Goal: Transaction & Acquisition: Purchase product/service

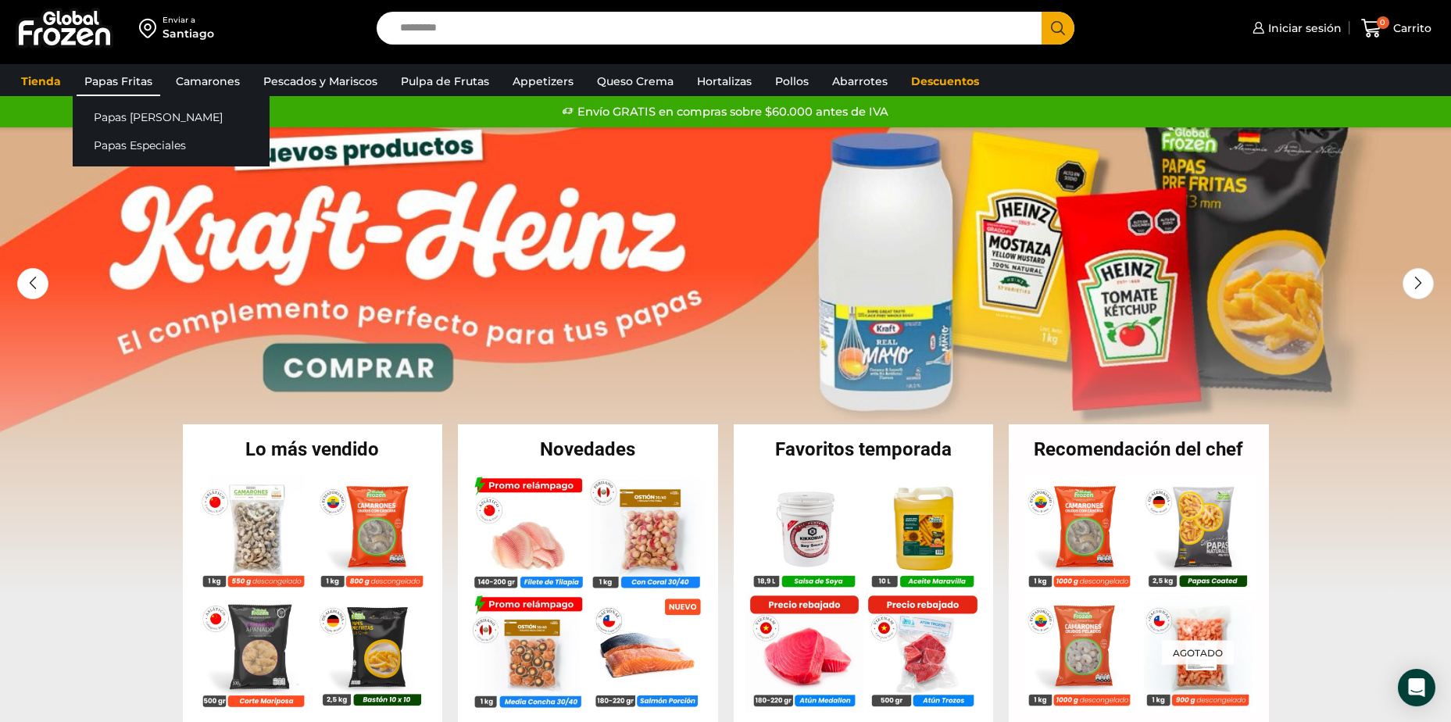
click at [144, 80] on link "Papas Fritas" at bounding box center [119, 81] width 84 height 30
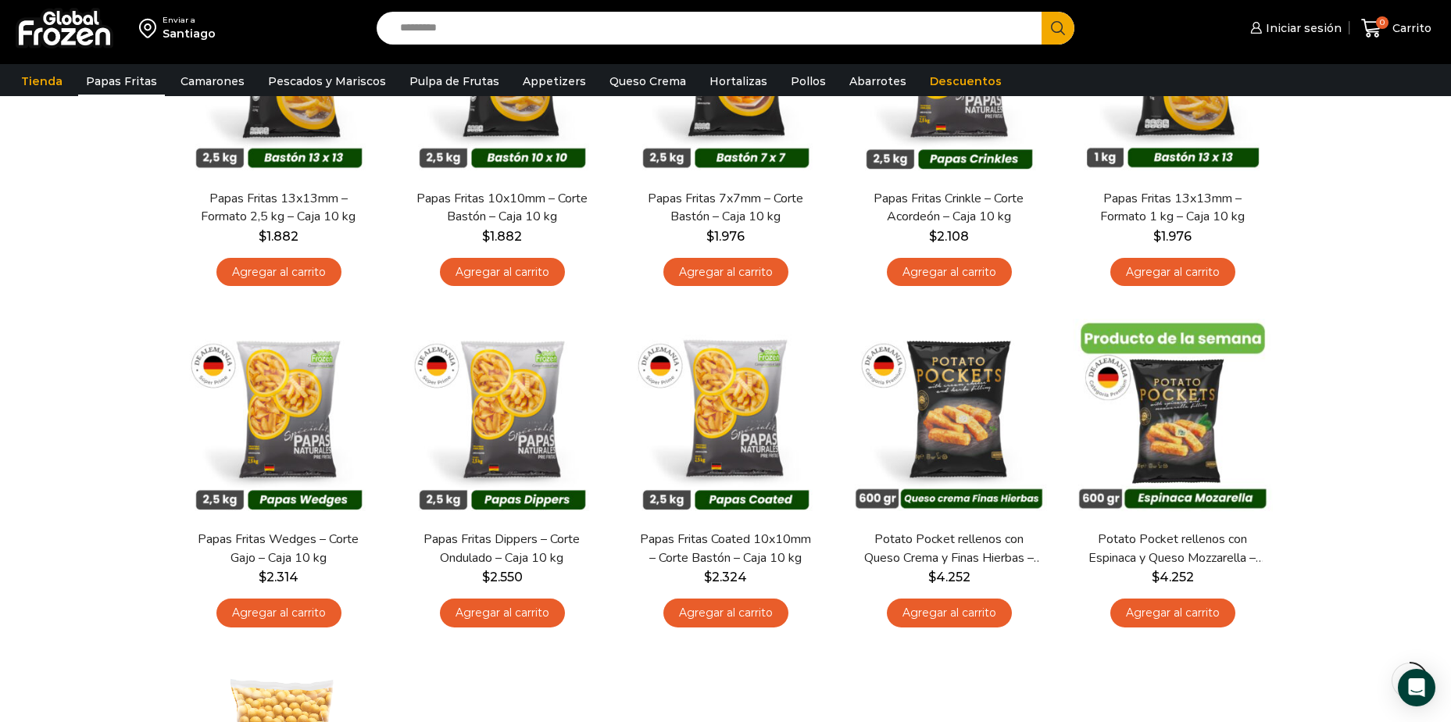
scroll to position [234, 0]
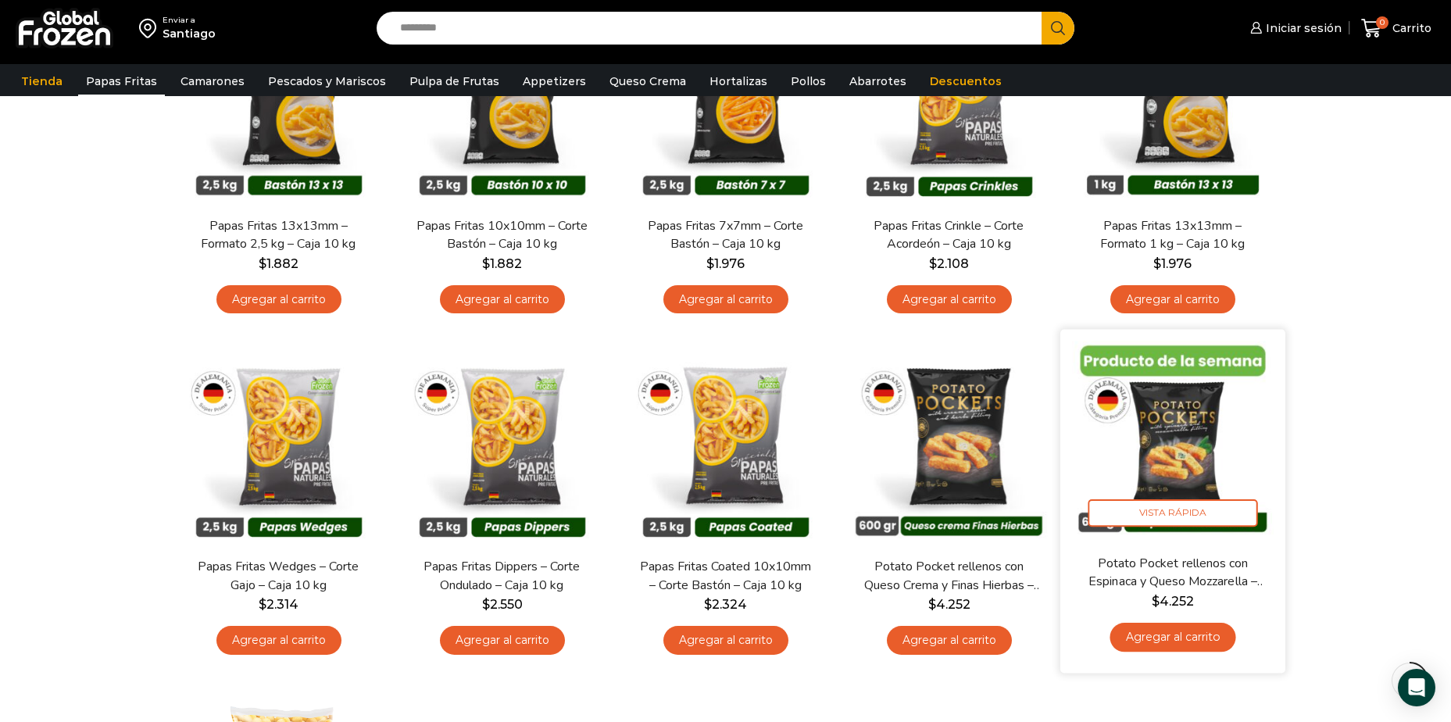
click at [1222, 434] on img at bounding box center [1173, 442] width 202 height 202
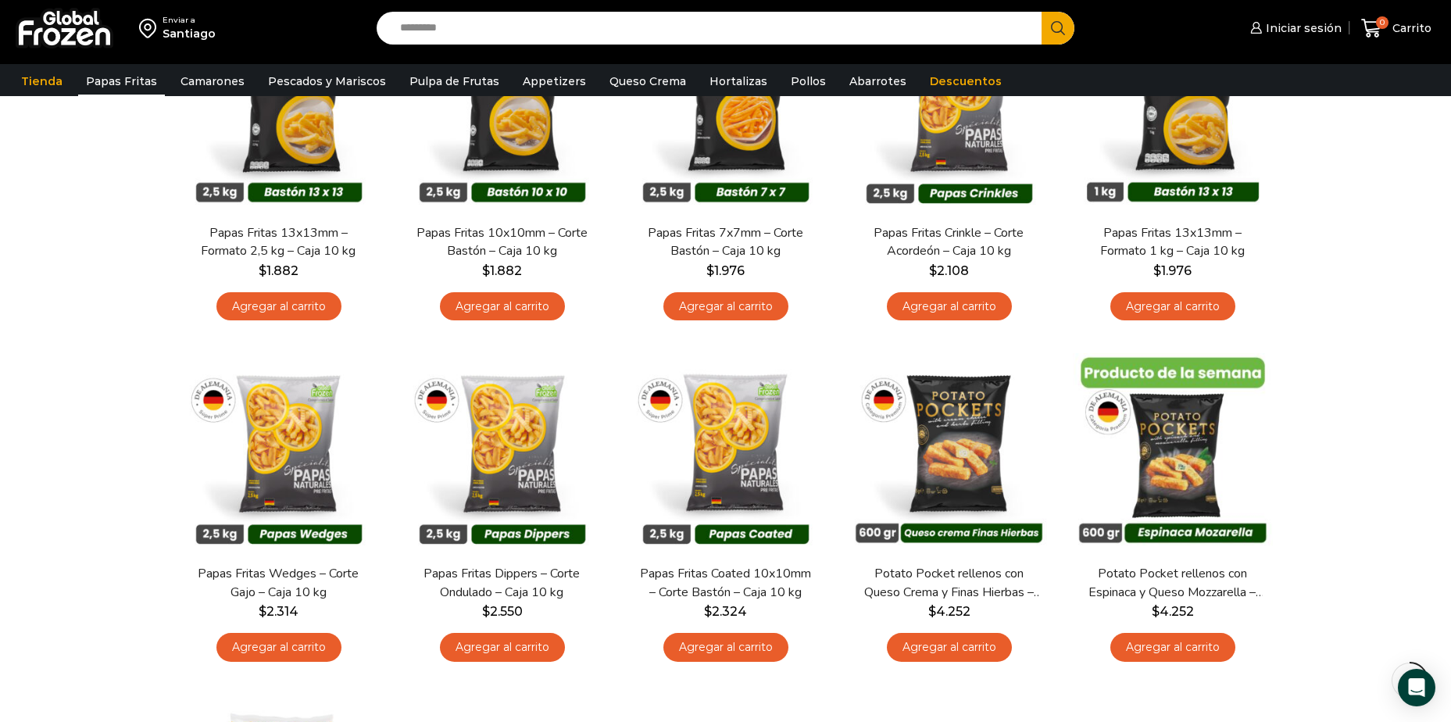
scroll to position [234, 0]
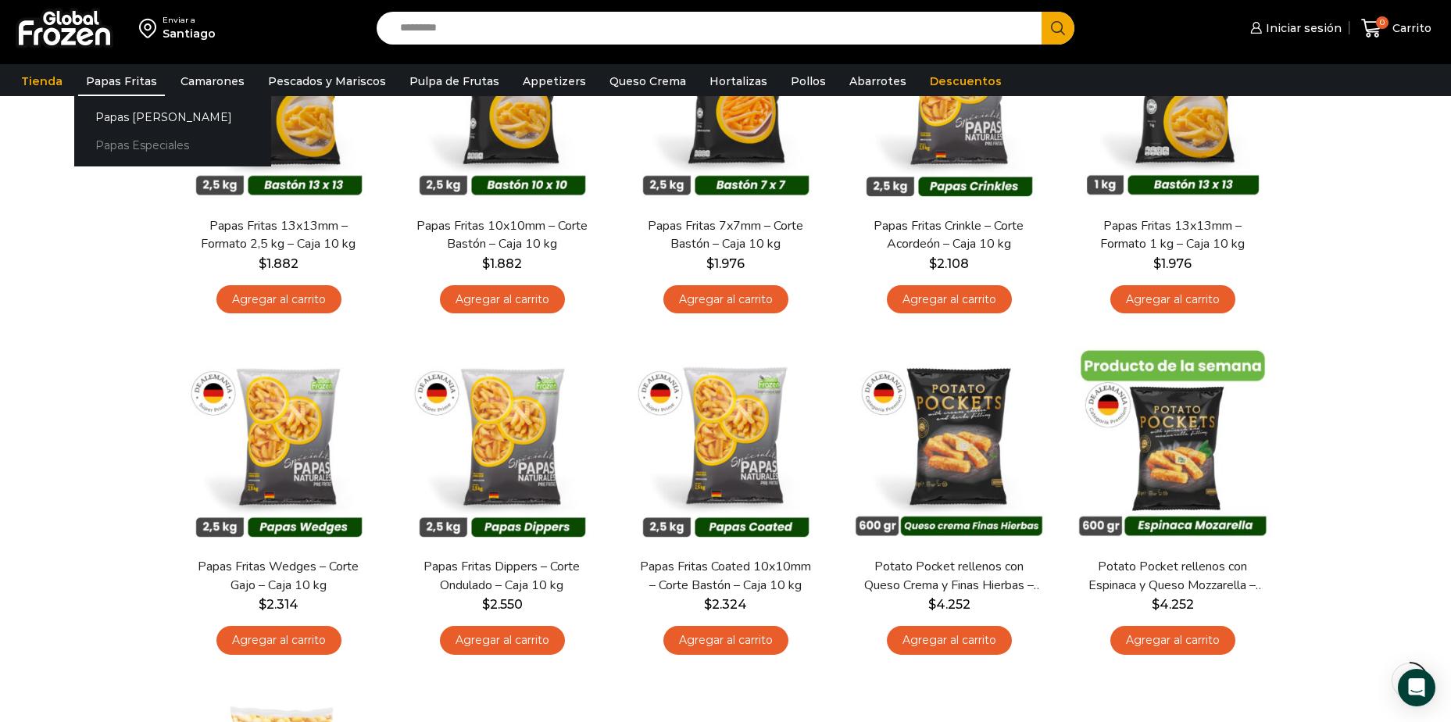
click at [149, 146] on link "Papas Especiales" at bounding box center [172, 145] width 197 height 29
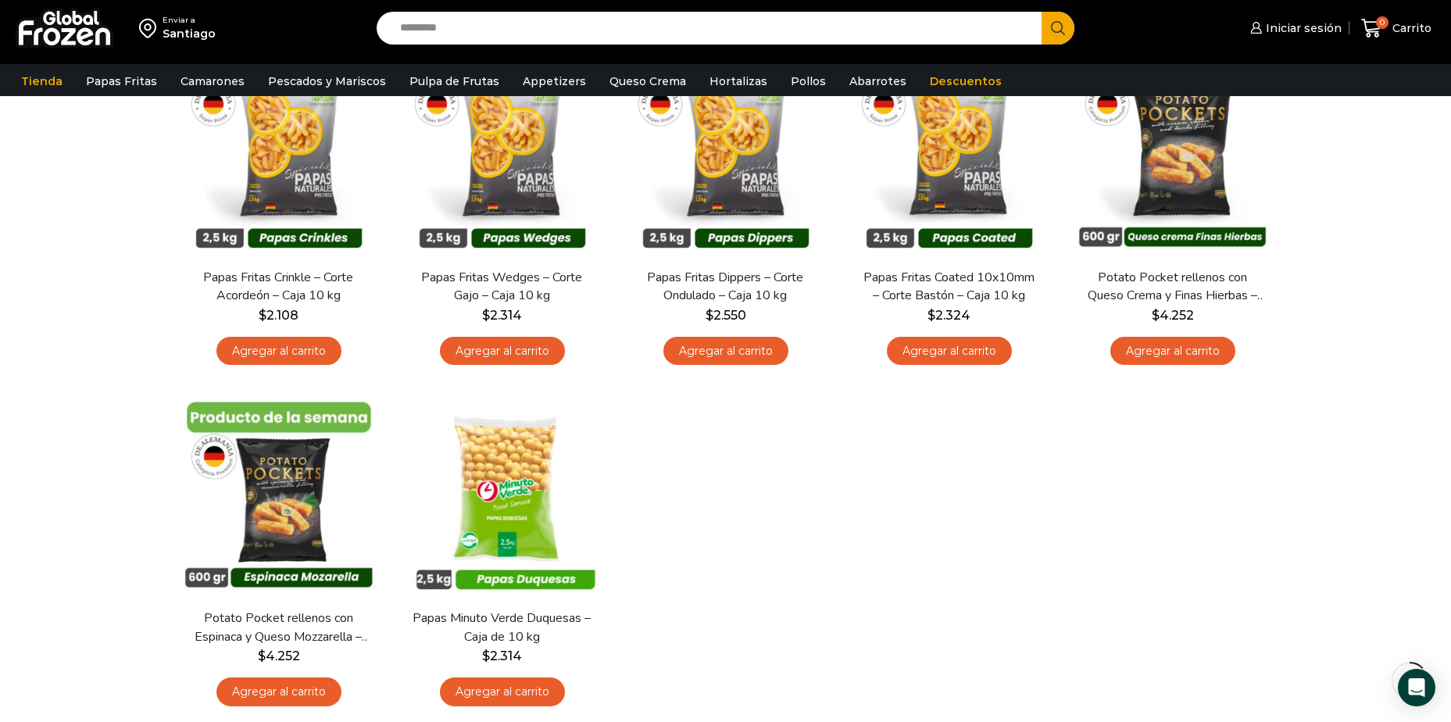
scroll to position [78, 0]
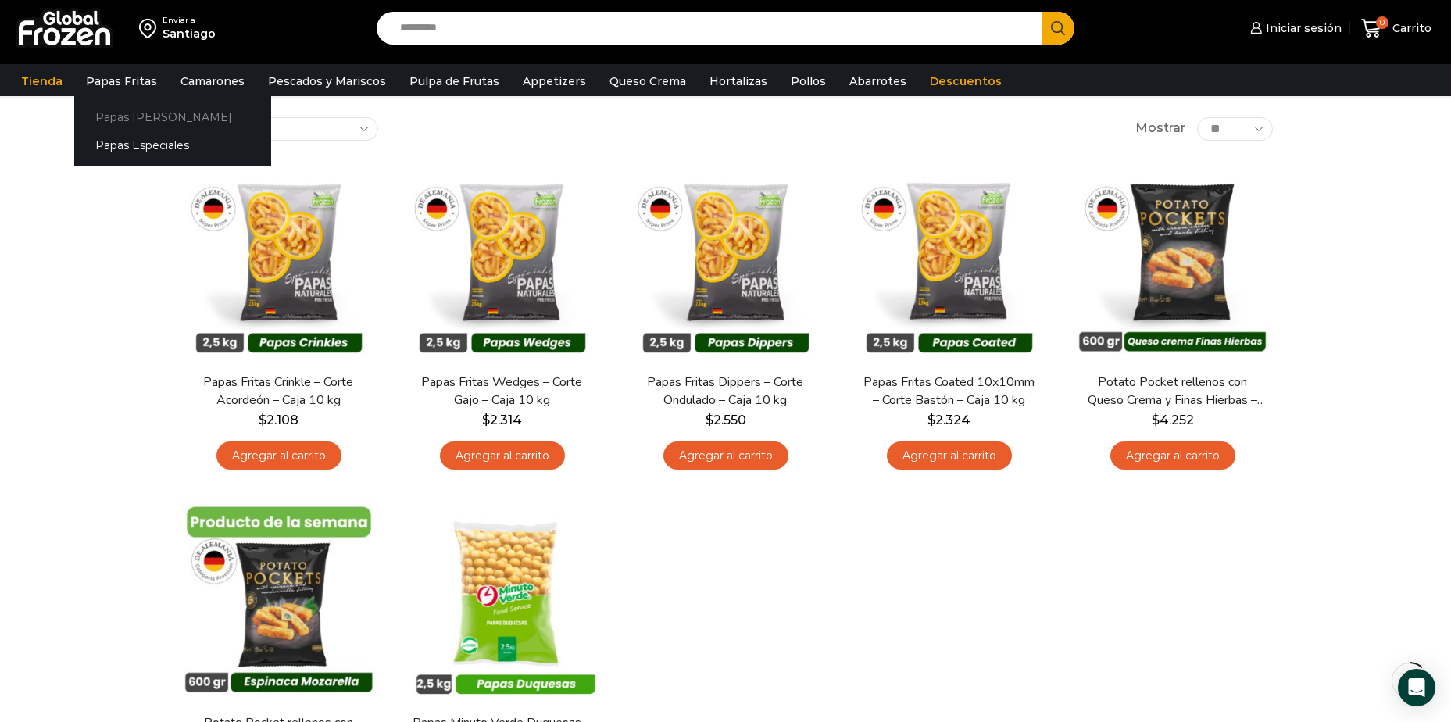
click at [109, 109] on link "Papas [PERSON_NAME]" at bounding box center [172, 116] width 197 height 29
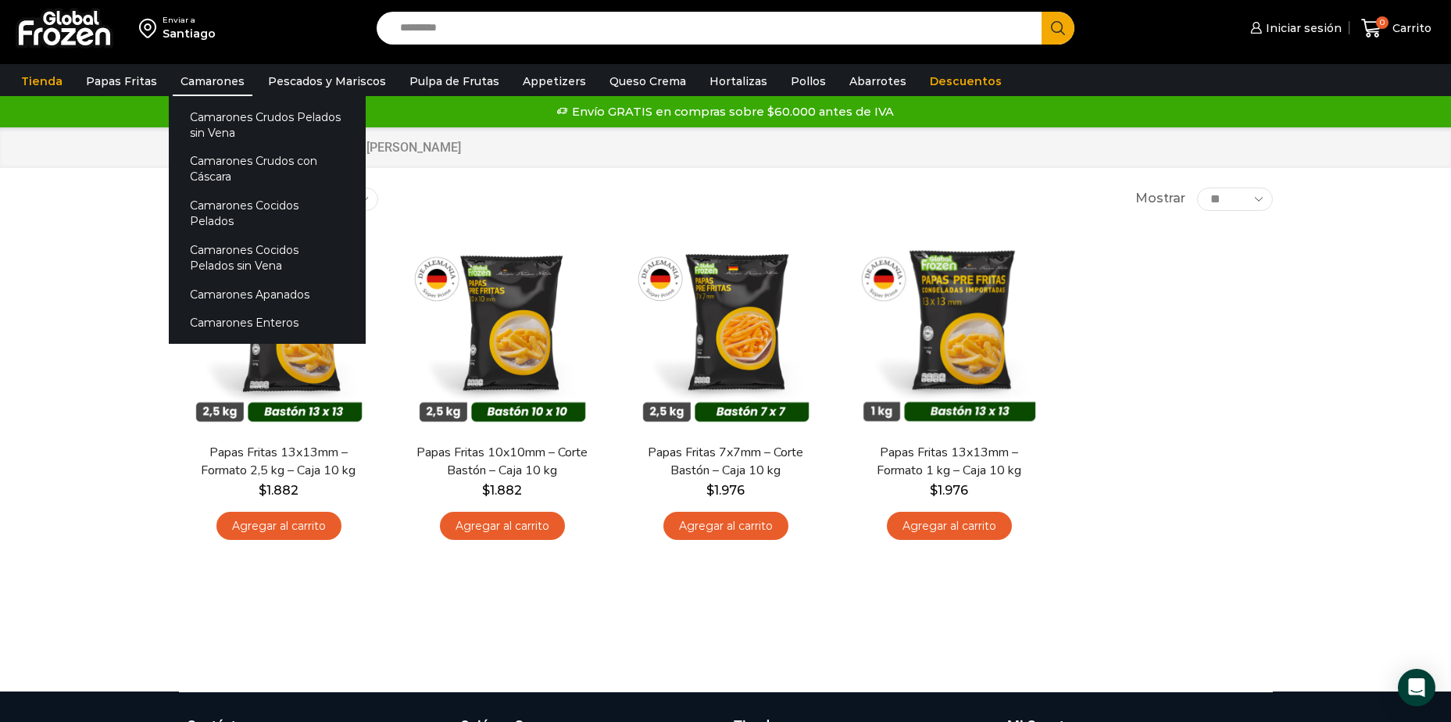
click at [181, 88] on link "Camarones" at bounding box center [213, 81] width 80 height 30
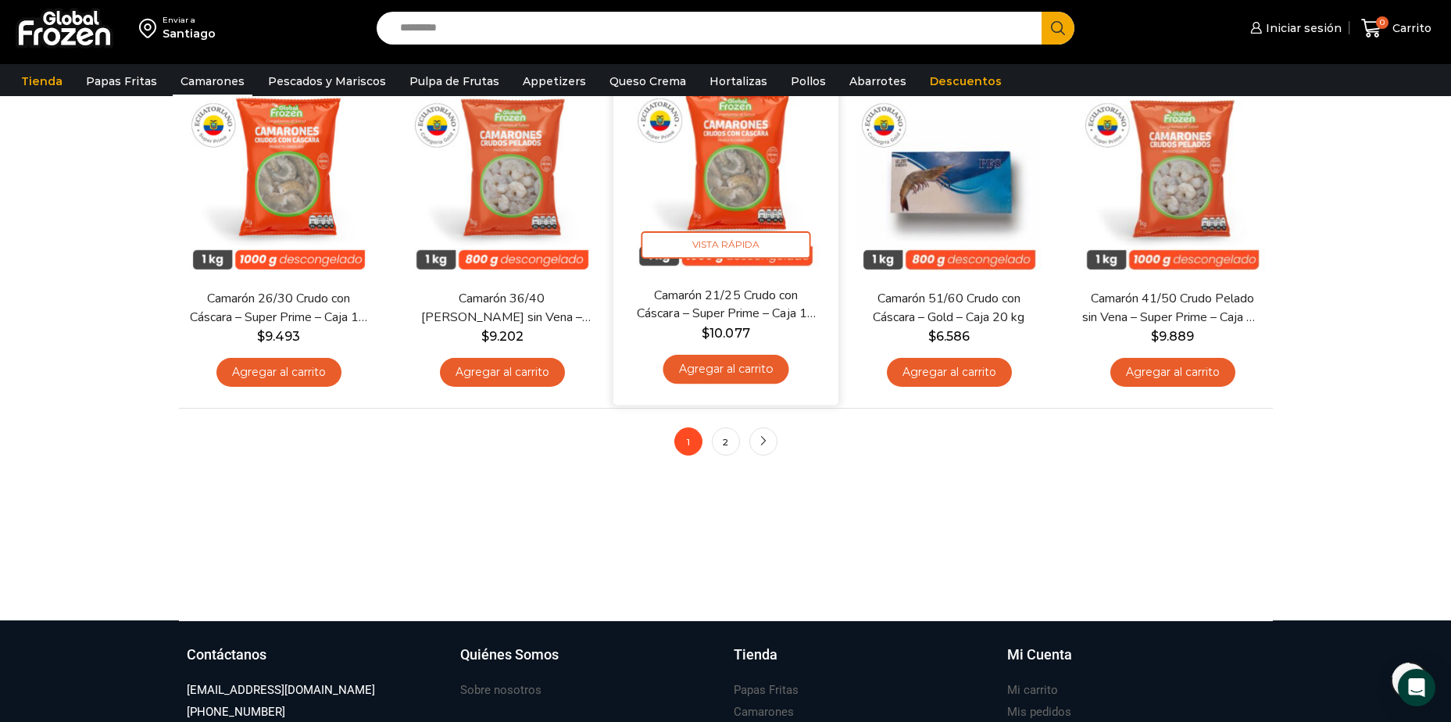
scroll to position [1250, 0]
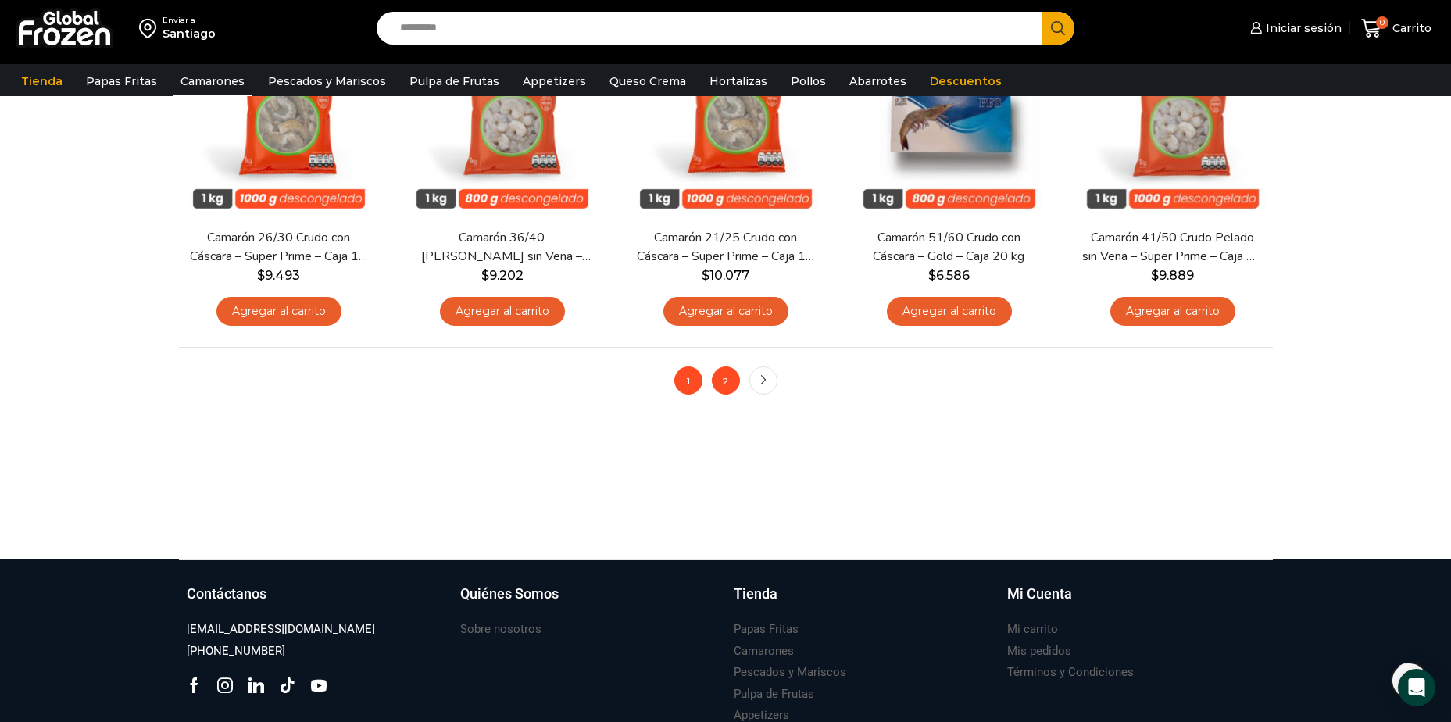
click at [723, 381] on link "2" at bounding box center [726, 380] width 28 height 28
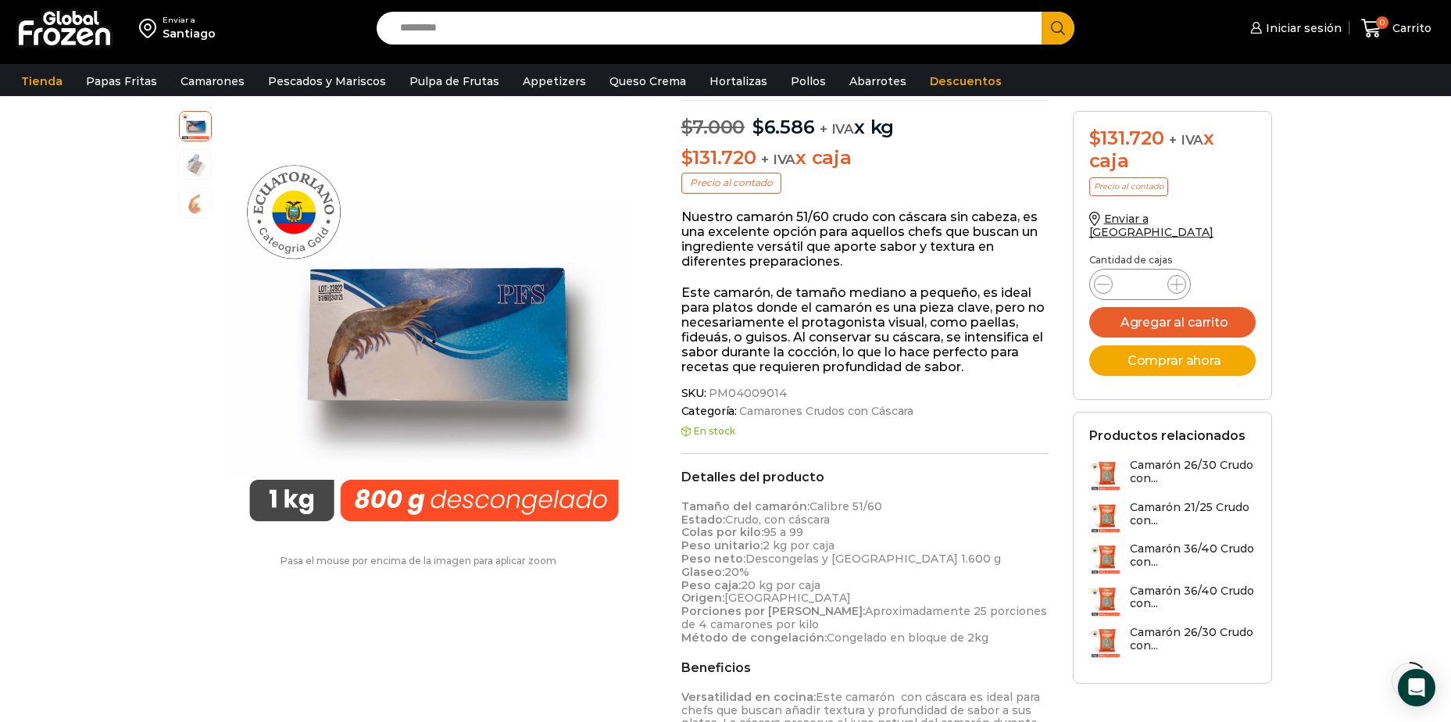
scroll to position [157, 0]
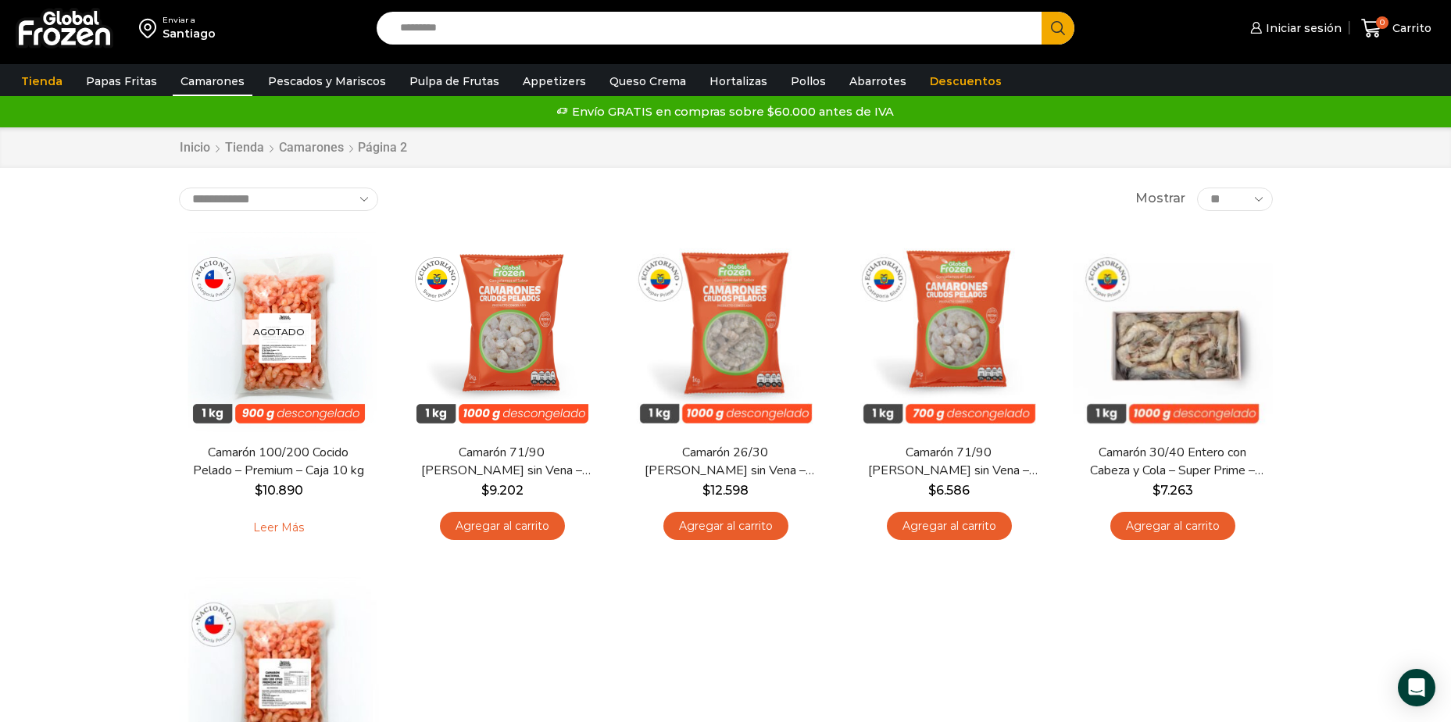
click at [328, 97] on div "Envío GRATIS en compras sobre $60.000 antes de IVA Envío GRATIS en compras sobr…" at bounding box center [725, 111] width 1474 height 31
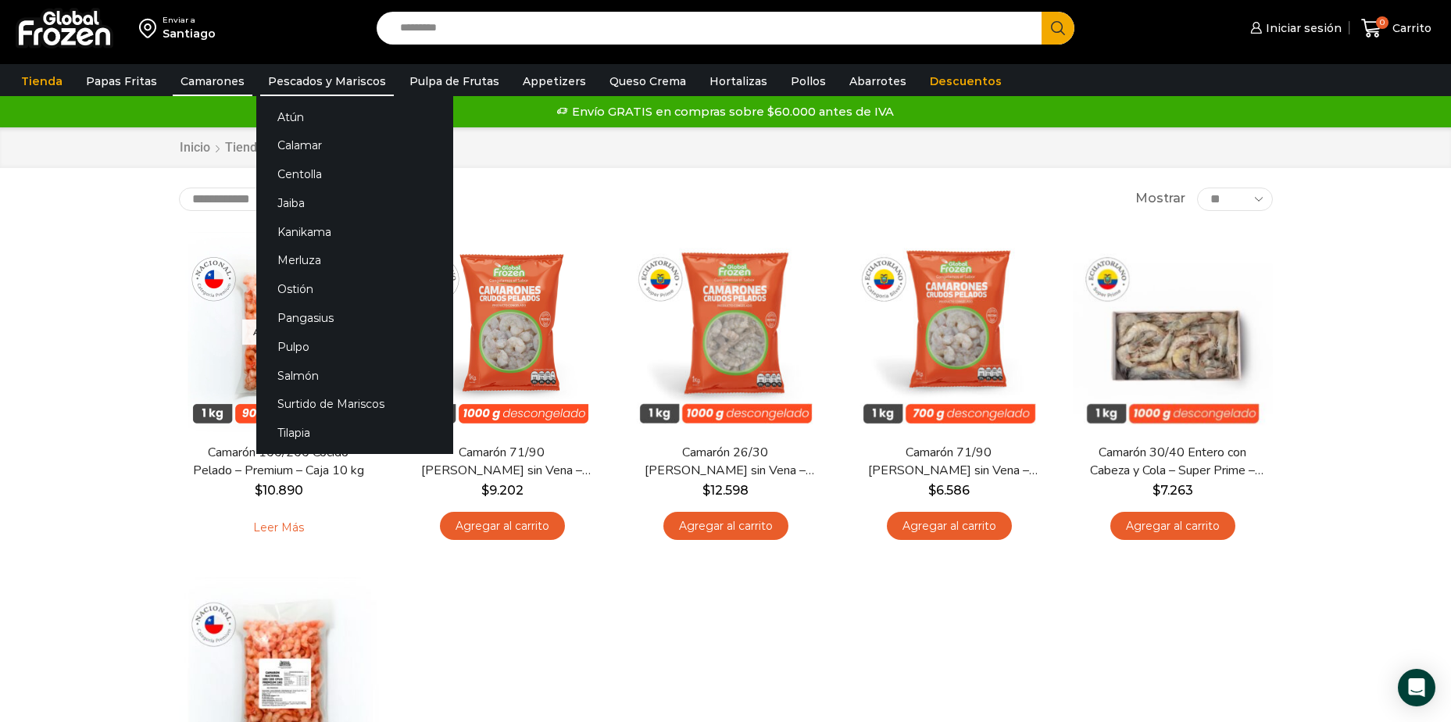
click at [327, 90] on link "Pescados y Mariscos" at bounding box center [327, 81] width 134 height 30
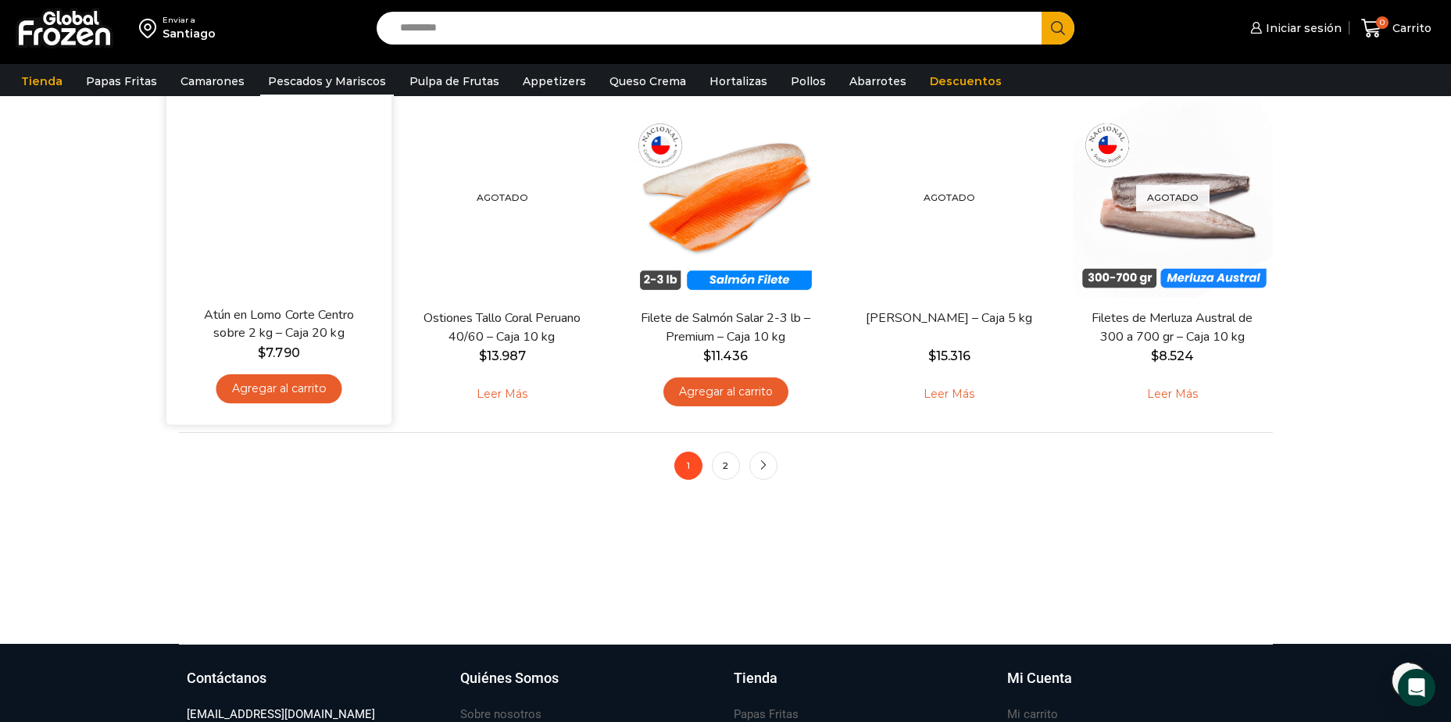
scroll to position [1172, 0]
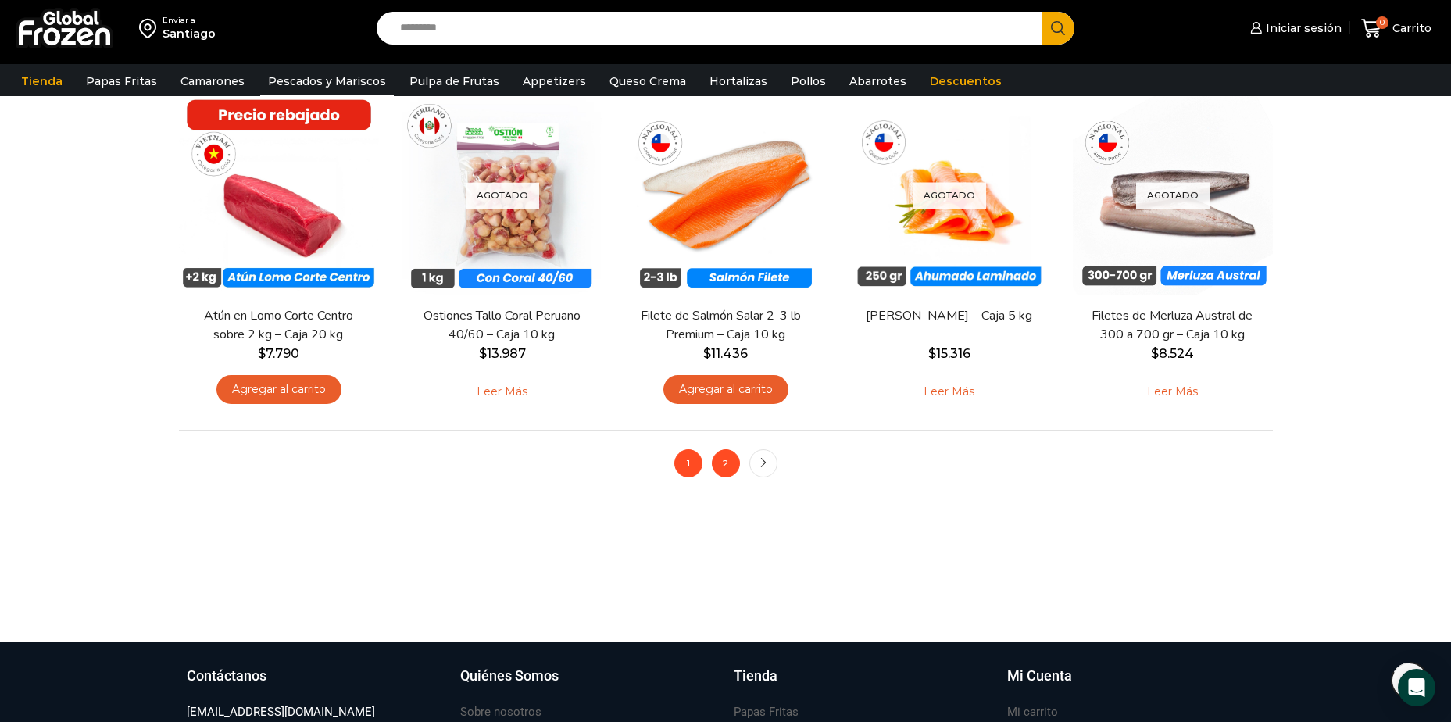
click at [729, 467] on link "2" at bounding box center [726, 463] width 28 height 28
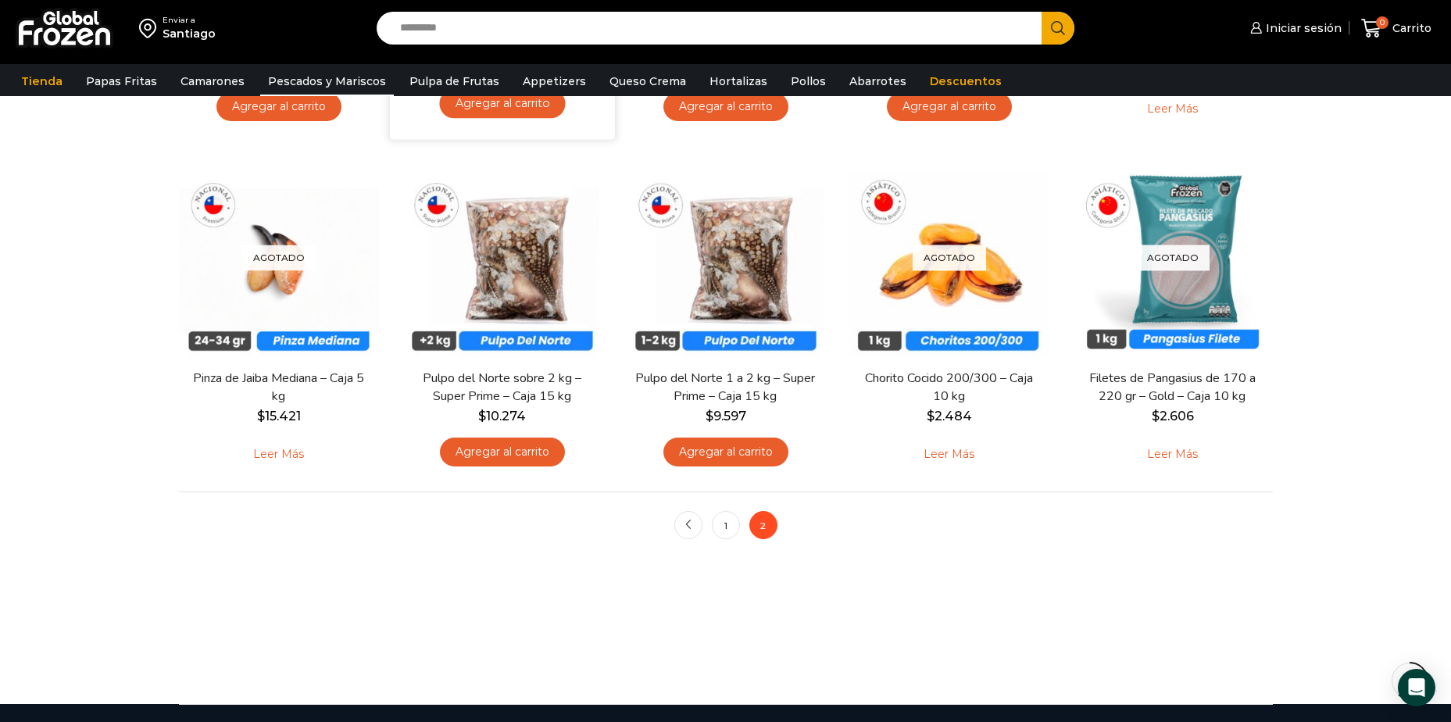
scroll to position [781, 0]
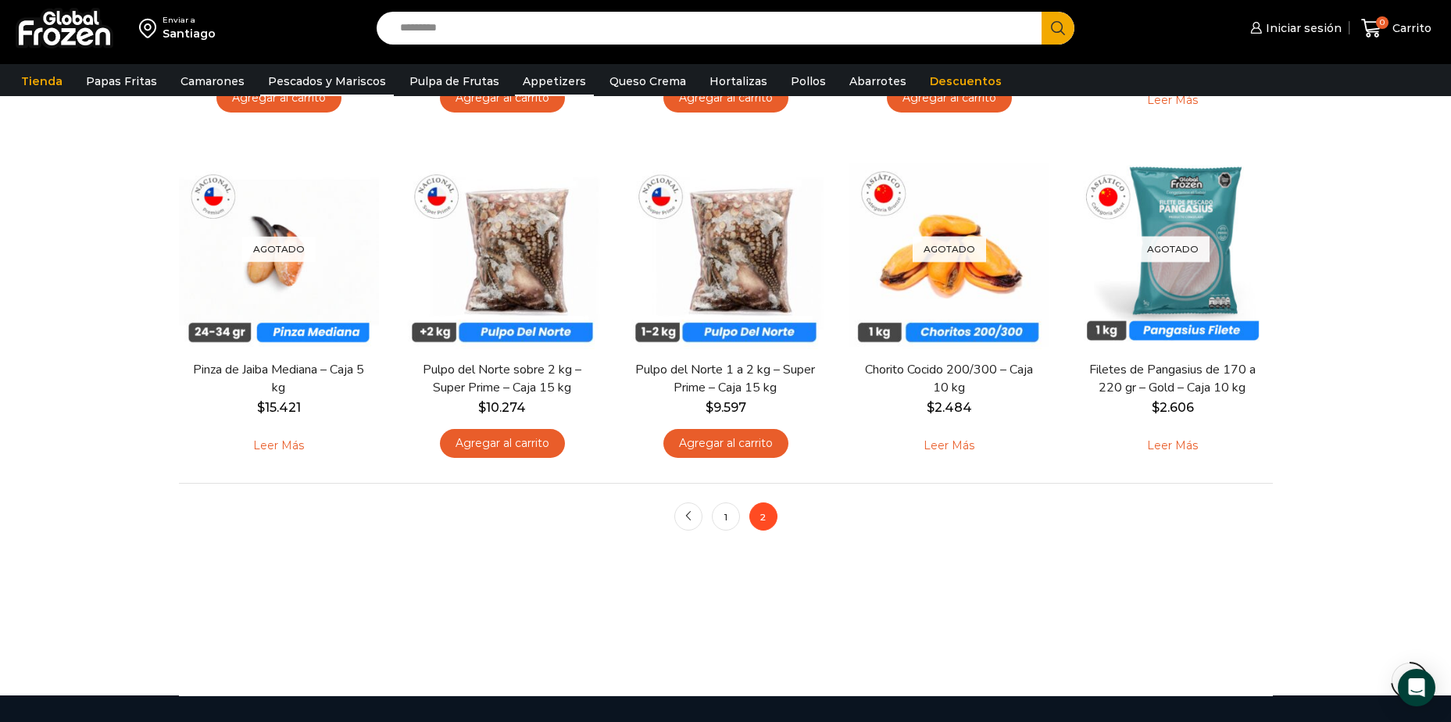
click at [547, 81] on link "Appetizers" at bounding box center [554, 81] width 79 height 30
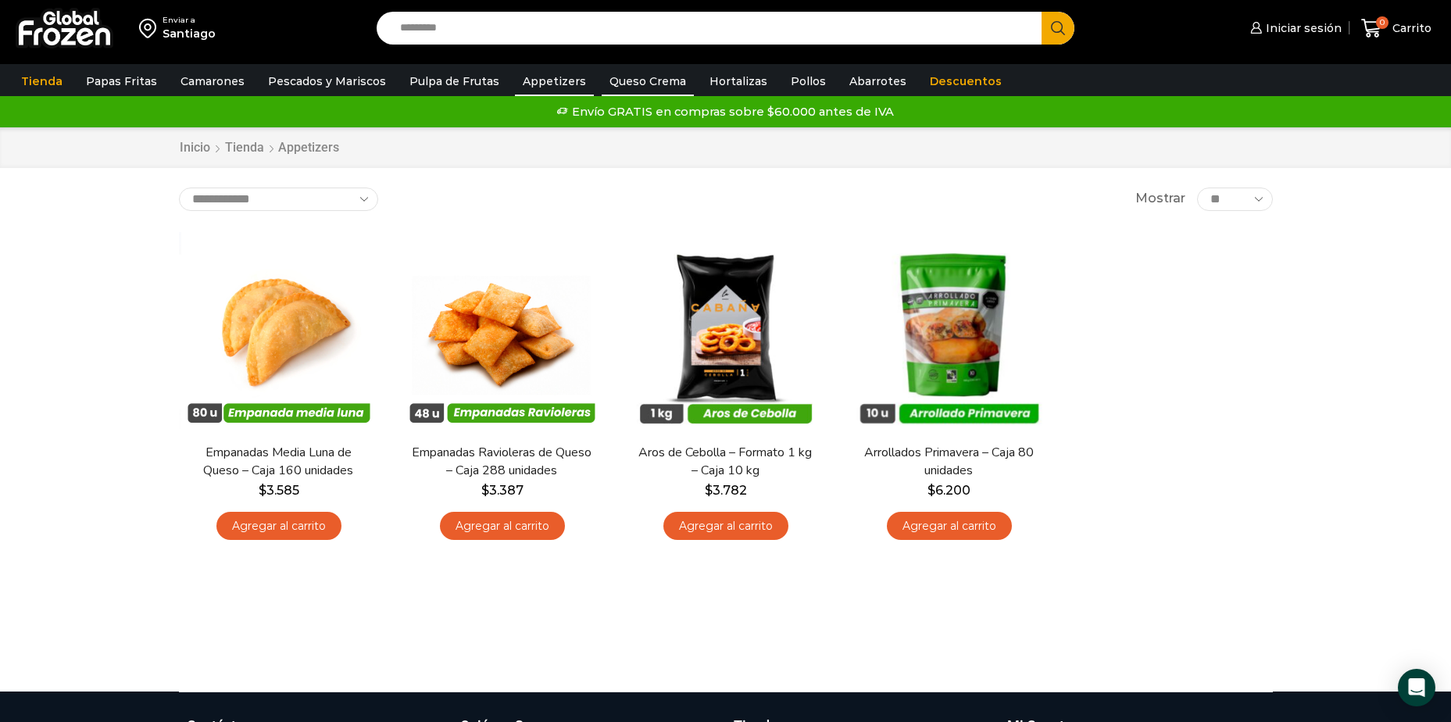
click at [634, 78] on link "Queso Crema" at bounding box center [648, 81] width 92 height 30
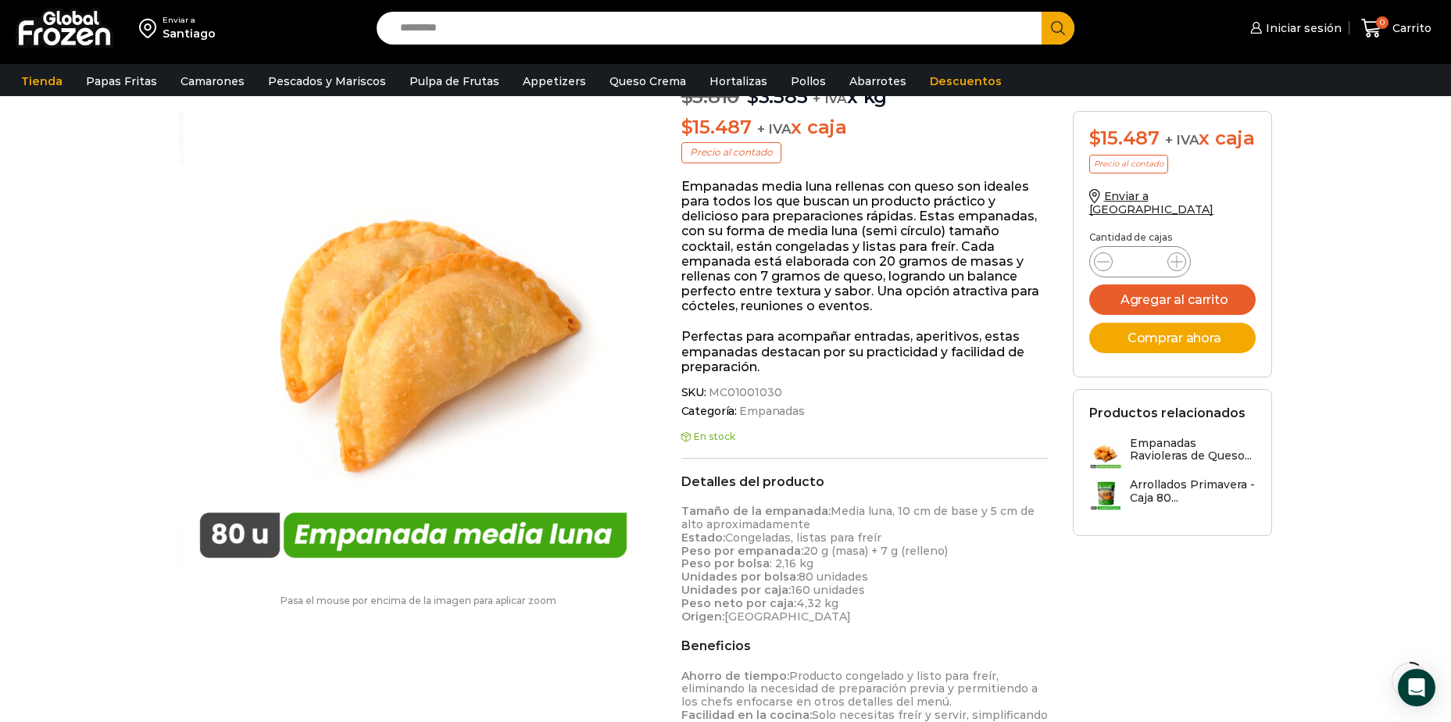
scroll to position [157, 0]
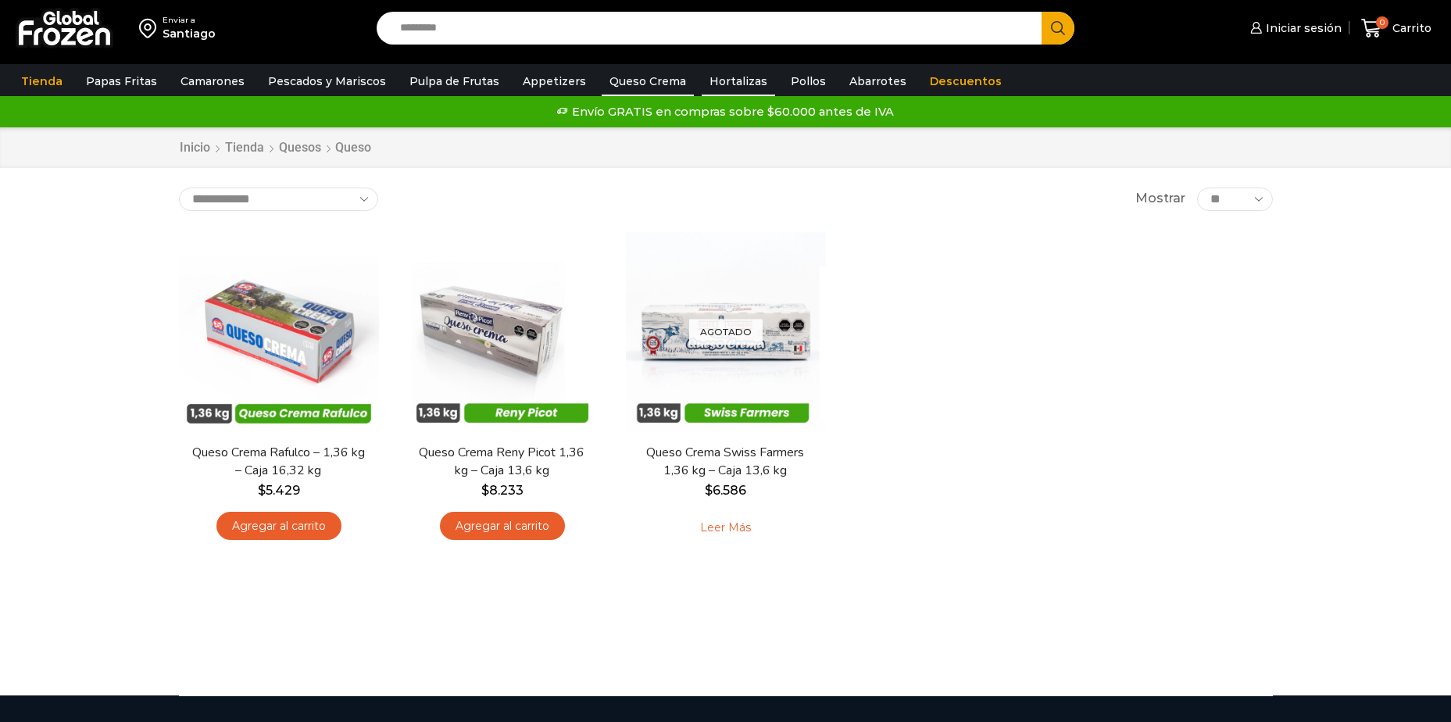
click at [705, 82] on link "Hortalizas" at bounding box center [738, 81] width 73 height 30
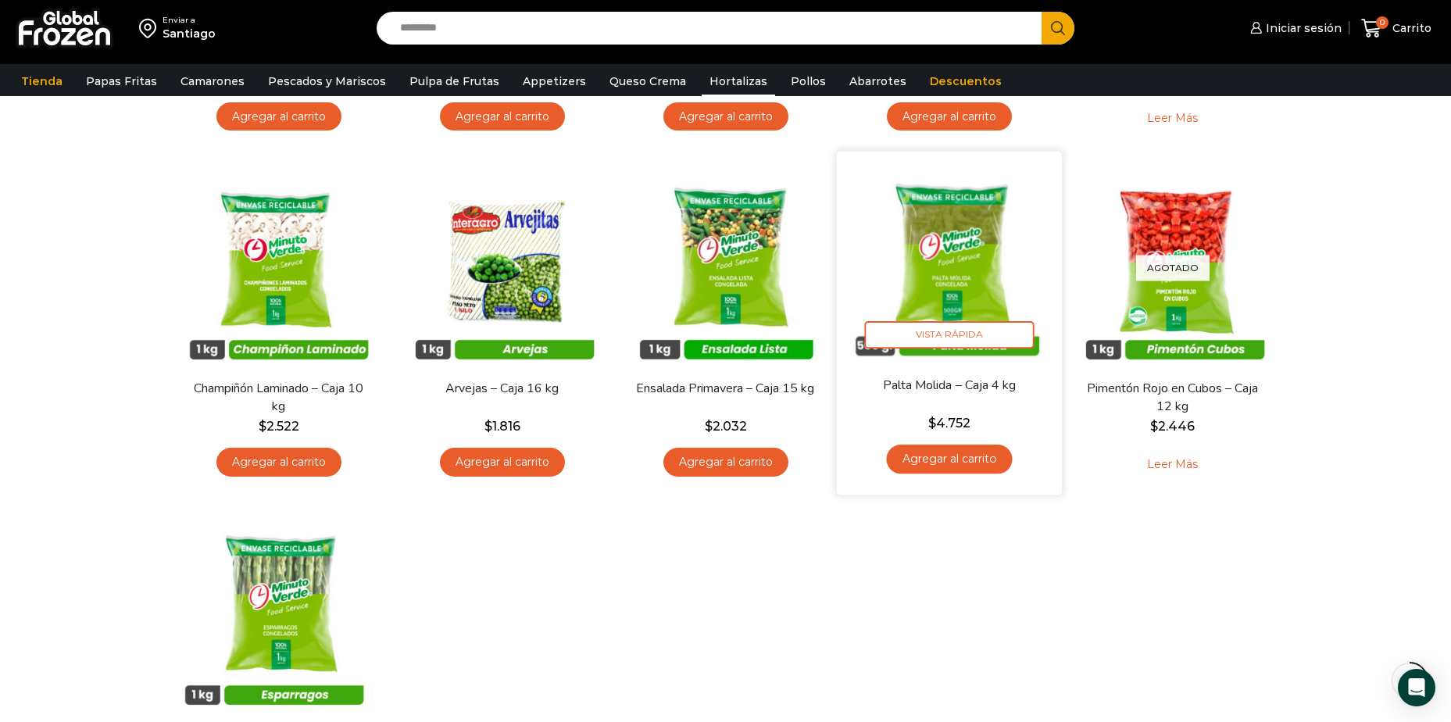
scroll to position [156, 0]
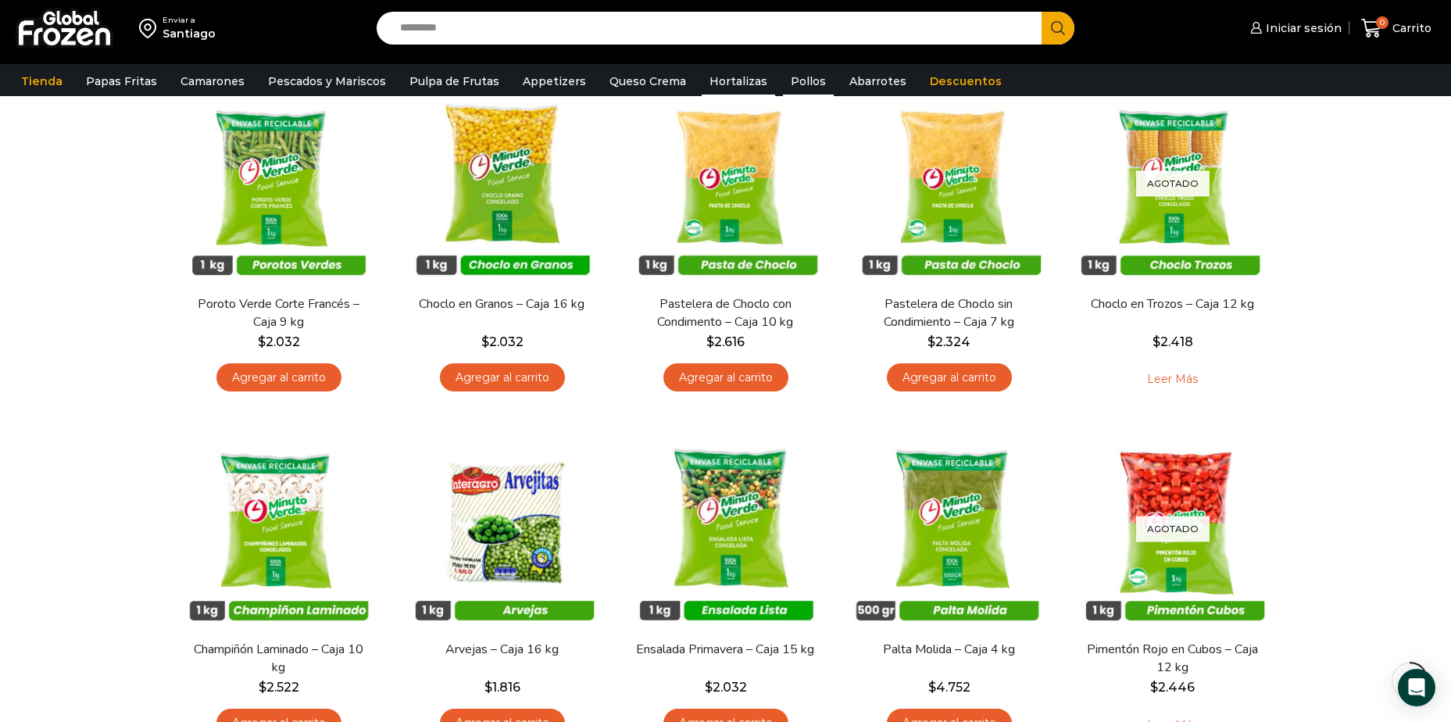
click at [791, 76] on link "Pollos" at bounding box center [808, 81] width 51 height 30
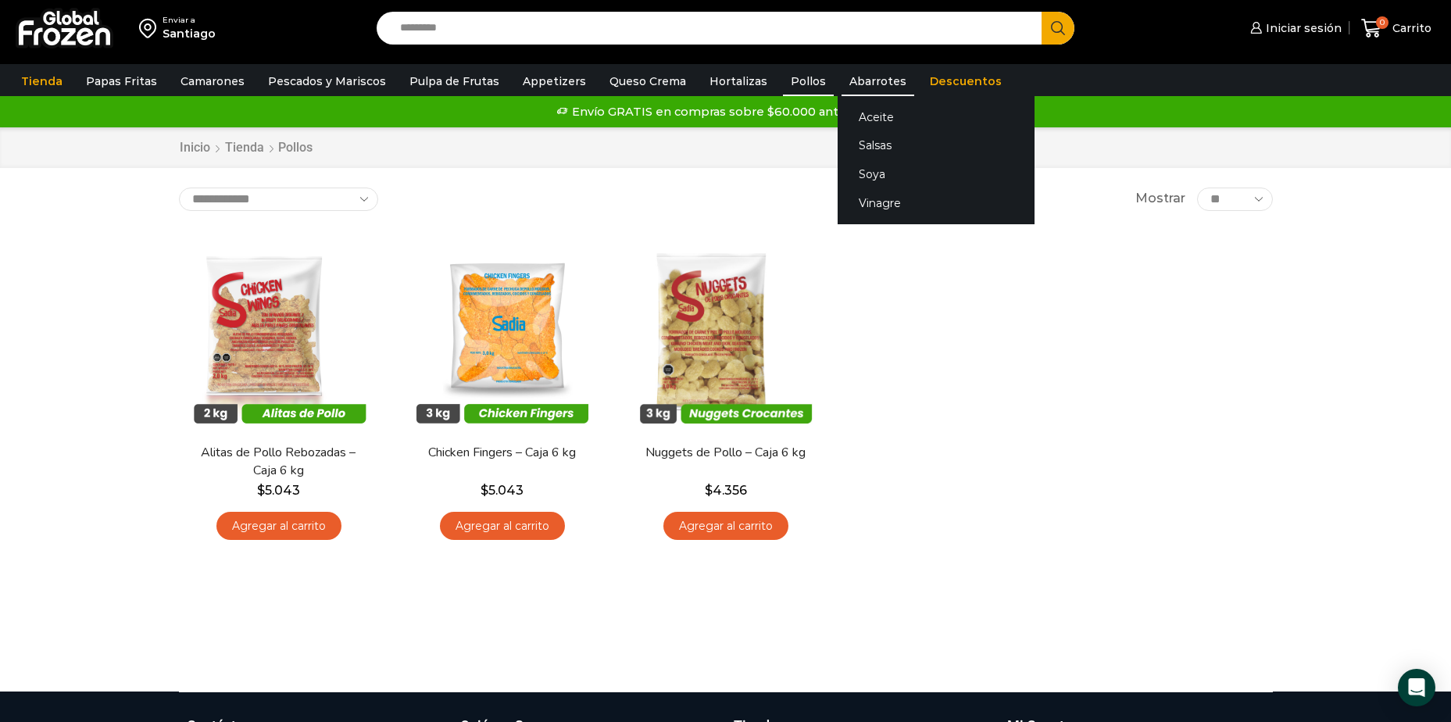
click at [865, 88] on link "Abarrotes" at bounding box center [877, 81] width 73 height 30
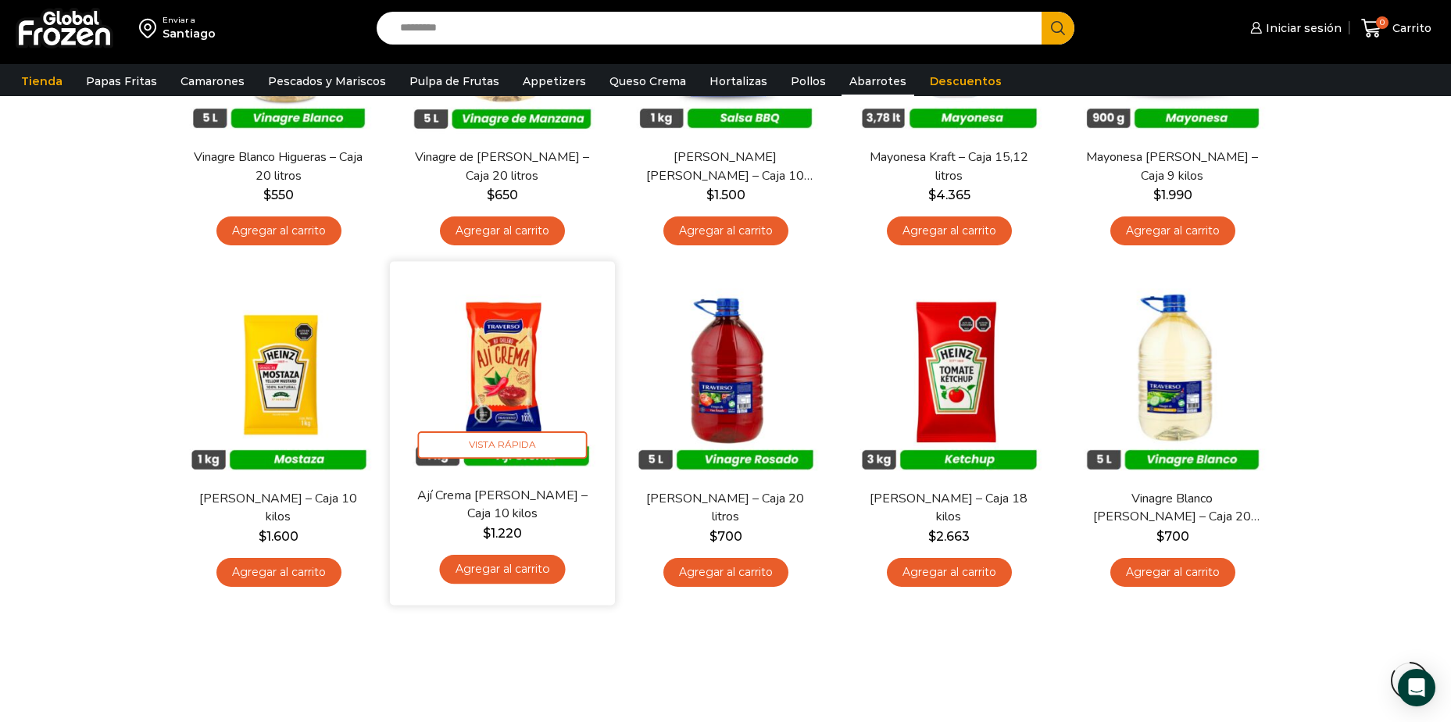
scroll to position [859, 0]
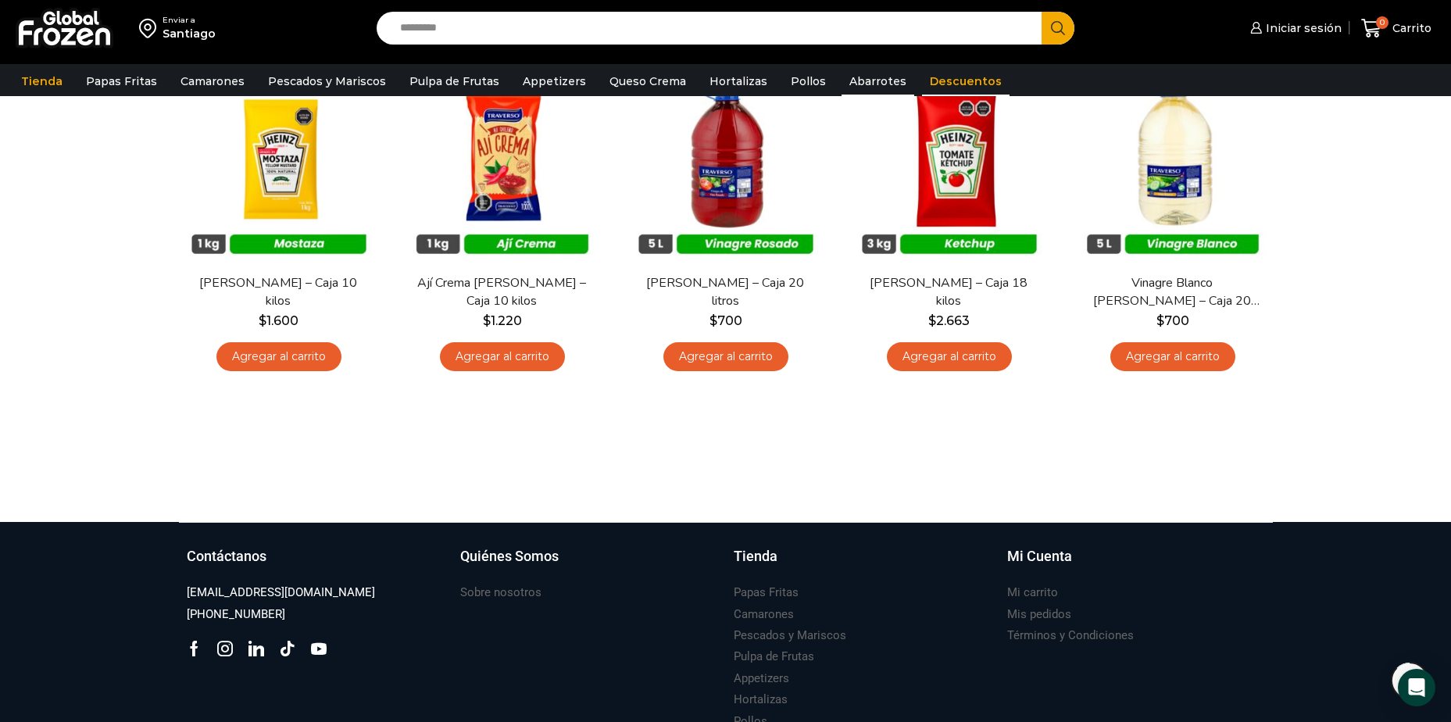
click at [922, 78] on link "Descuentos" at bounding box center [966, 81] width 88 height 30
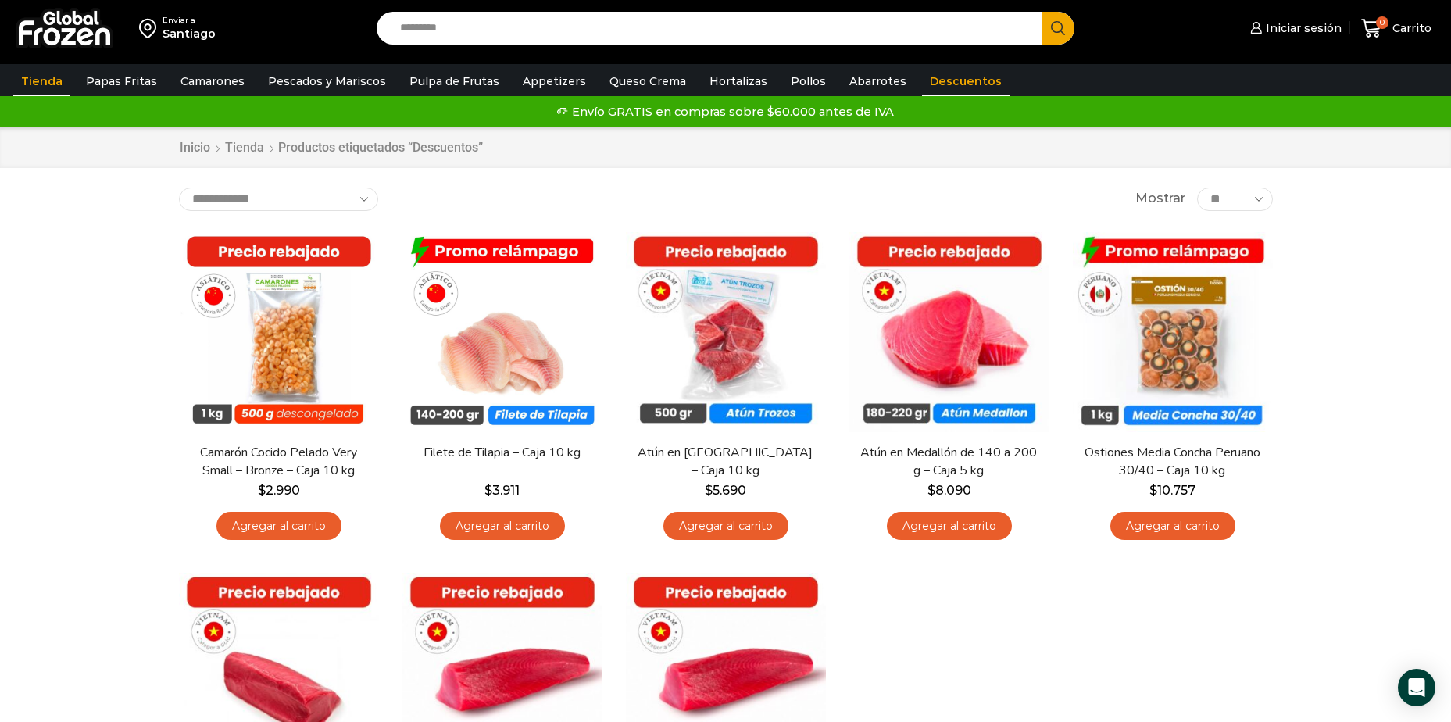
click at [26, 70] on link "Tienda" at bounding box center [41, 81] width 57 height 30
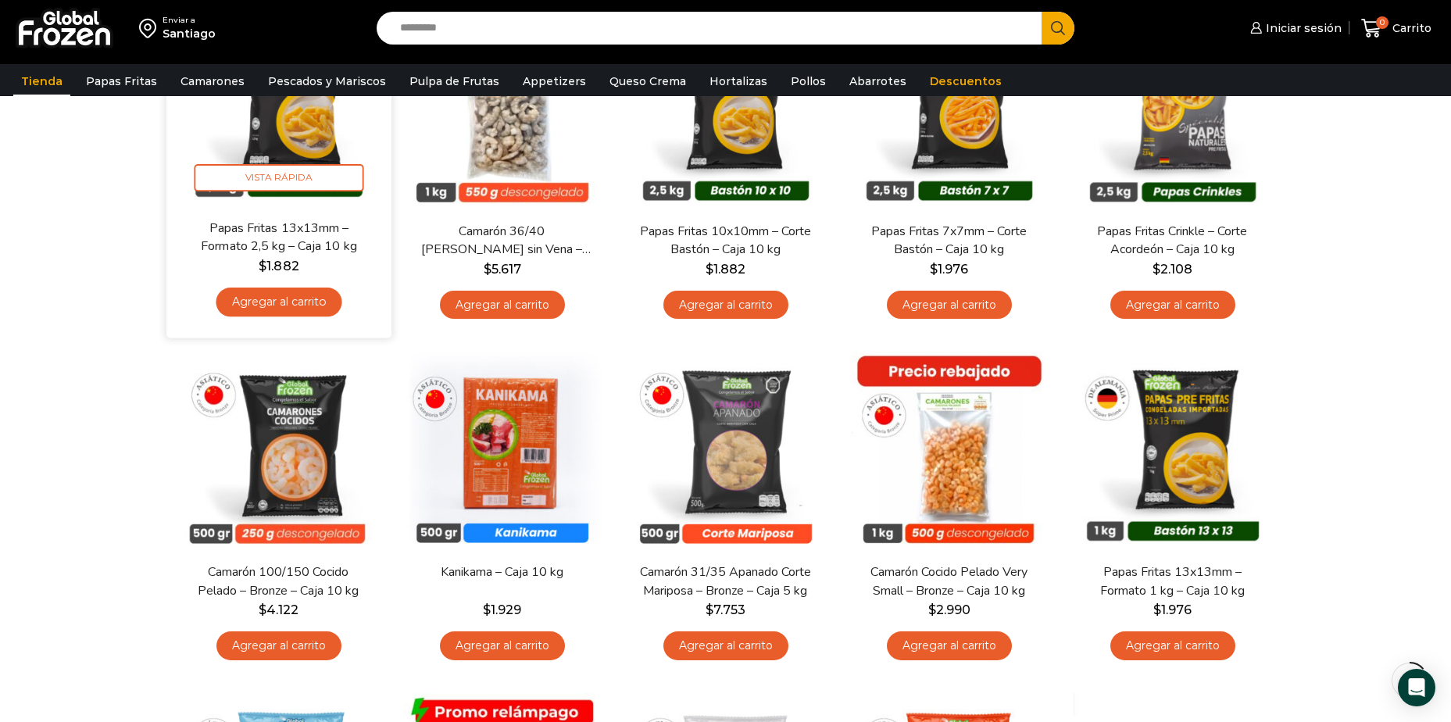
scroll to position [234, 0]
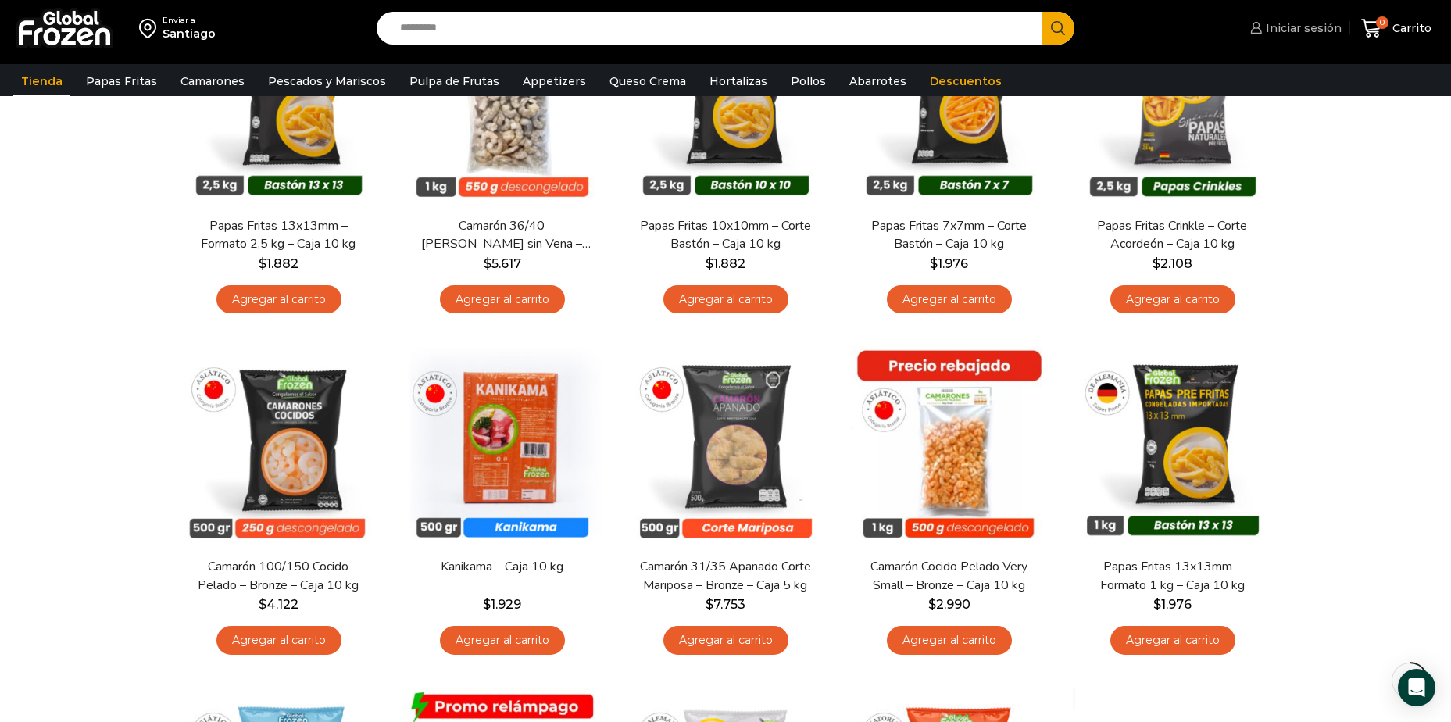
click at [1321, 29] on span "Iniciar sesión" at bounding box center [1302, 28] width 80 height 16
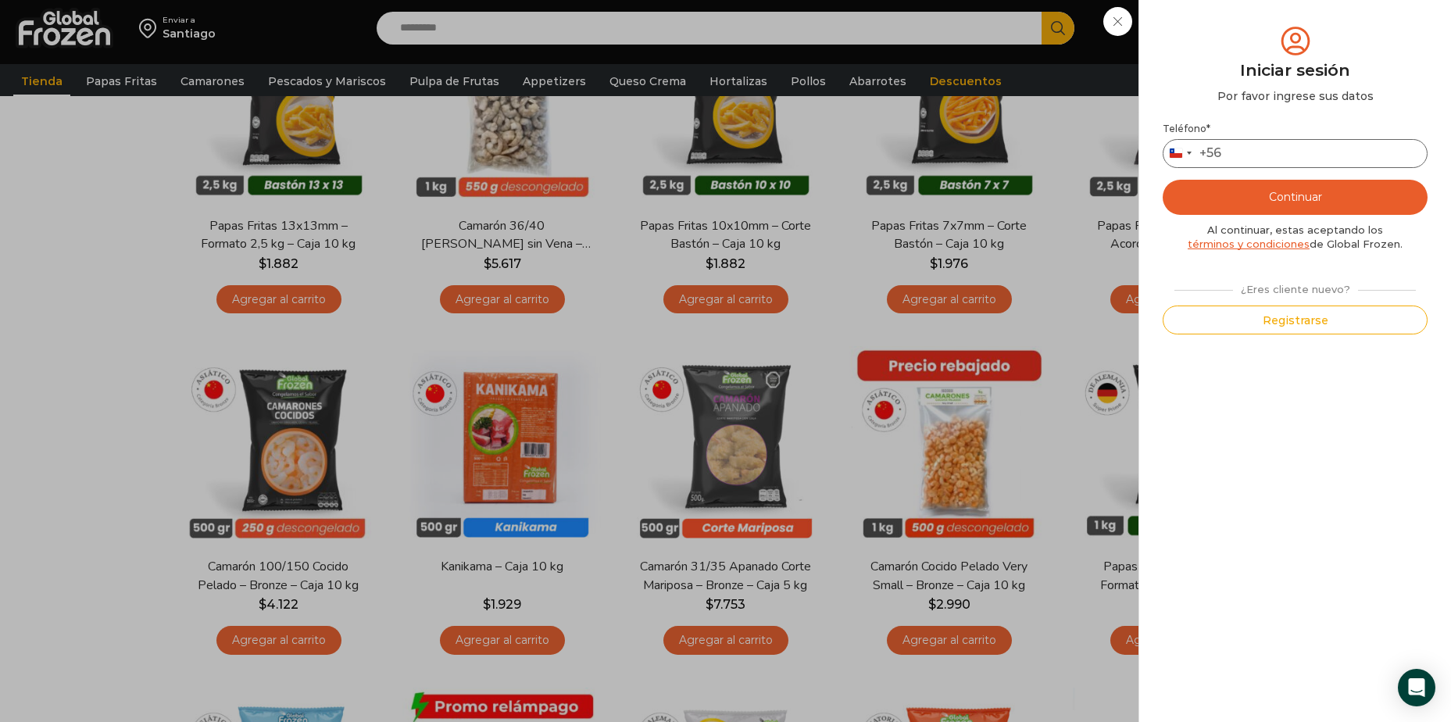
click at [1247, 152] on input "Teléfono *" at bounding box center [1295, 153] width 265 height 29
type input "*"
type input "*********"
click at [1234, 201] on button "Continuar" at bounding box center [1295, 197] width 265 height 35
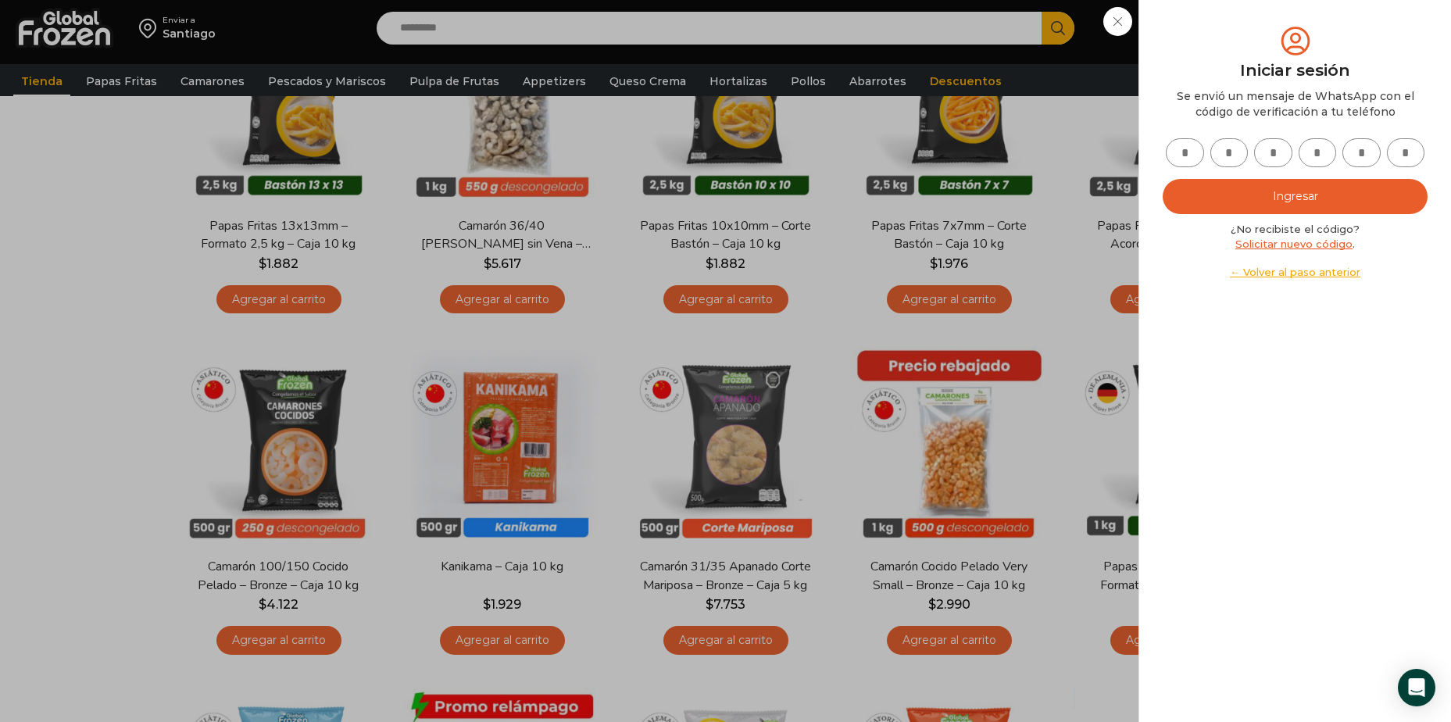
click at [1191, 156] on input "text" at bounding box center [1185, 152] width 38 height 29
type input "*"
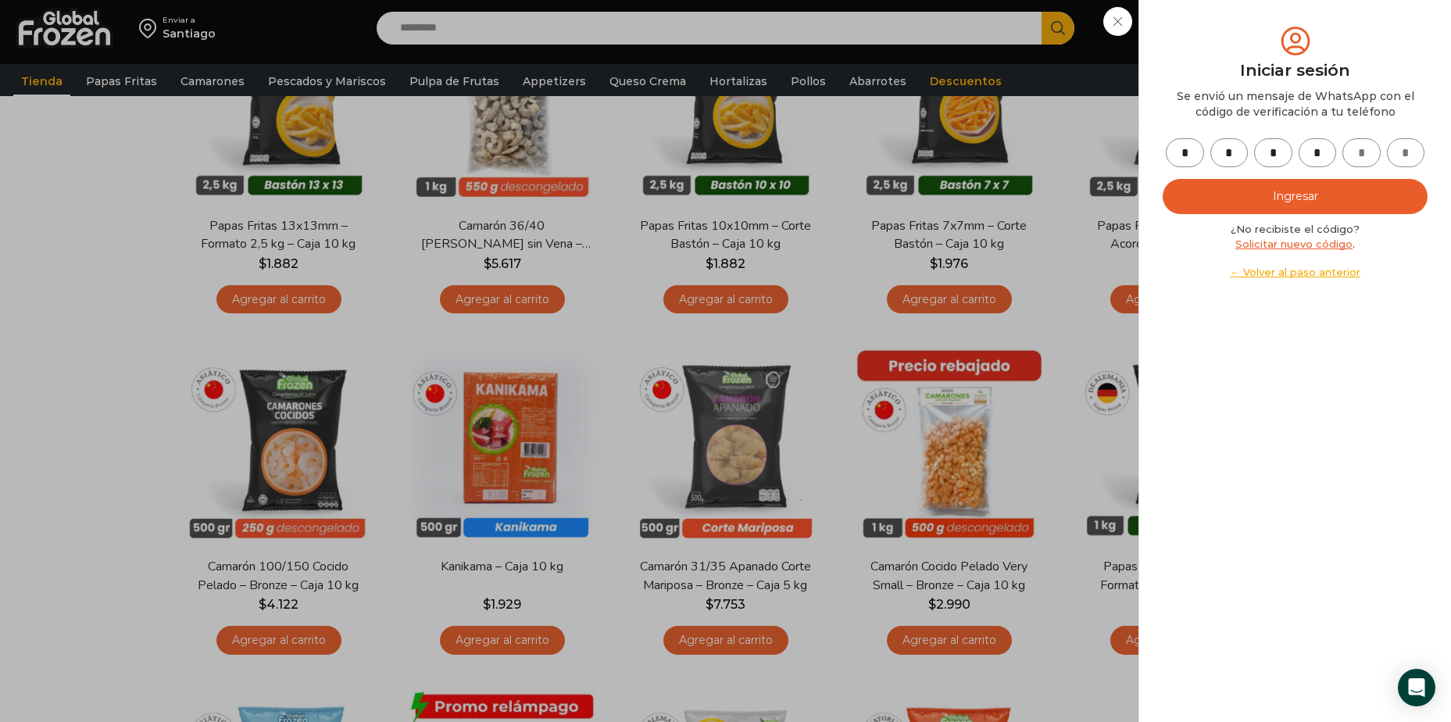
type input "*"
click at [1205, 202] on button "Ingresar" at bounding box center [1295, 196] width 265 height 35
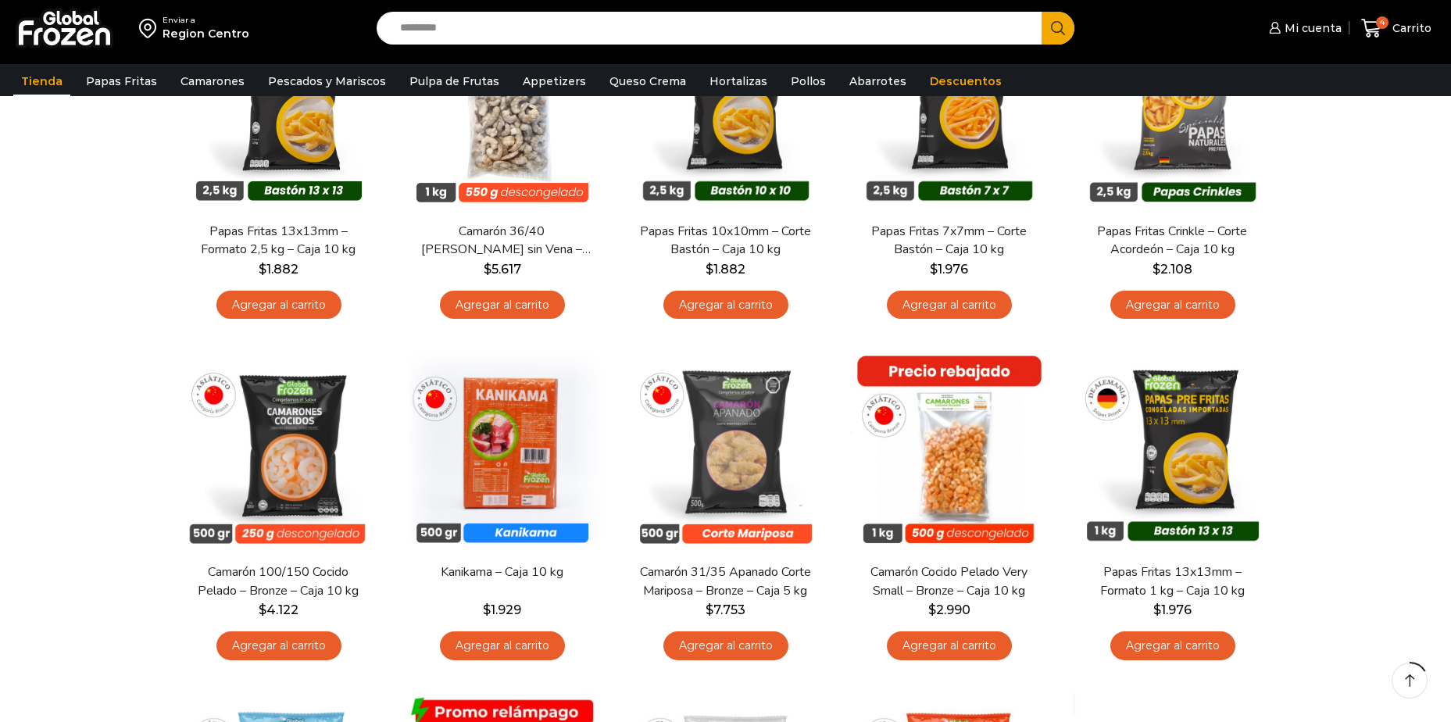
scroll to position [234, 0]
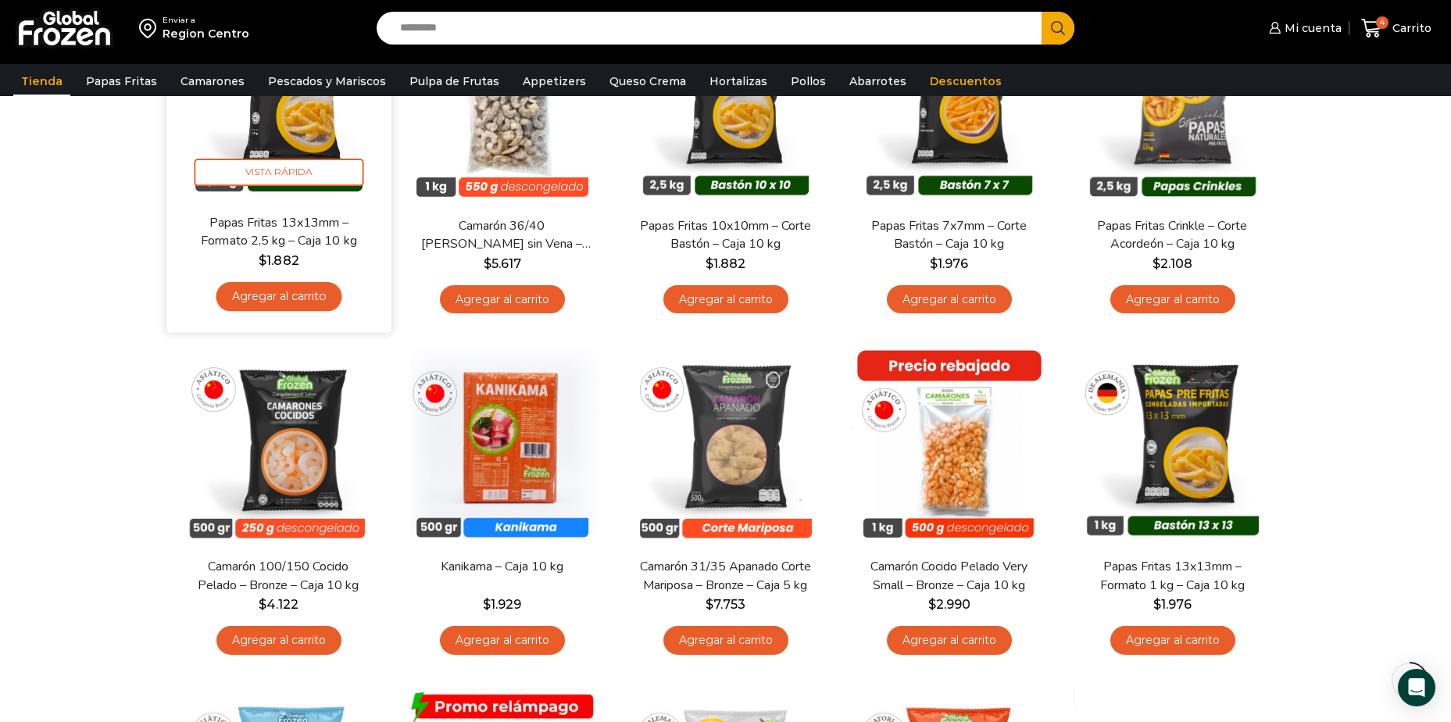
click at [293, 245] on link "Papas Fritas 13x13mm – Formato 2,5 kg – Caja 10 kg" at bounding box center [278, 231] width 181 height 37
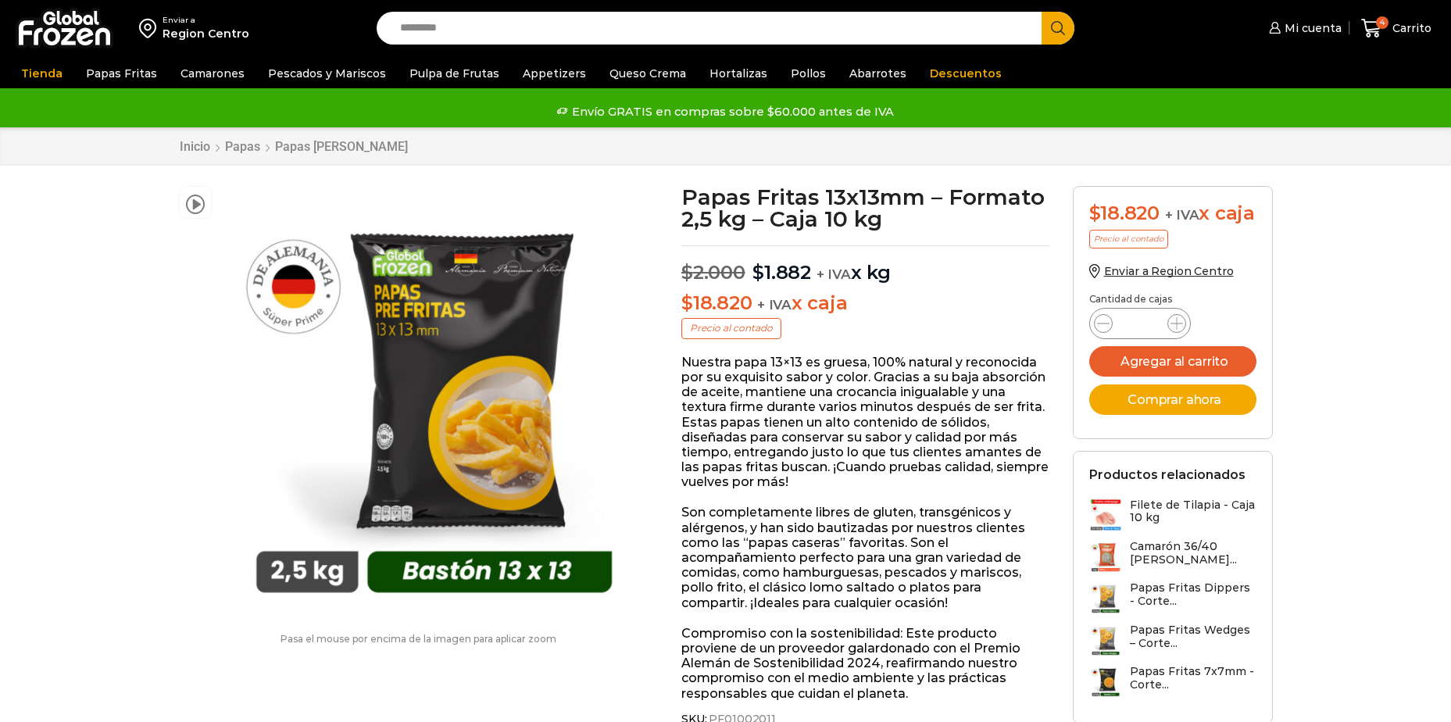
click at [1178, 330] on icon at bounding box center [1176, 323] width 13 height 13
click at [1179, 330] on icon at bounding box center [1176, 323] width 13 height 13
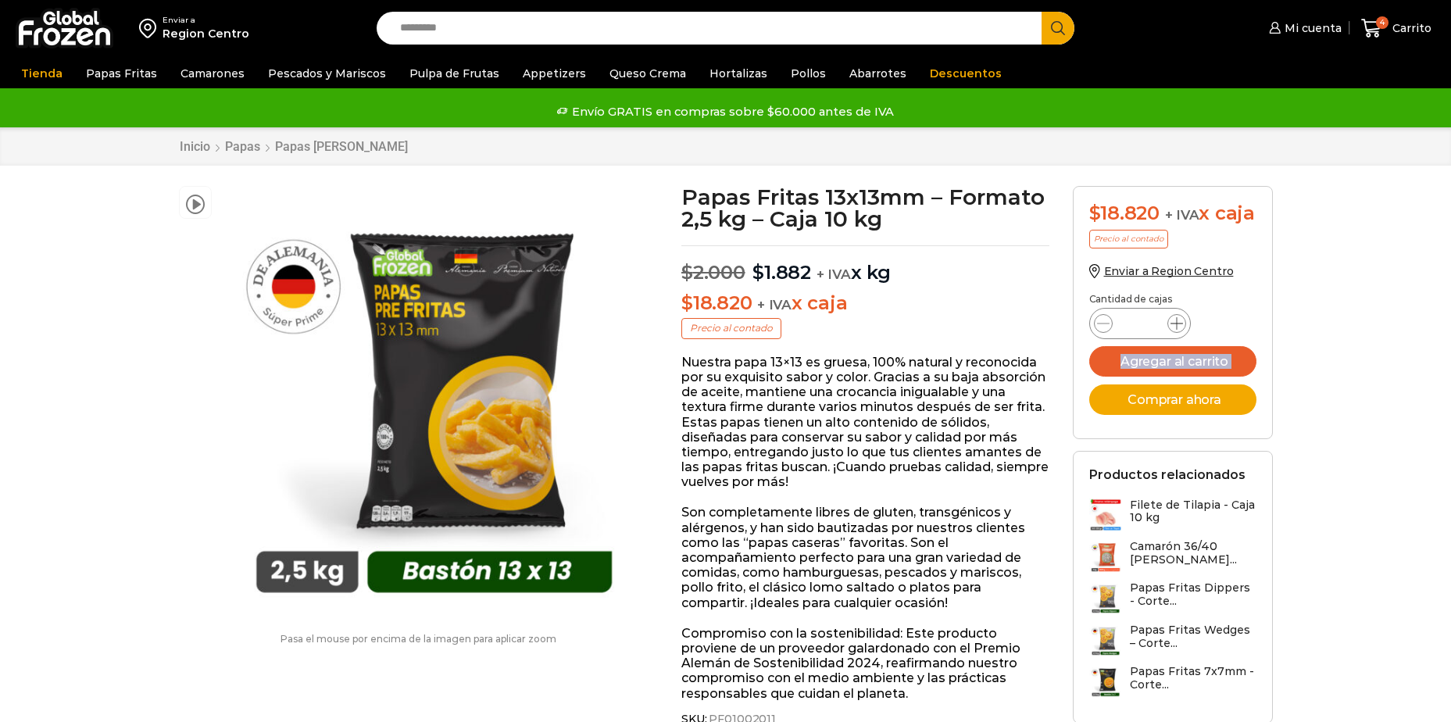
click at [1179, 330] on icon at bounding box center [1176, 323] width 13 height 13
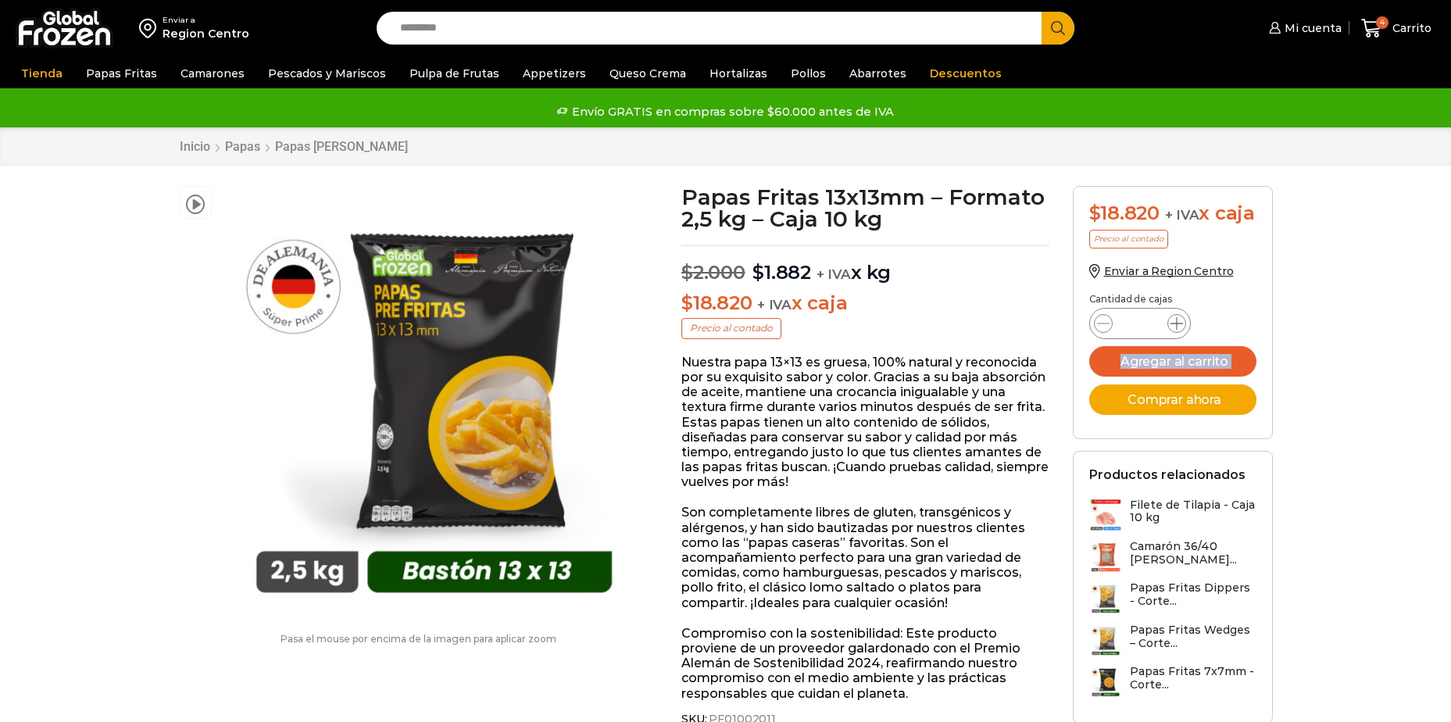
click at [1179, 330] on icon at bounding box center [1176, 323] width 13 height 13
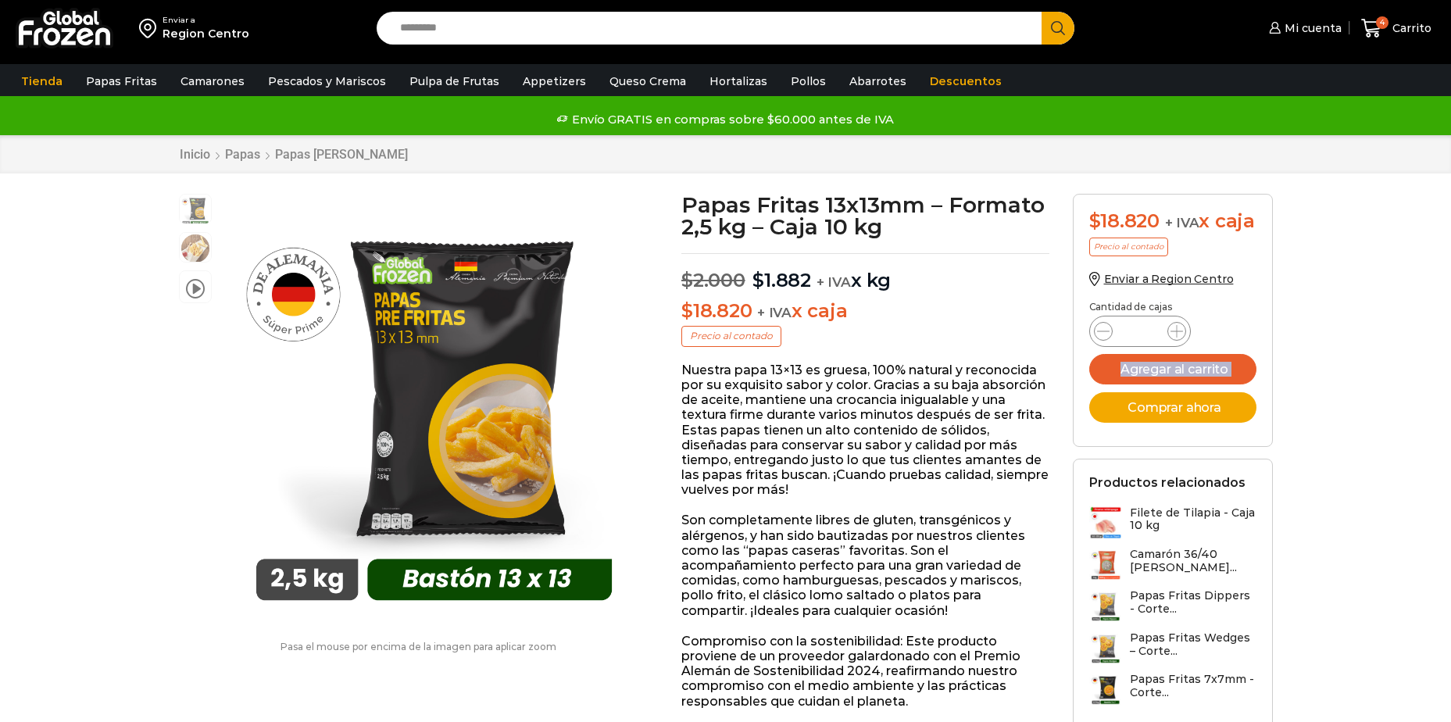
scroll to position [1, 0]
click at [1179, 343] on div "Papas Fritas 13x13mm - Formato 2,5 kg - Caja 10 kg cantidad *" at bounding box center [1140, 330] width 102 height 31
drag, startPoint x: 1179, startPoint y: 343, endPoint x: 1189, endPoint y: 346, distance: 10.6
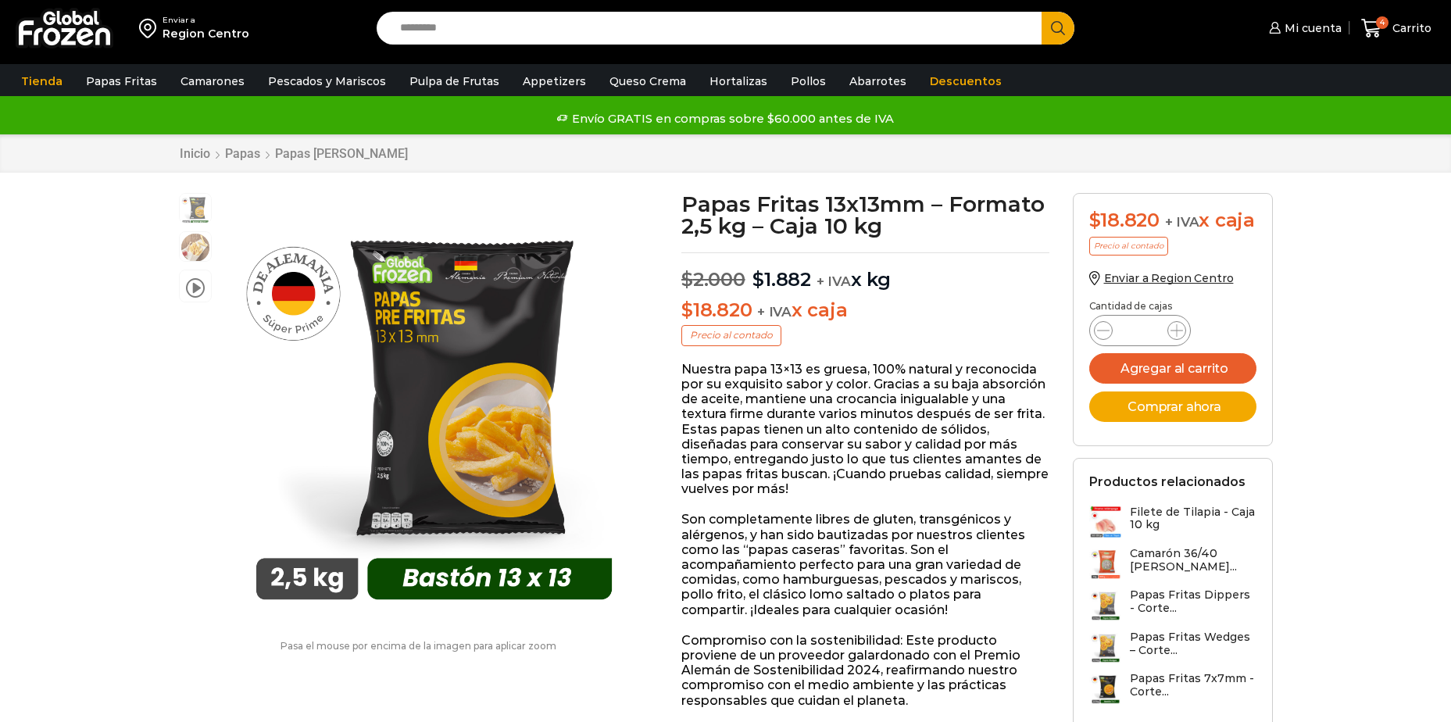
click at [1189, 346] on div "Papas Fritas 13x13mm - Formato 2,5 kg - Caja 10 kg cantidad *" at bounding box center [1140, 330] width 102 height 31
click at [1177, 337] on icon at bounding box center [1176, 330] width 13 height 13
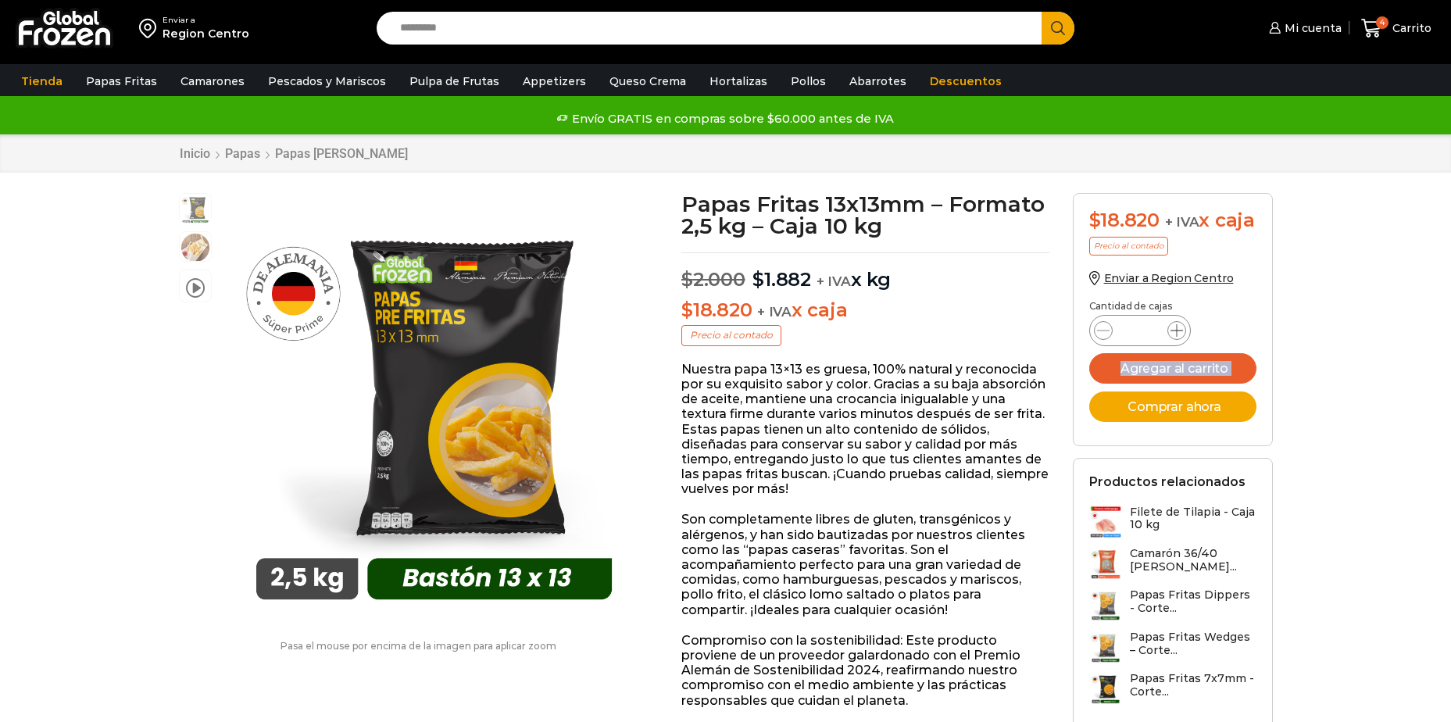
click at [1177, 337] on icon at bounding box center [1176, 330] width 13 height 13
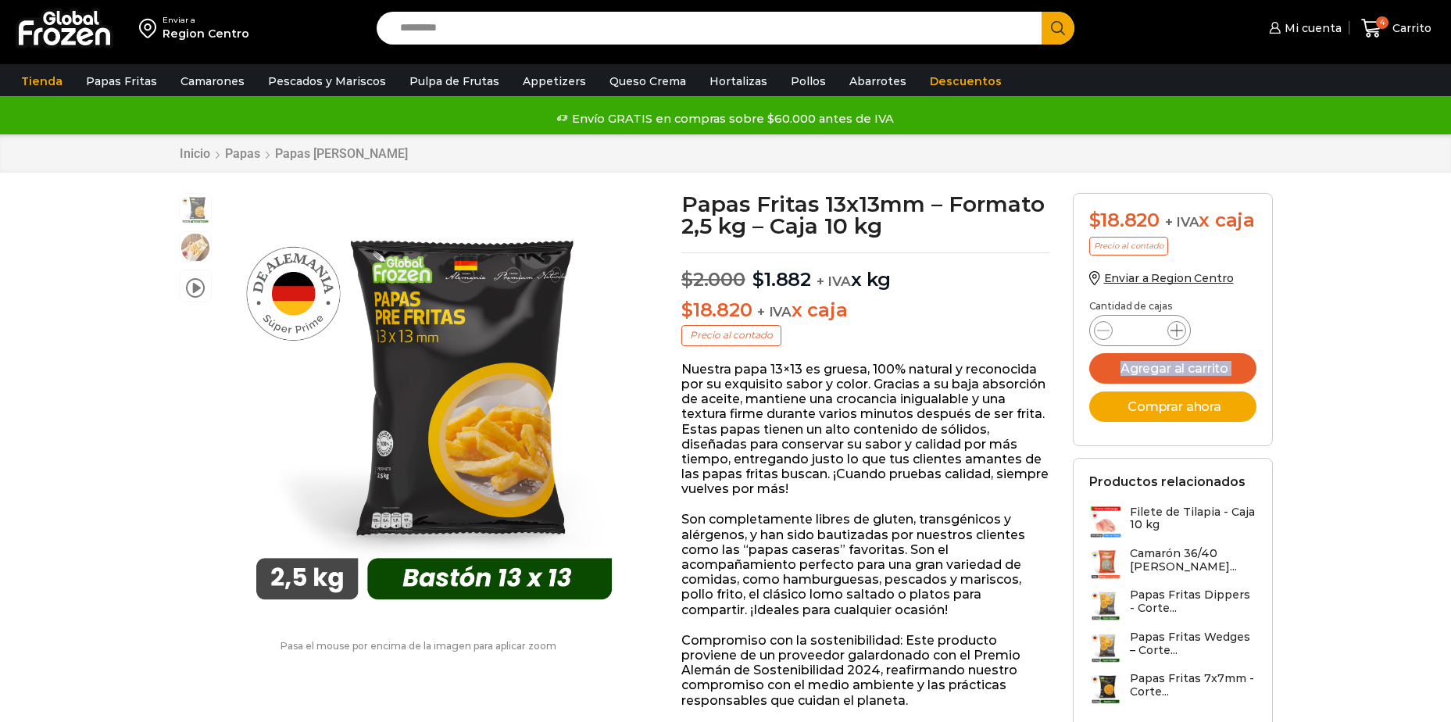
click at [1177, 337] on icon at bounding box center [1176, 330] width 13 height 13
type input "**"
drag, startPoint x: 1177, startPoint y: 355, endPoint x: 1183, endPoint y: 395, distance: 39.4
click at [1183, 384] on button "Agregar al carrito" at bounding box center [1172, 368] width 167 height 30
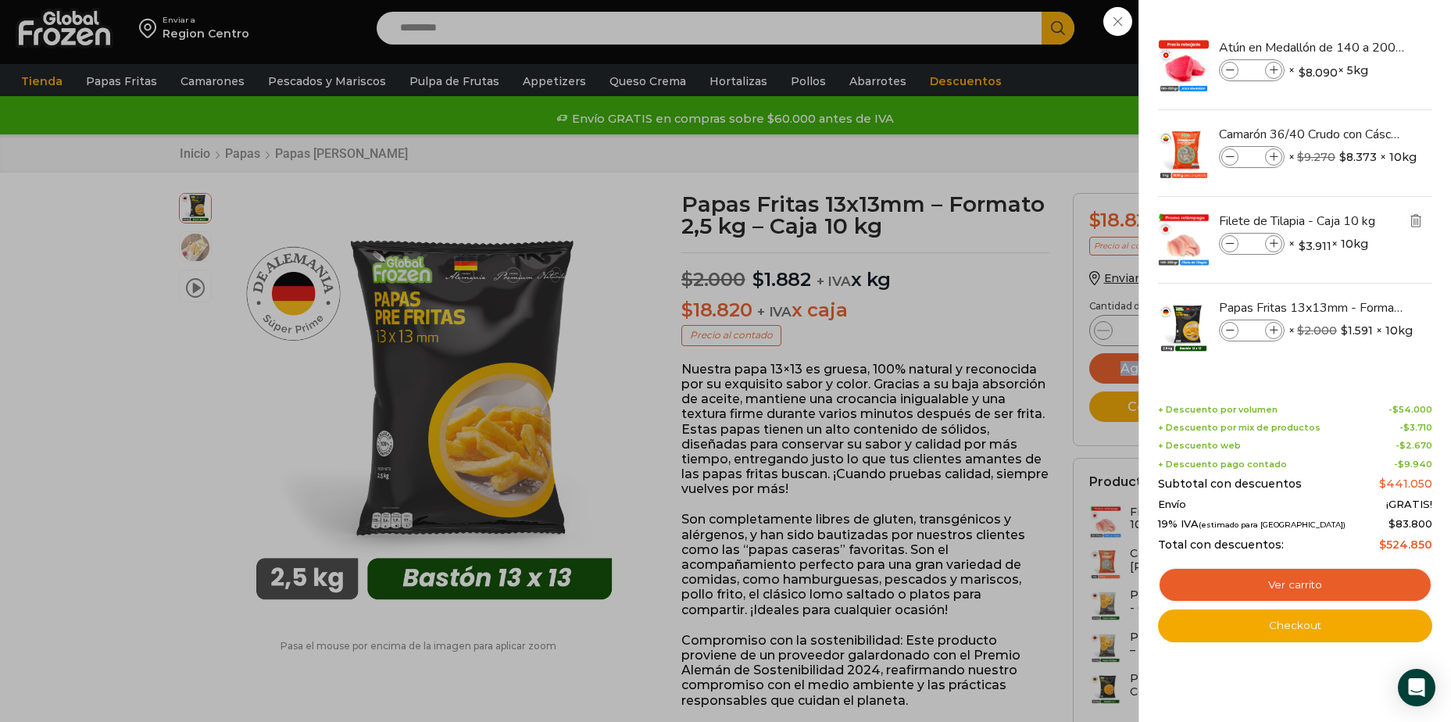
click at [1415, 215] on img "Eliminar Filete de Tilapia - Caja 10 kg del carrito" at bounding box center [1416, 220] width 14 height 14
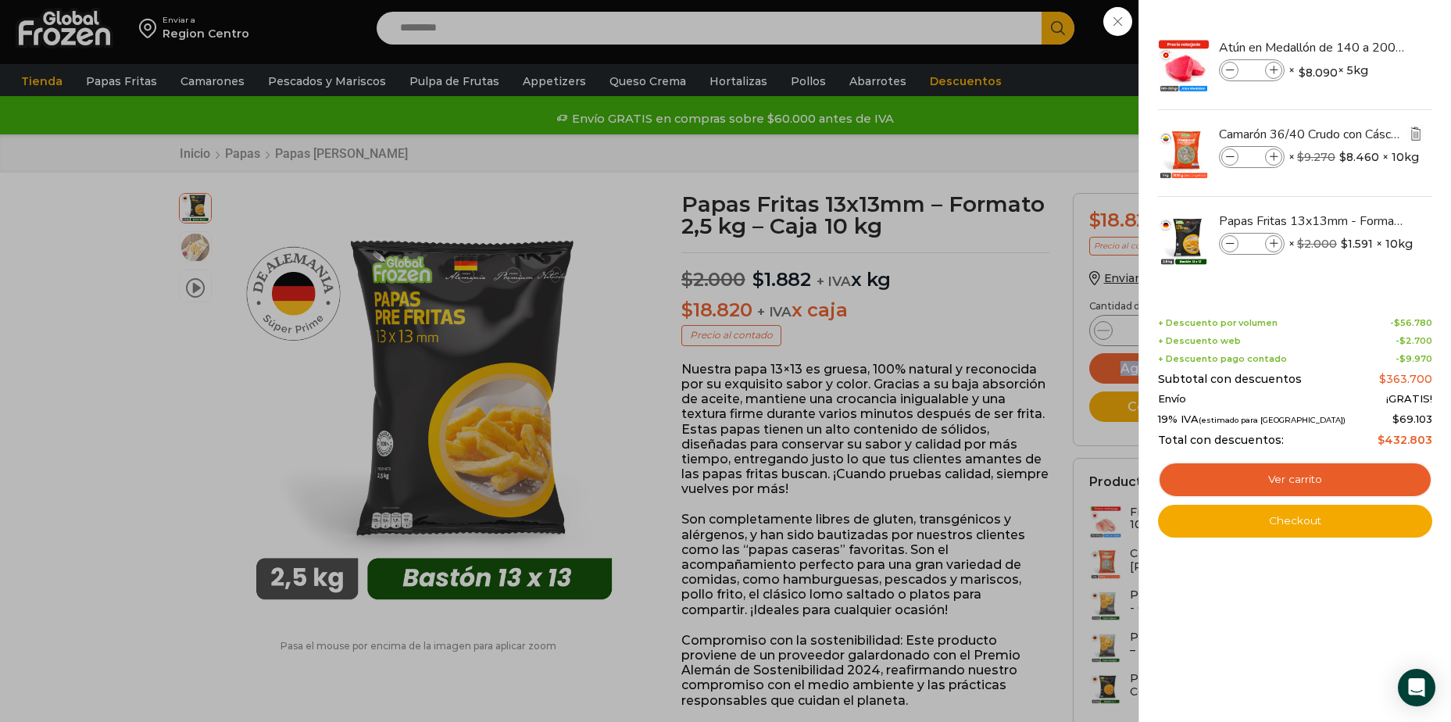
click at [1418, 137] on img "Eliminar Camarón 36/40 Crudo con Cáscara - Super Prime - Caja 10 kg del carrito" at bounding box center [1416, 134] width 14 height 14
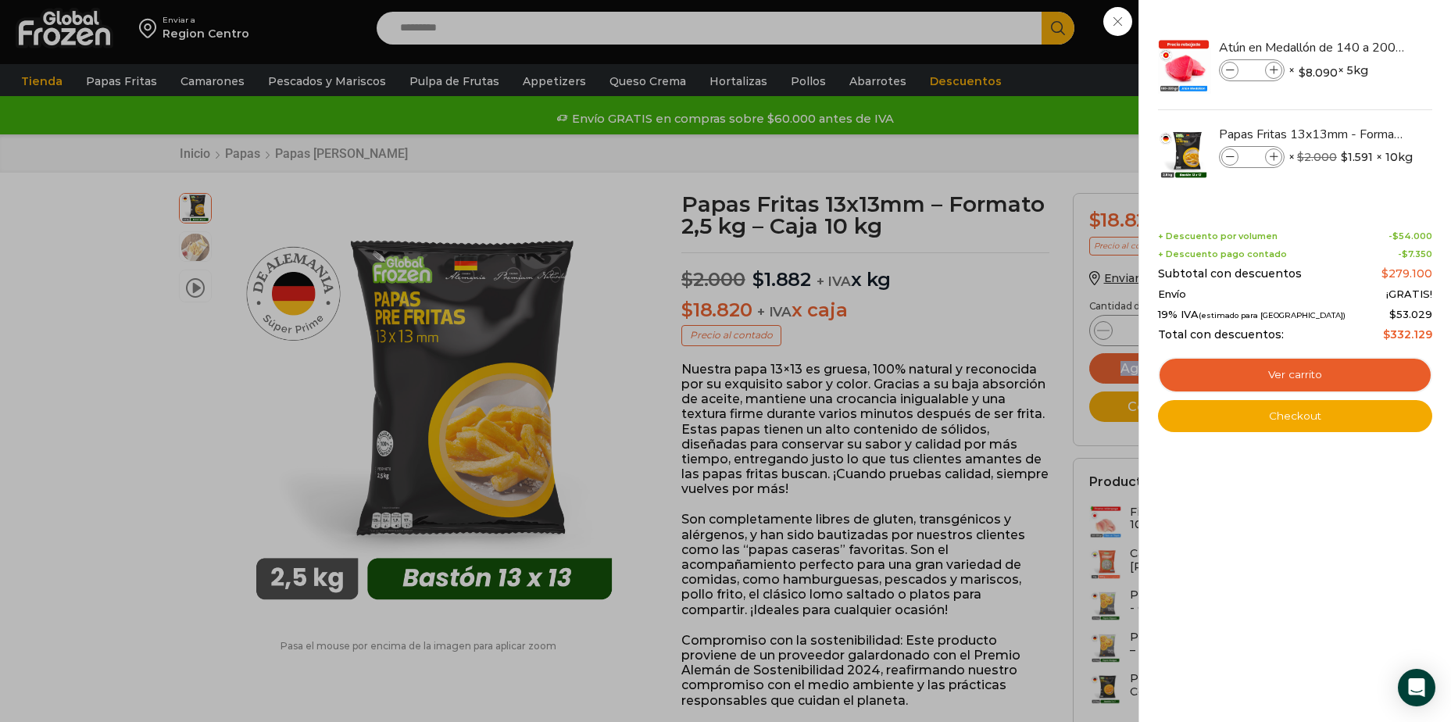
click at [1416, 47] on img "Eliminar Atún en Medallón de 140 a 200 g - Caja 5 kg del carrito" at bounding box center [1422, 47] width 18 height 18
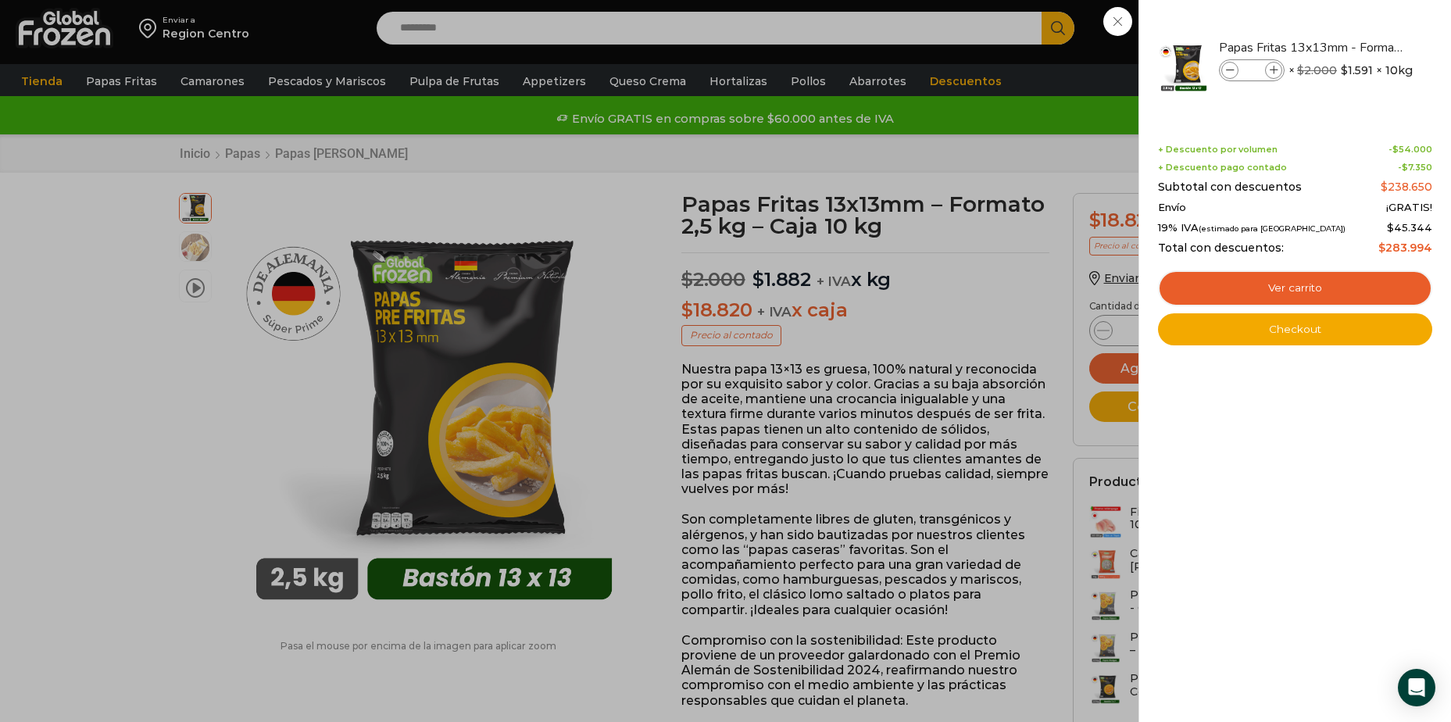
click at [1357, 47] on div "15 Carrito 15 15 Shopping Cart" at bounding box center [1396, 28] width 78 height 37
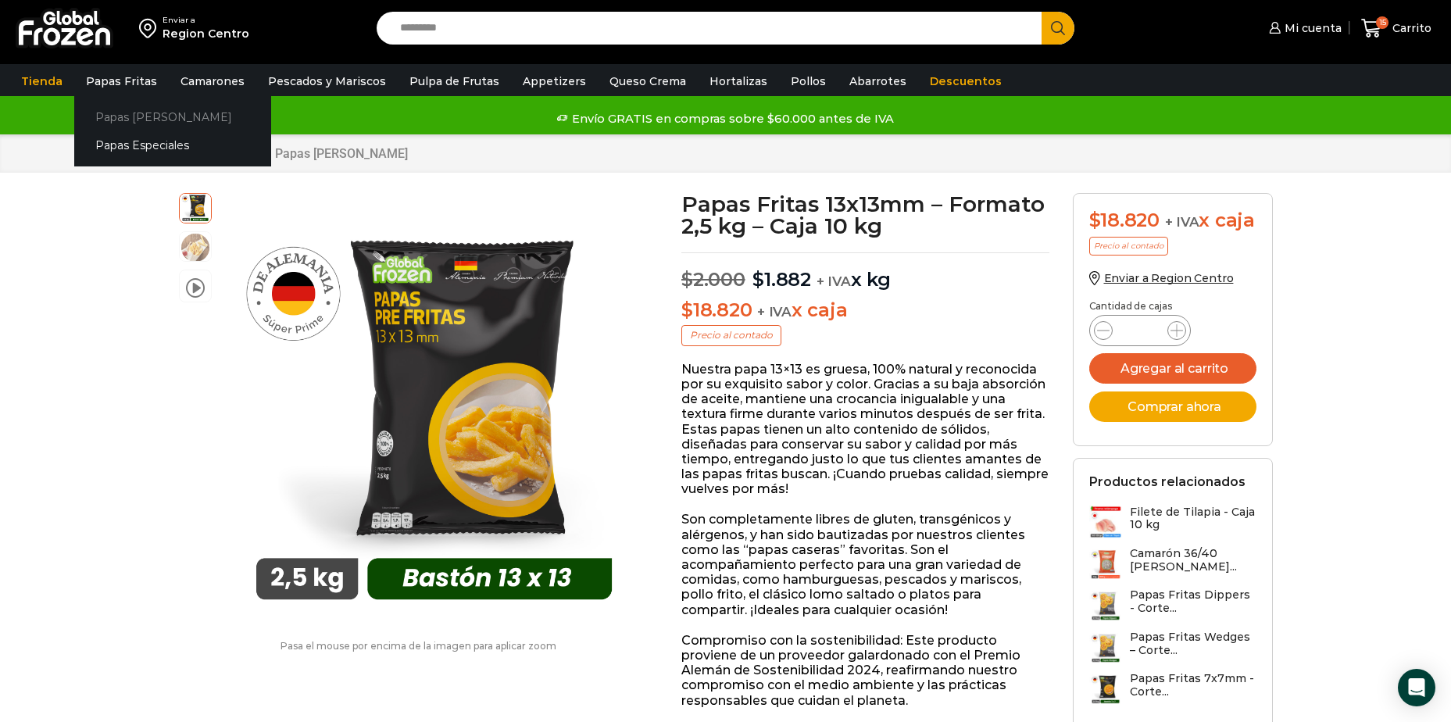
click at [140, 112] on link "Papas [PERSON_NAME]" at bounding box center [172, 116] width 197 height 29
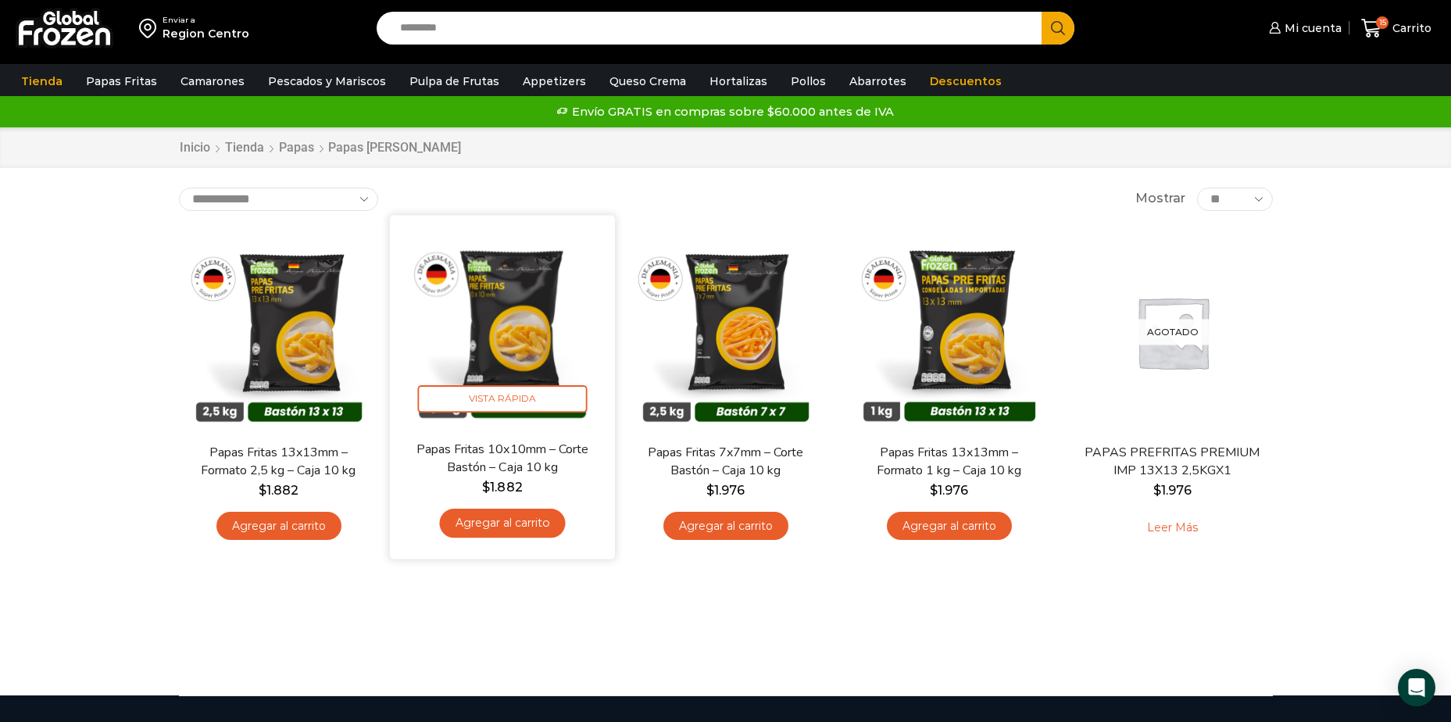
click at [508, 366] on img at bounding box center [503, 328] width 202 height 202
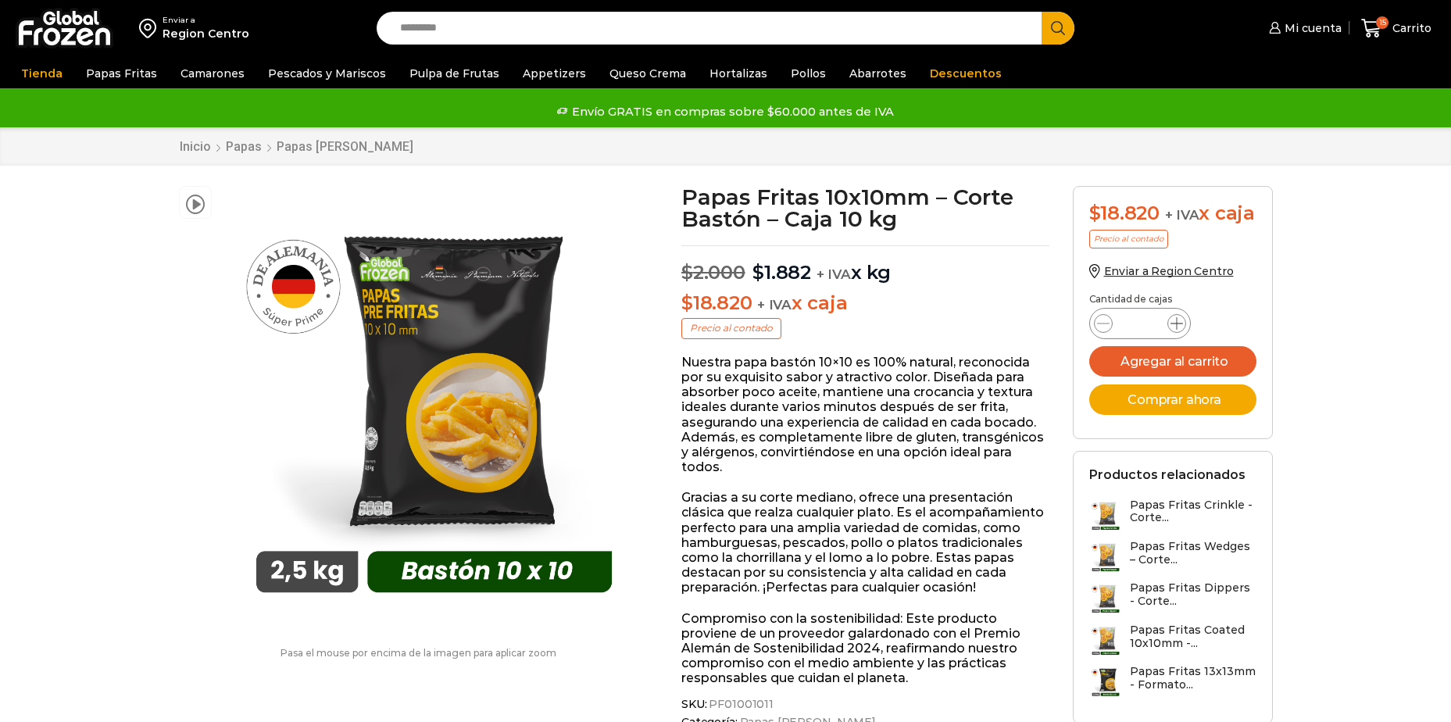
click at [1179, 330] on icon at bounding box center [1176, 323] width 13 height 13
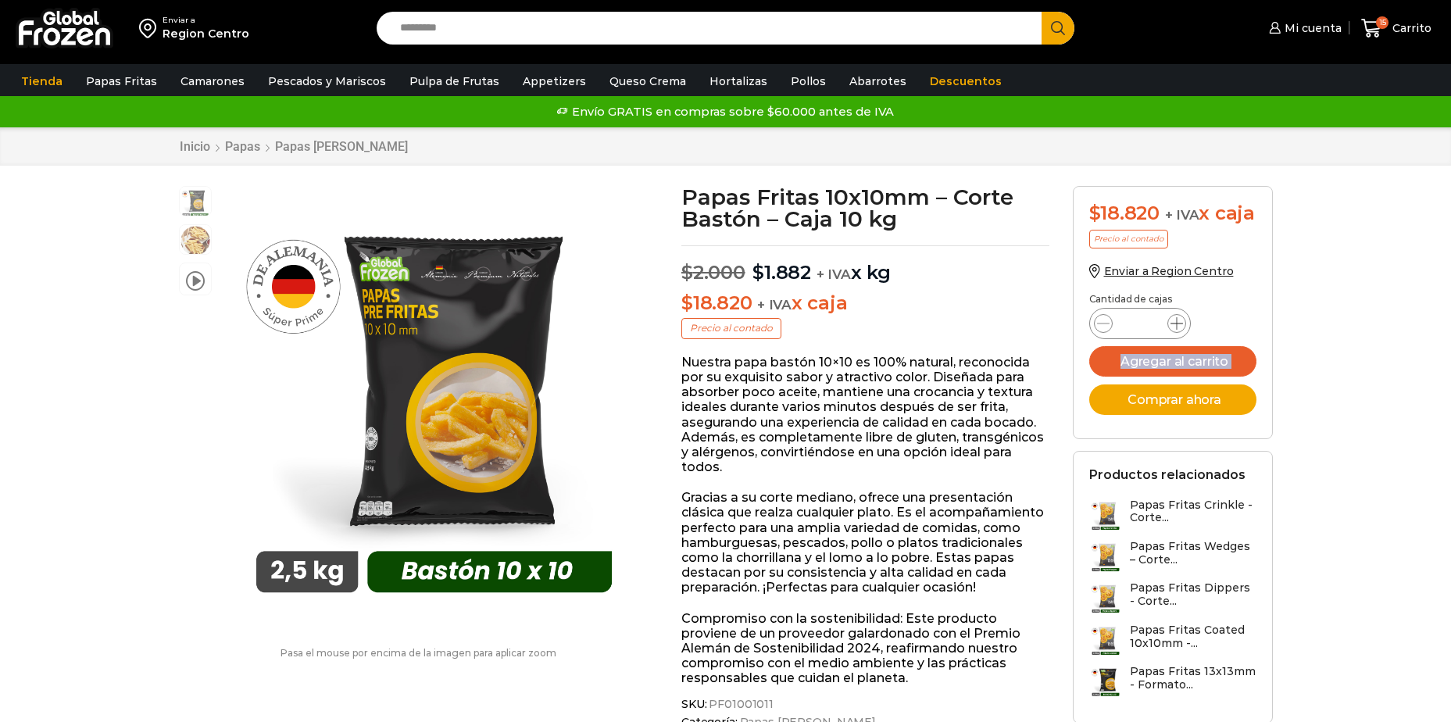
scroll to position [1, 0]
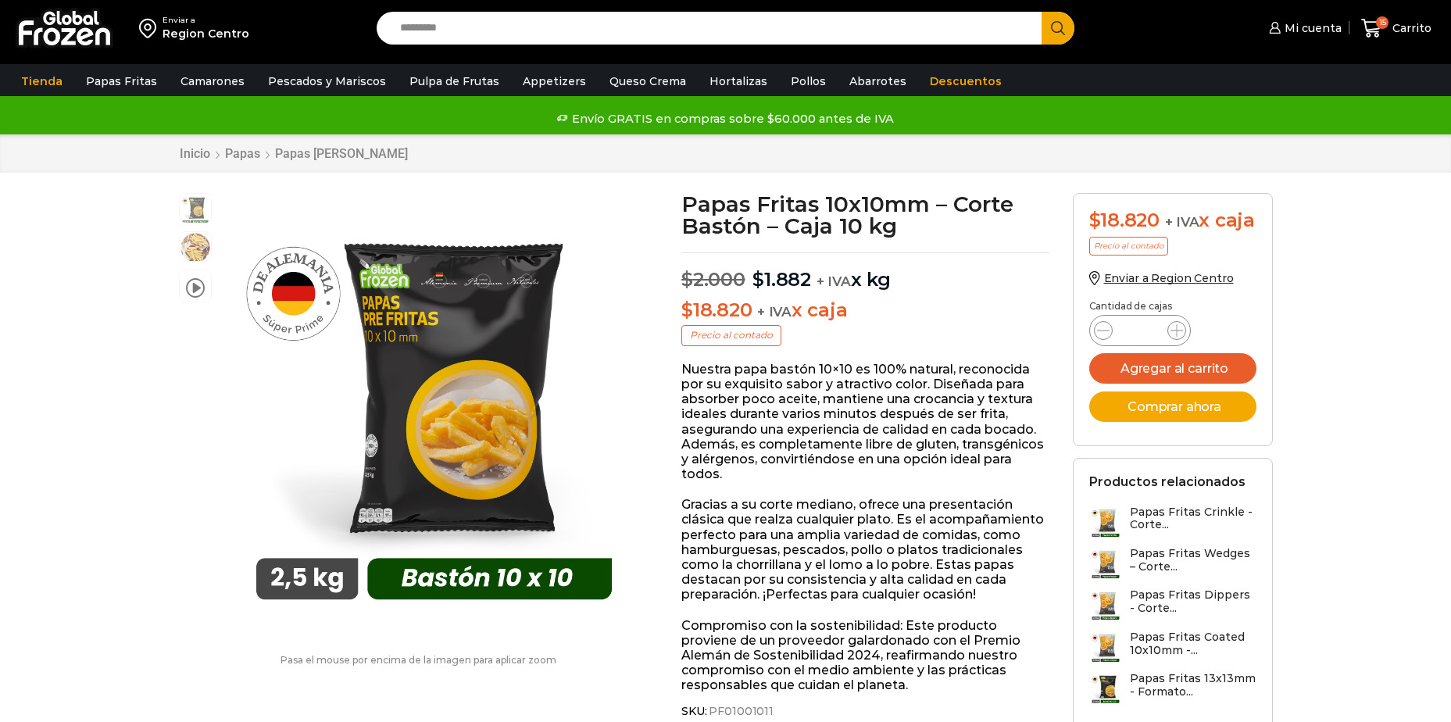
drag, startPoint x: 1179, startPoint y: 342, endPoint x: 1373, endPoint y: 352, distance: 194.0
click at [1166, 346] on div "Papas Fritas 10x10mm - Corte Bastón - Caja 10 kg cantidad *" at bounding box center [1140, 330] width 102 height 31
click at [1167, 340] on span at bounding box center [1176, 330] width 19 height 19
click at [1173, 337] on icon at bounding box center [1176, 330] width 13 height 13
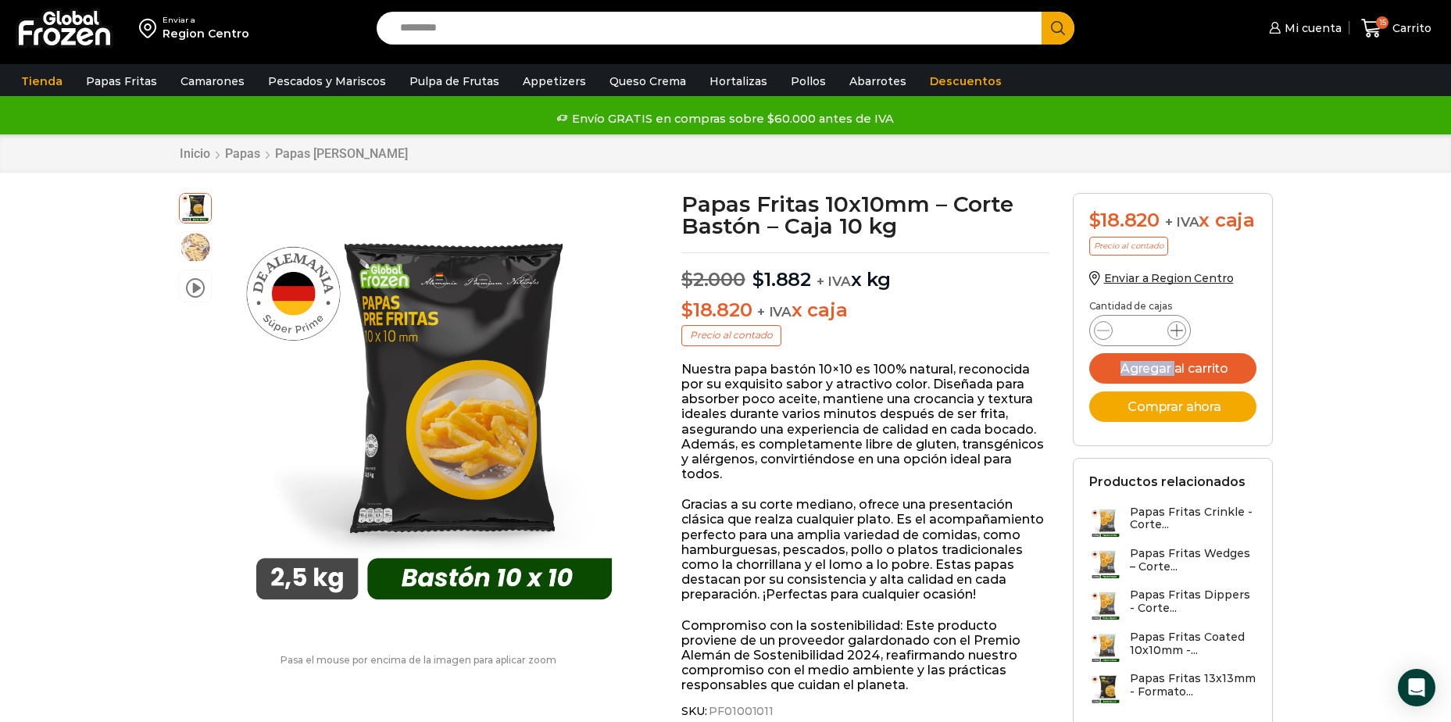
click at [1173, 337] on icon at bounding box center [1176, 330] width 13 height 13
type input "*"
drag, startPoint x: 1173, startPoint y: 356, endPoint x: 1391, endPoint y: 374, distance: 217.9
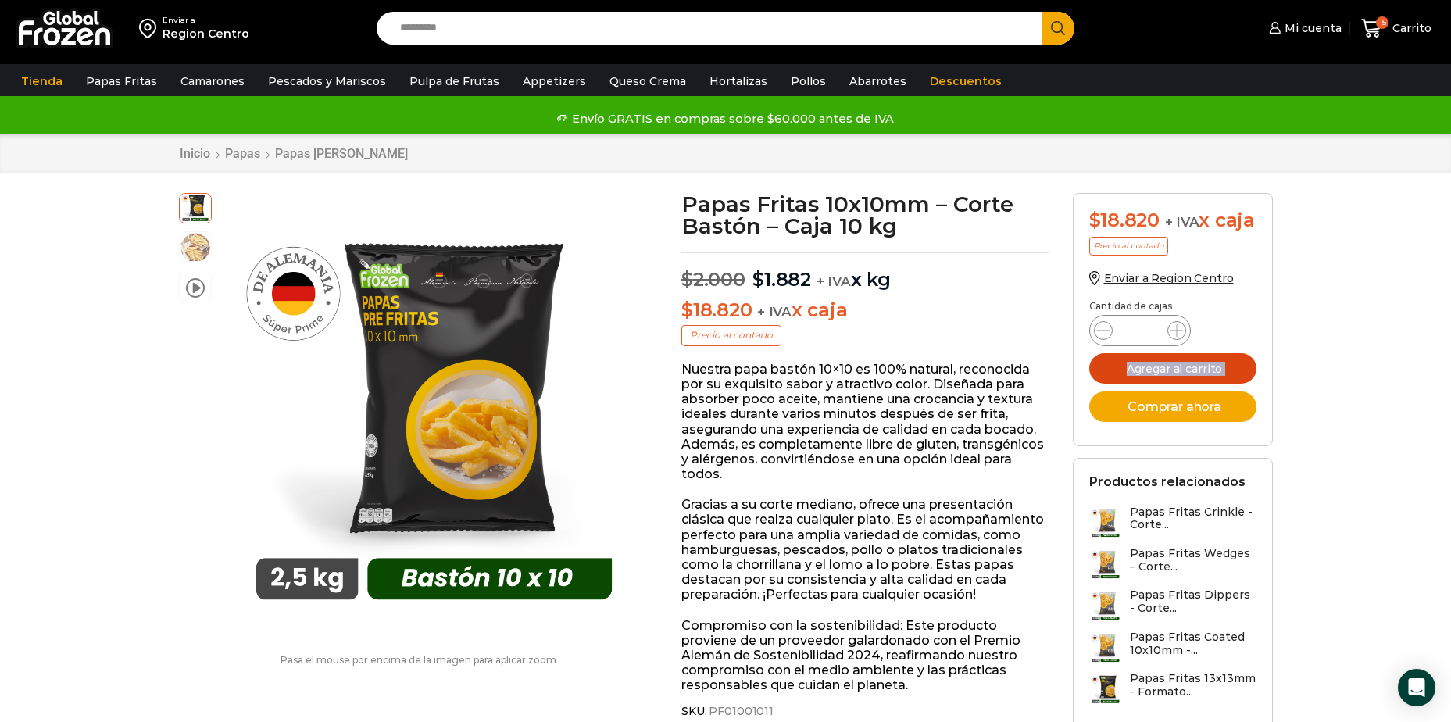
click at [1181, 384] on button "Agregar al carrito" at bounding box center [1172, 368] width 167 height 30
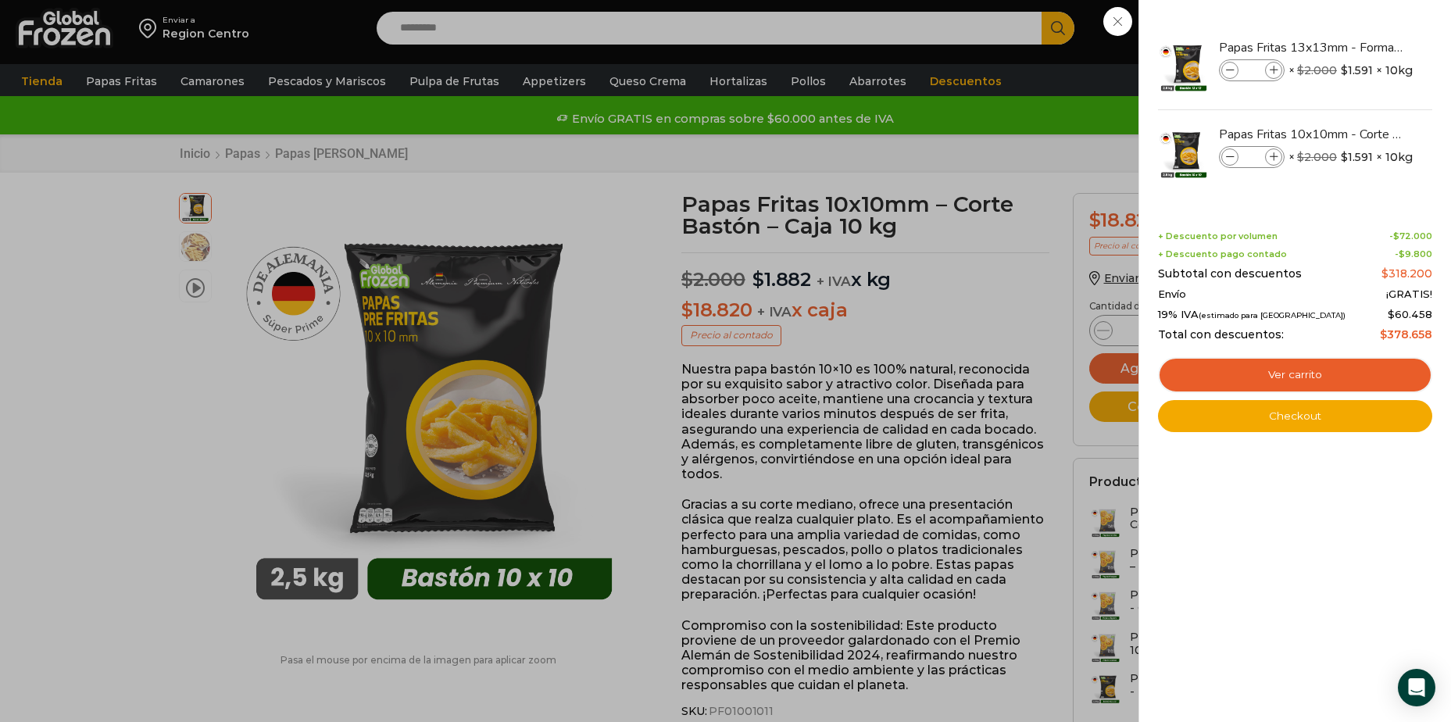
click at [1357, 47] on div "20 Carrito 20 20 Shopping Cart" at bounding box center [1396, 28] width 78 height 37
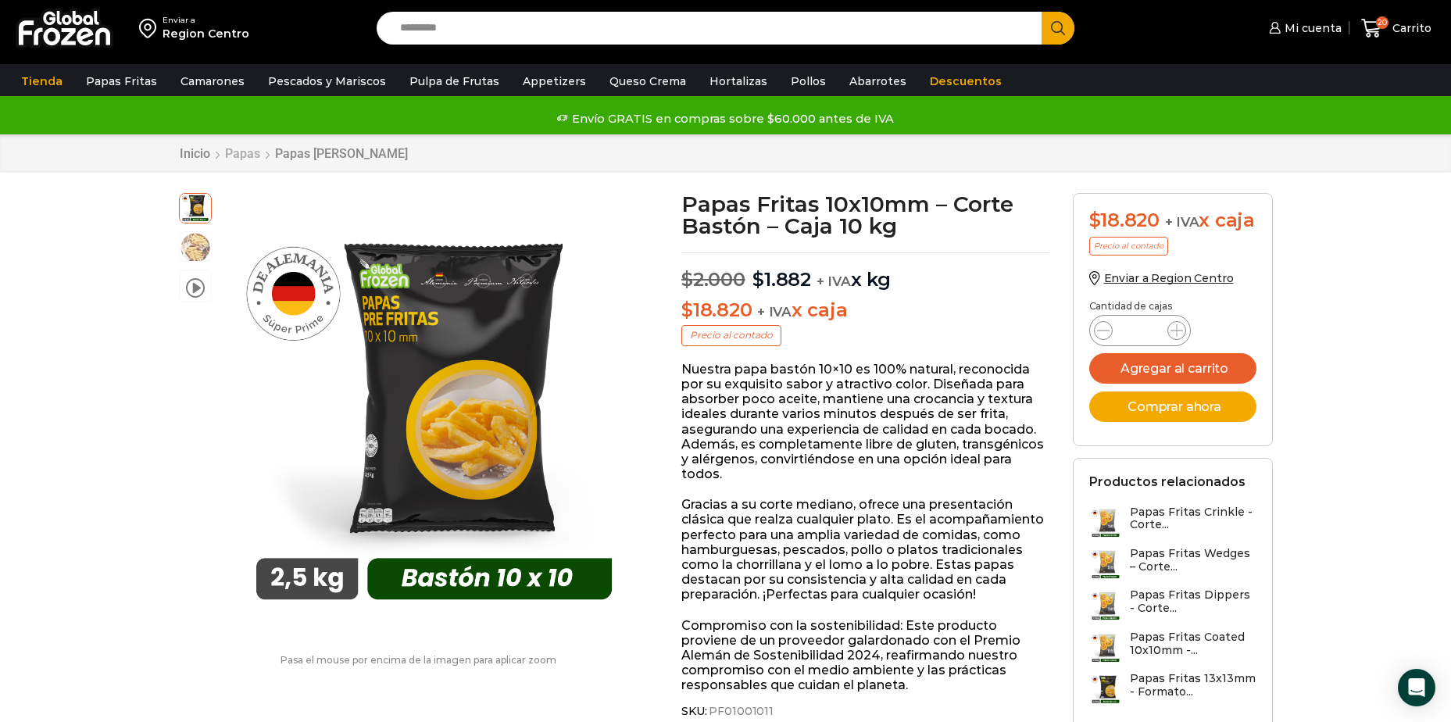
click at [246, 152] on link "Papas" at bounding box center [242, 153] width 37 height 15
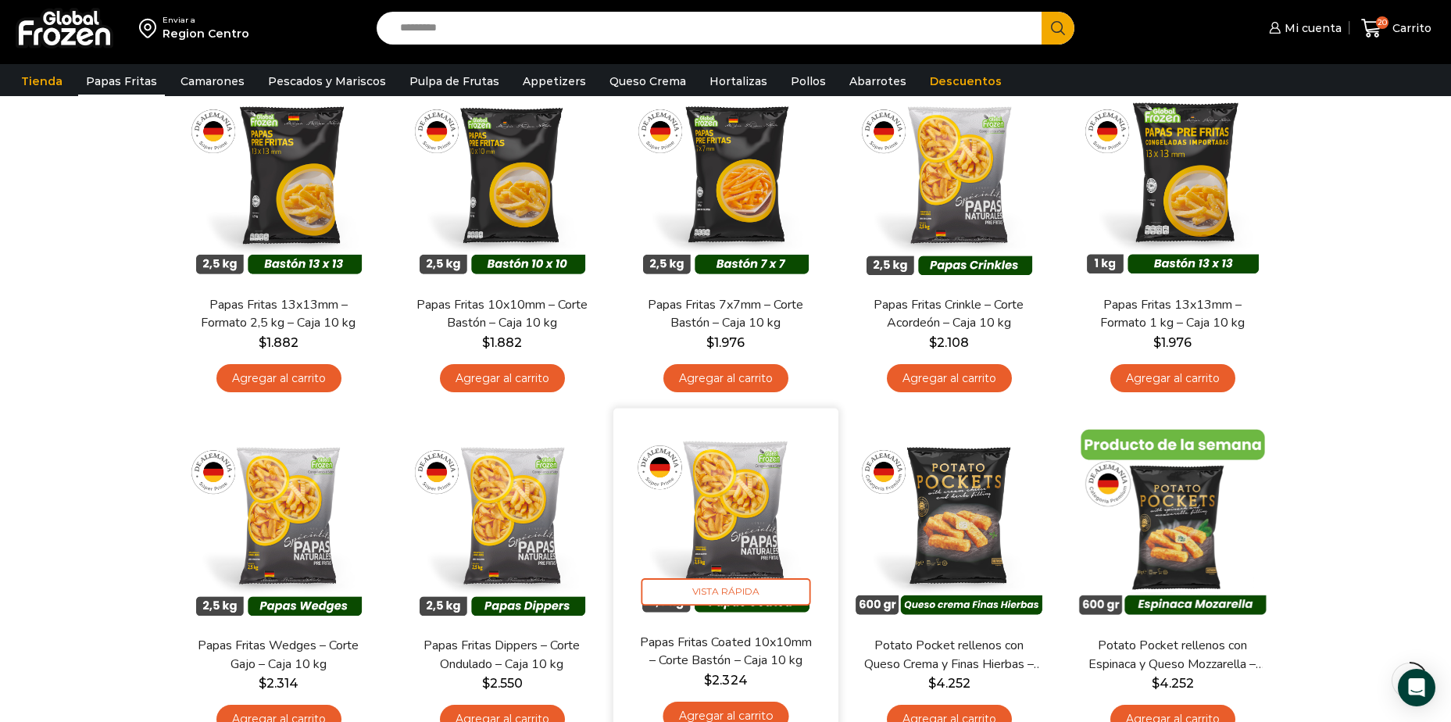
scroll to position [156, 0]
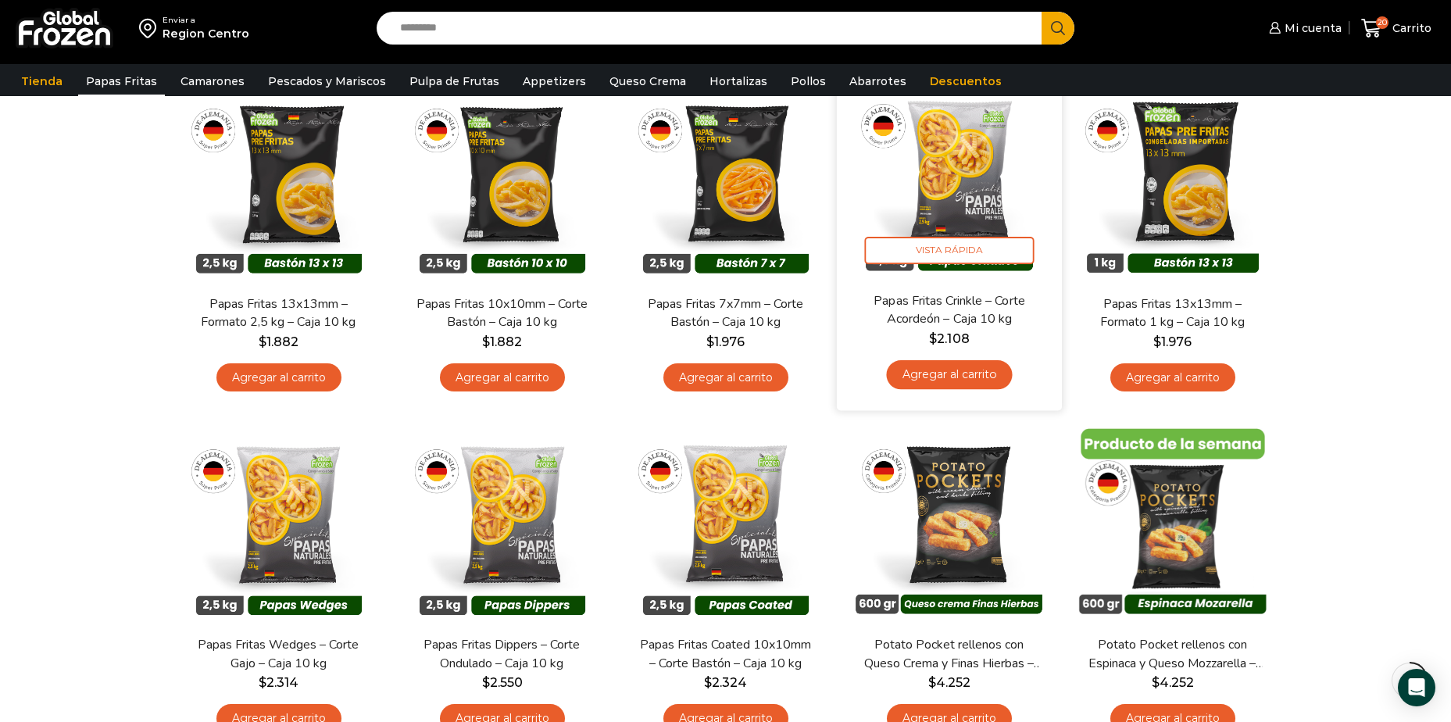
click at [952, 376] on link "Agregar al carrito" at bounding box center [949, 374] width 126 height 29
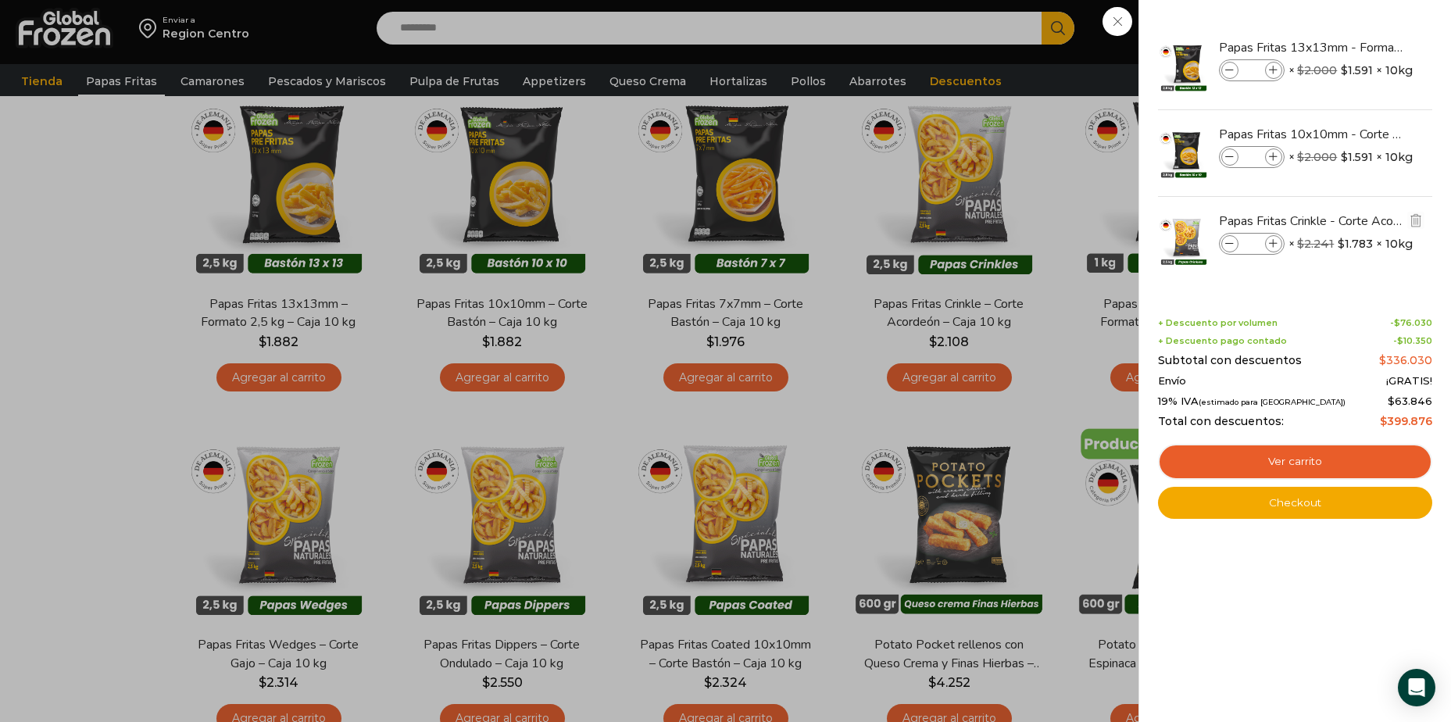
click at [1273, 245] on icon at bounding box center [1274, 244] width 9 height 9
type input "*"
click at [1357, 47] on div "22 [GEOGRAPHIC_DATA] 22 22 Shopping Cart" at bounding box center [1396, 28] width 78 height 37
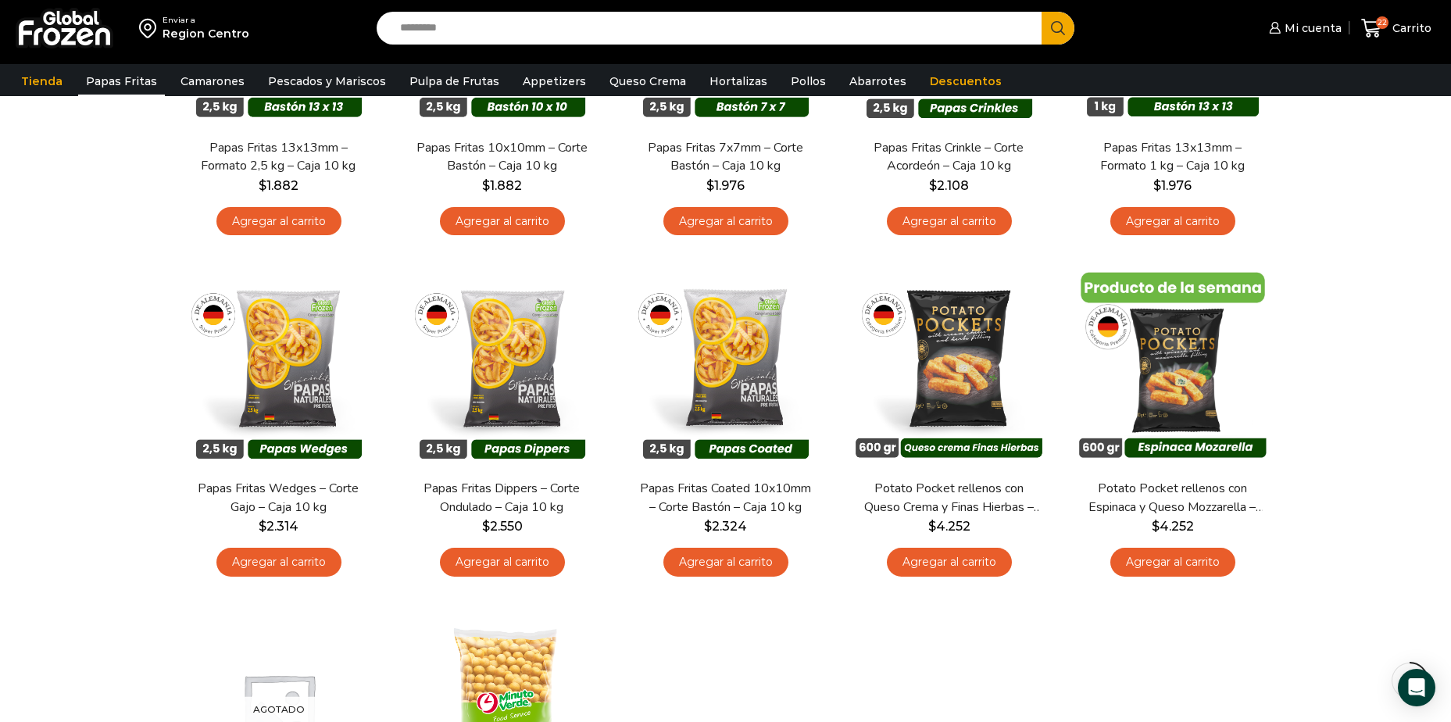
scroll to position [391, 0]
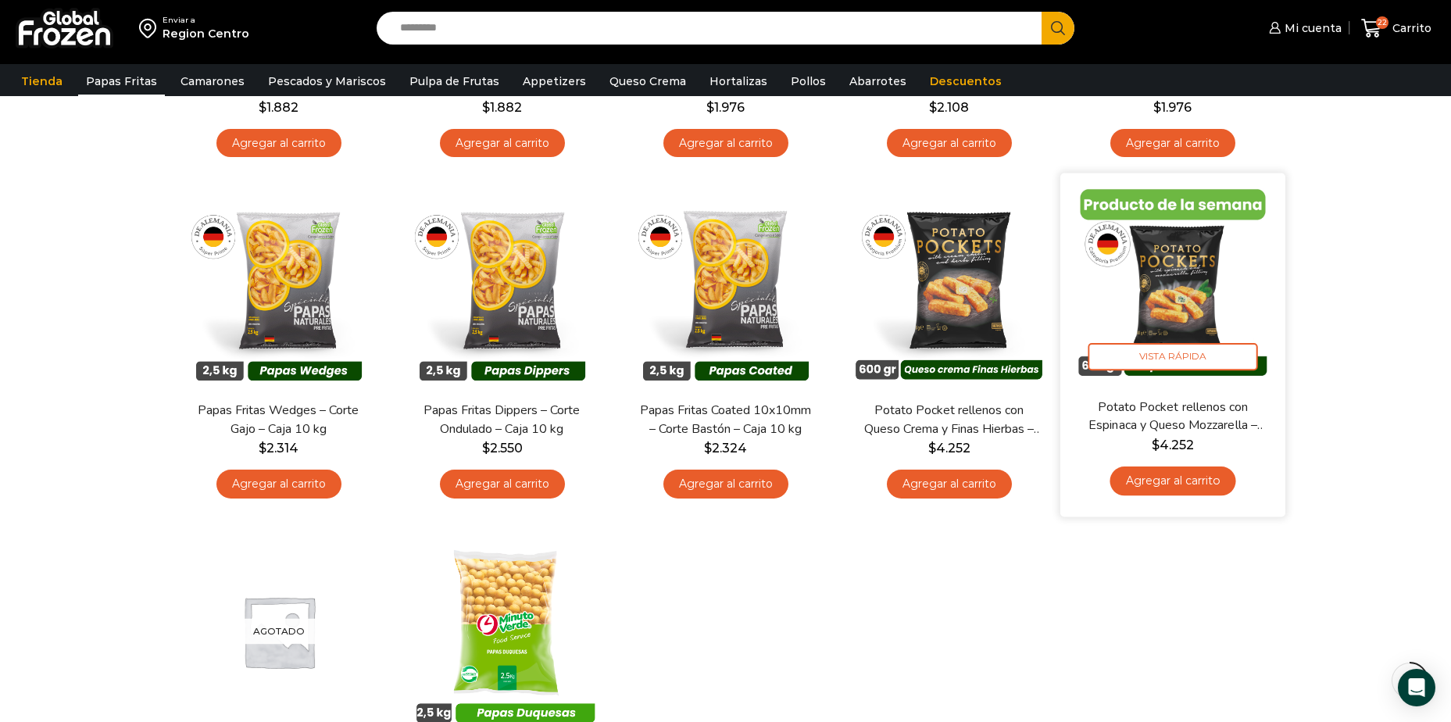
click at [1172, 478] on link "Agregar al carrito" at bounding box center [1172, 480] width 126 height 29
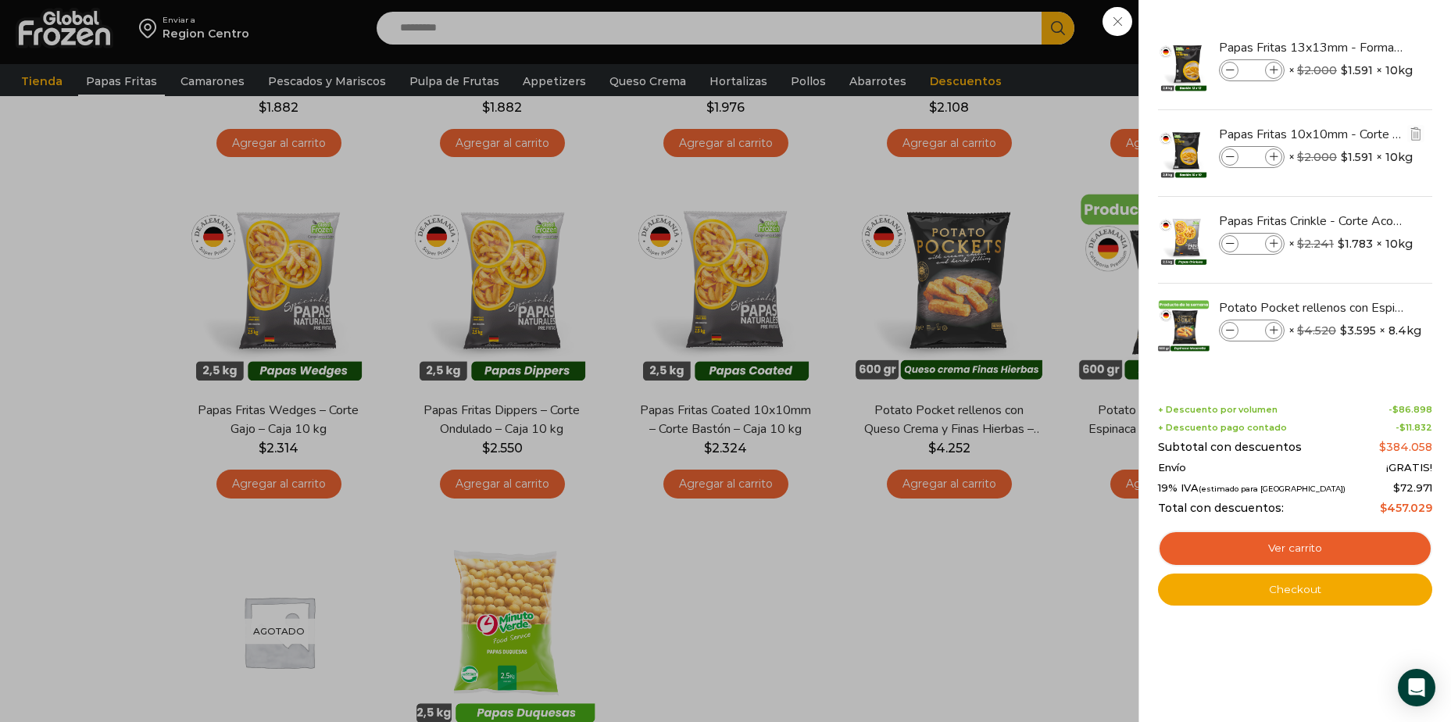
click at [1229, 163] on span at bounding box center [1229, 156] width 17 height 17
type input "*"
click at [1357, 47] on div "23 [GEOGRAPHIC_DATA] 23 23 Shopping Cart" at bounding box center [1396, 28] width 78 height 37
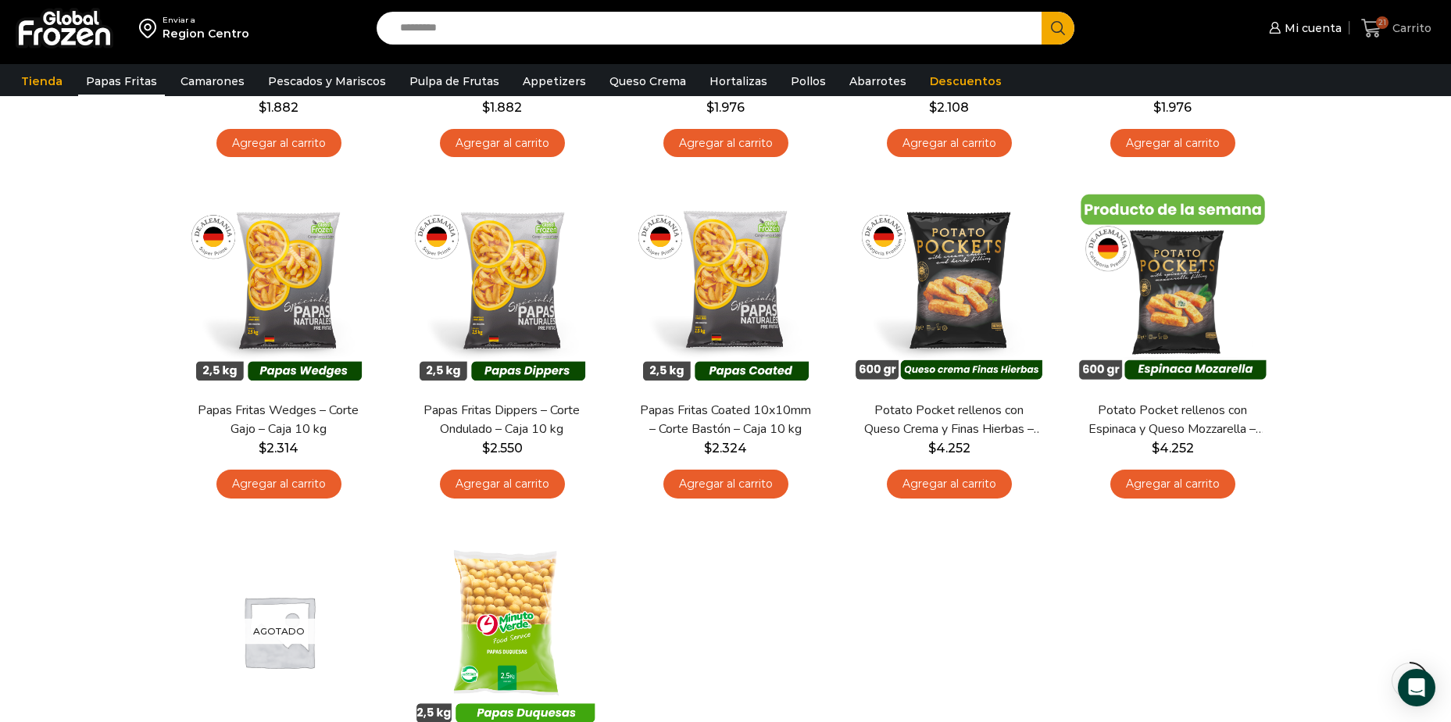
click at [1381, 30] on icon at bounding box center [1371, 28] width 21 height 21
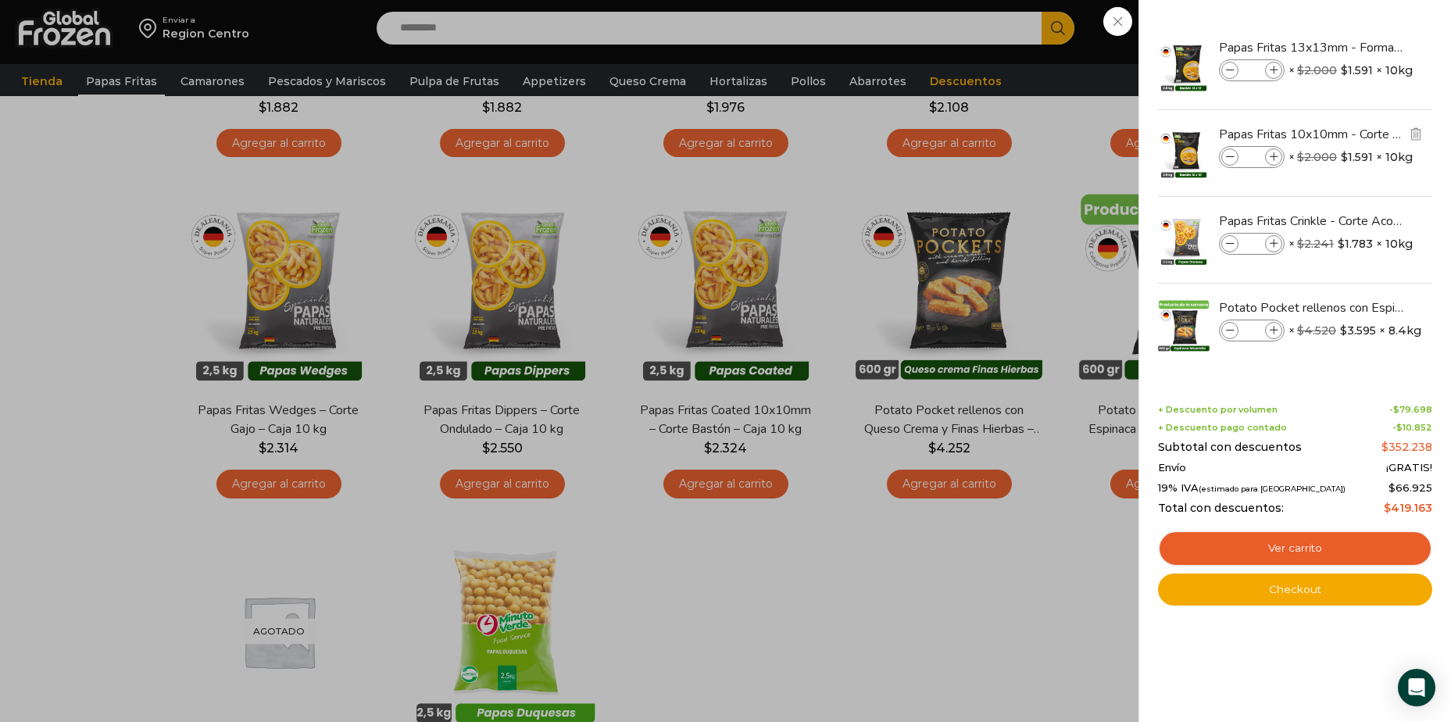
click at [1274, 159] on icon at bounding box center [1274, 157] width 9 height 9
type input "*"
click at [1357, 47] on div "21 Carrito 21 21 Shopping Cart" at bounding box center [1396, 28] width 78 height 37
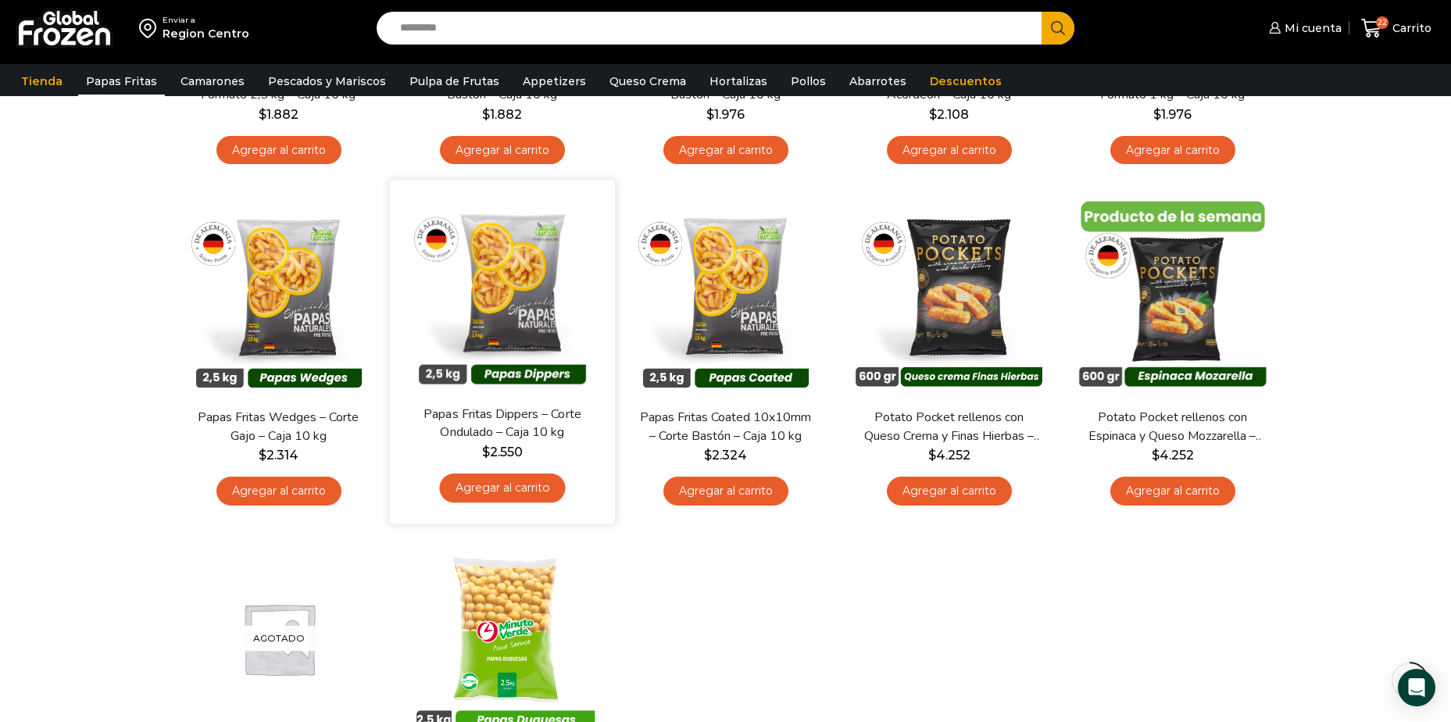
scroll to position [313, 0]
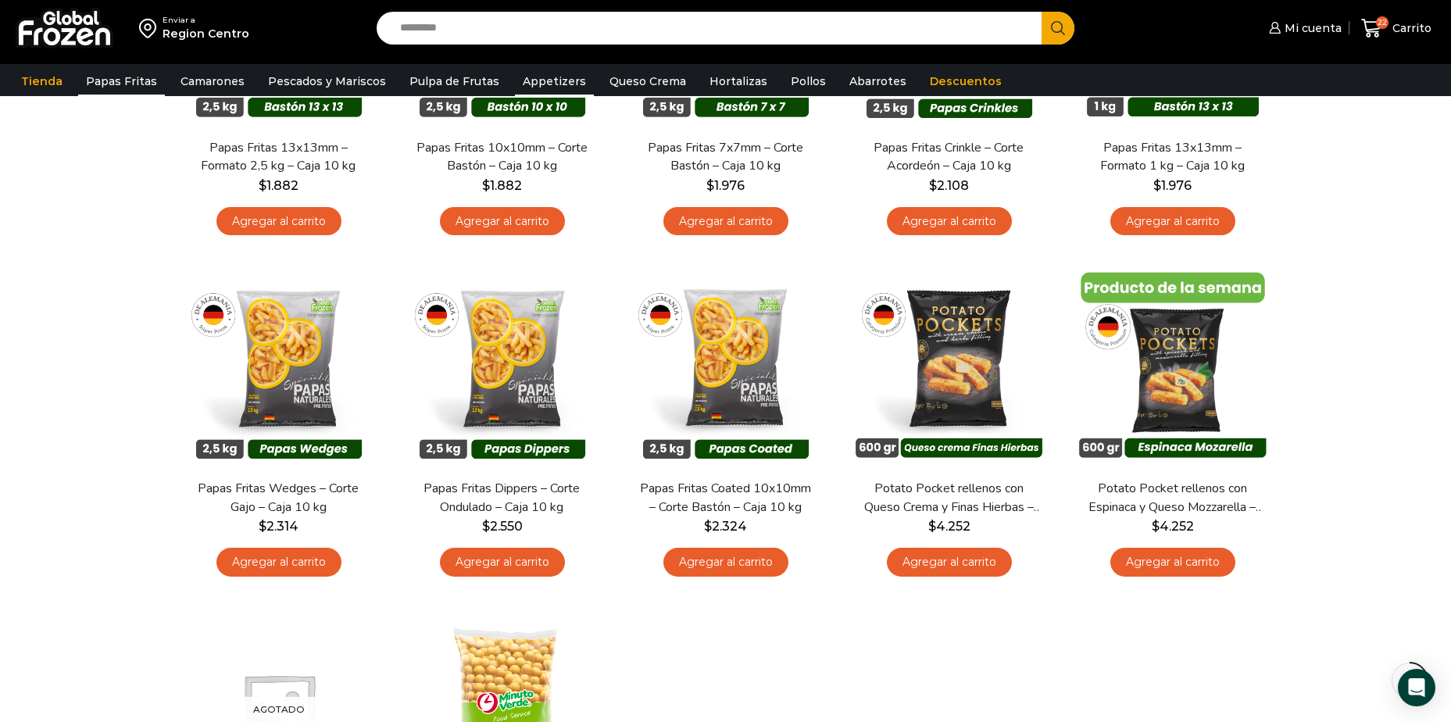
click at [545, 83] on link "Appetizers" at bounding box center [554, 81] width 79 height 30
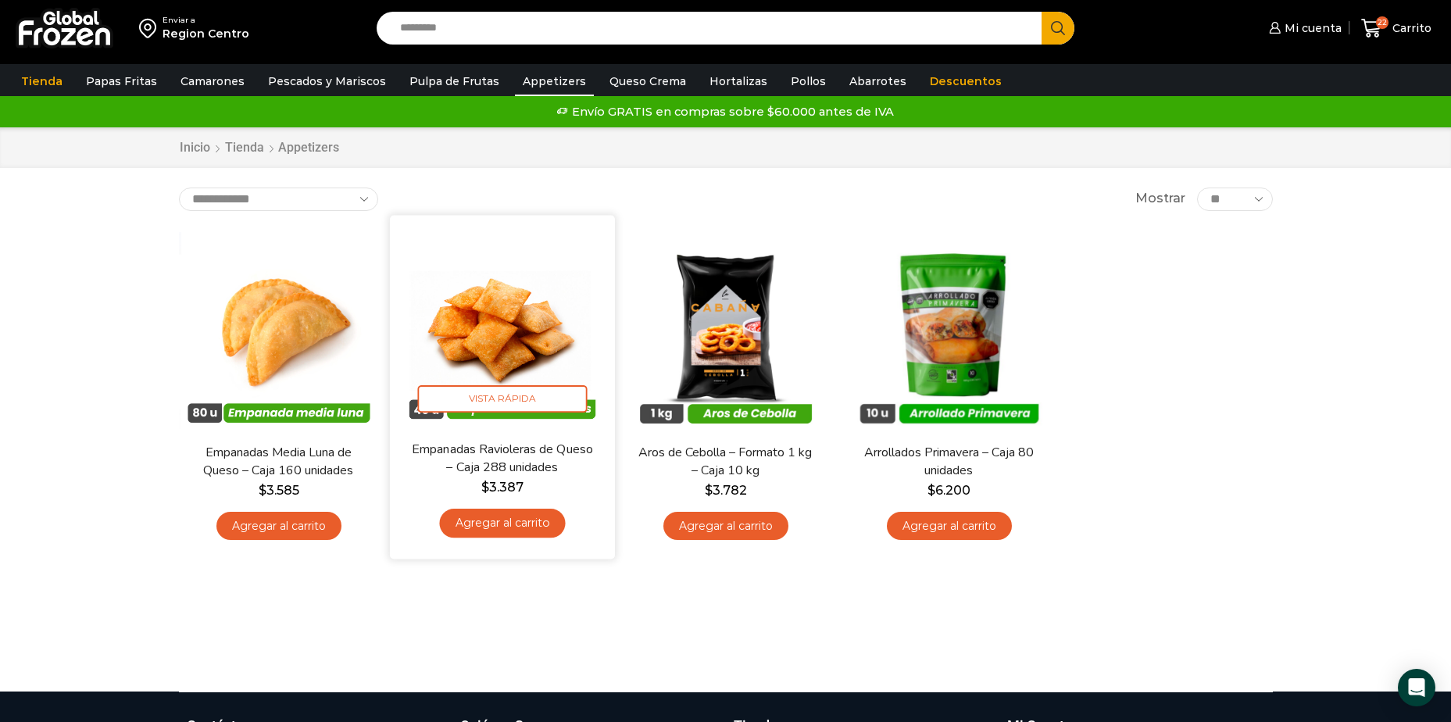
click at [530, 523] on link "Agregar al carrito" at bounding box center [502, 523] width 126 height 29
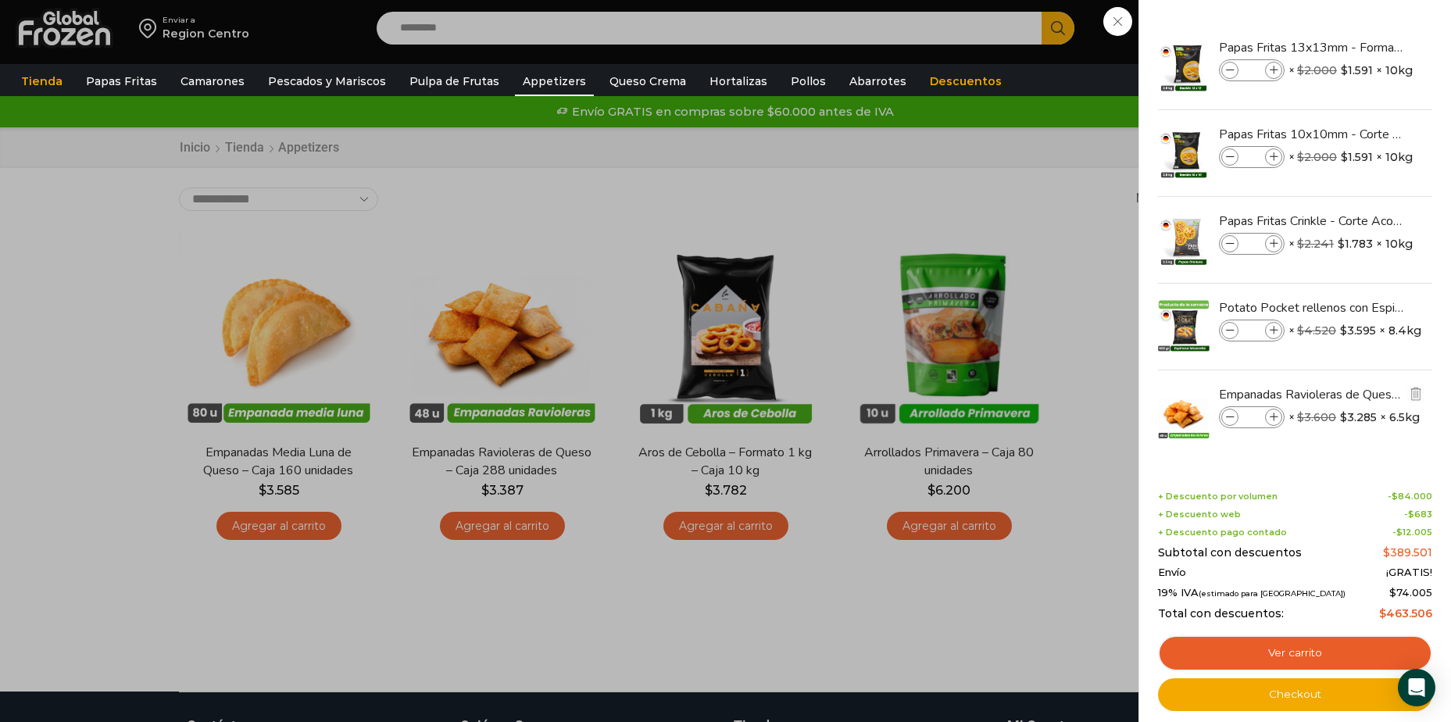
click at [1278, 416] on span at bounding box center [1273, 417] width 17 height 17
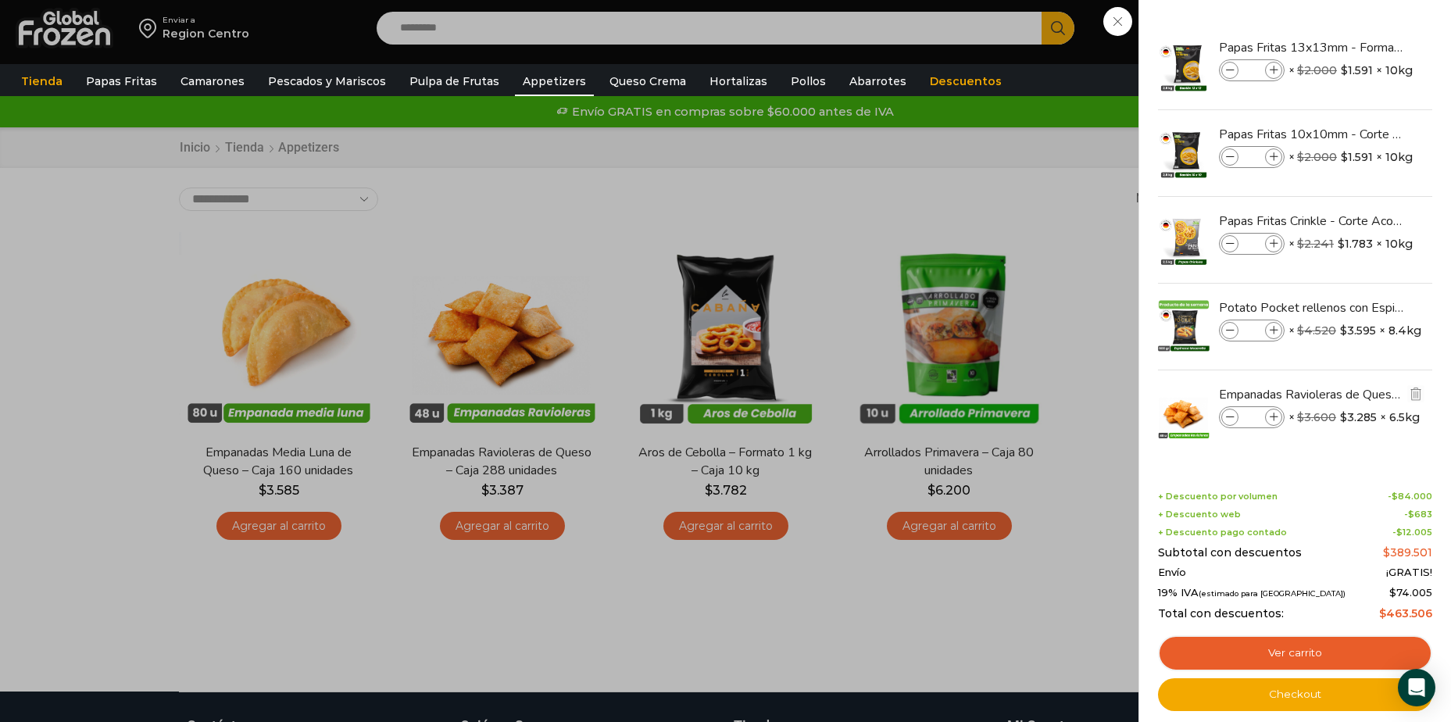
click at [1278, 416] on span at bounding box center [1273, 417] width 17 height 17
type input "*"
click at [1279, 690] on link "Checkout" at bounding box center [1295, 694] width 274 height 33
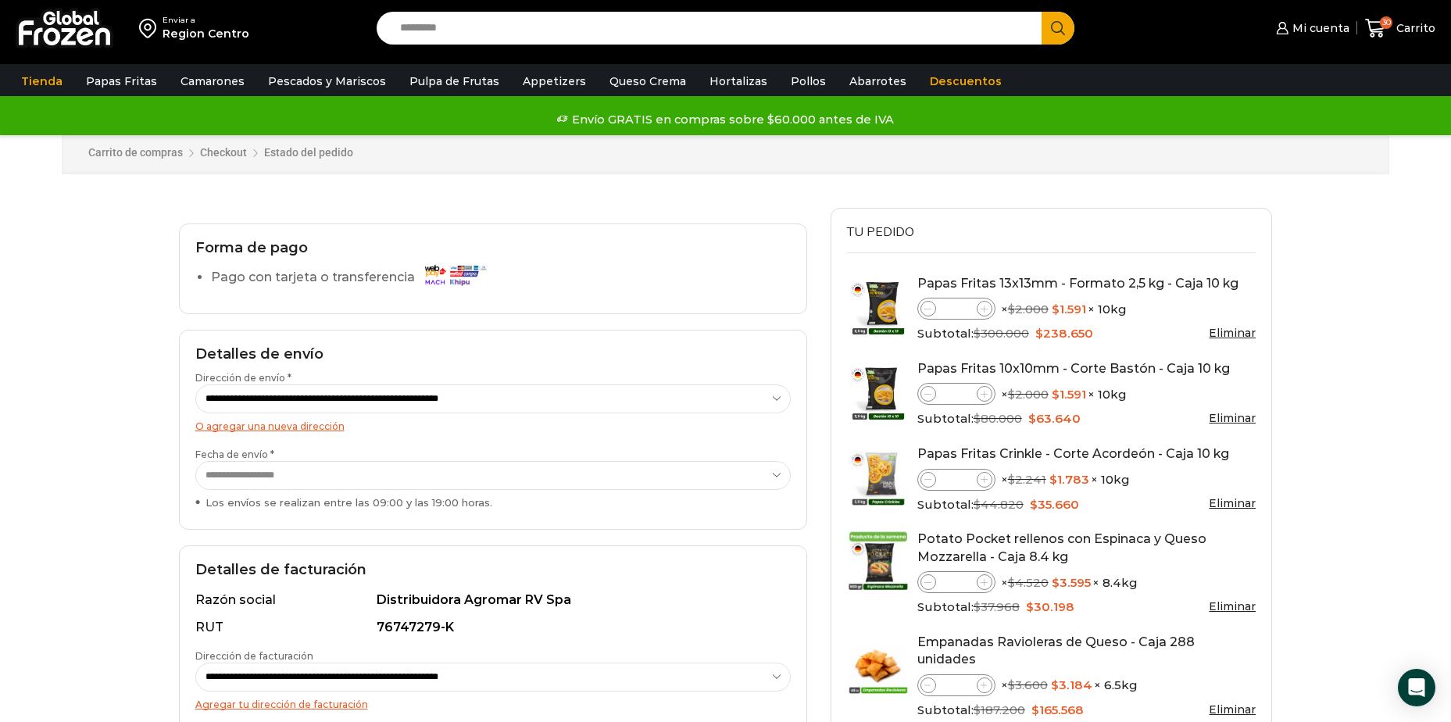
scroll to position [313, 0]
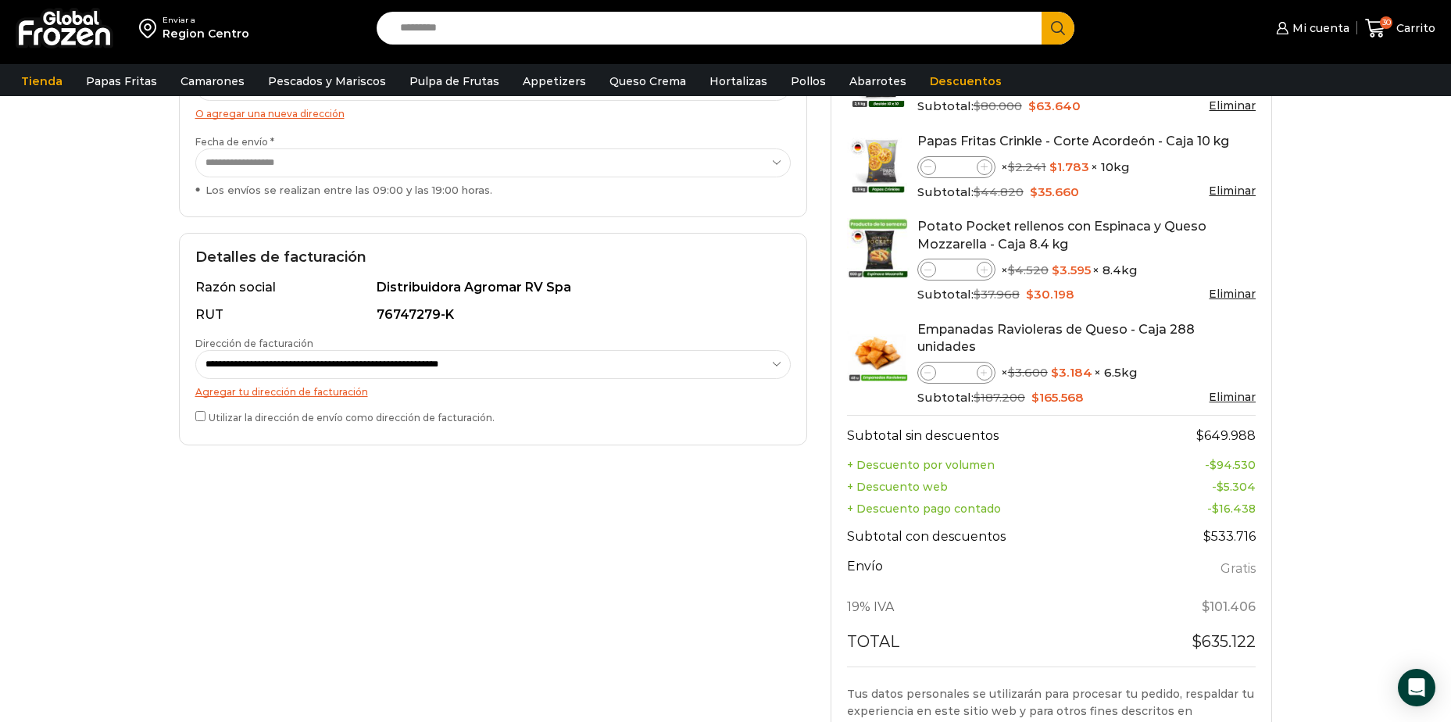
click at [203, 409] on label "Utilizar la dirección de envío como dirección de facturación." at bounding box center [492, 416] width 595 height 16
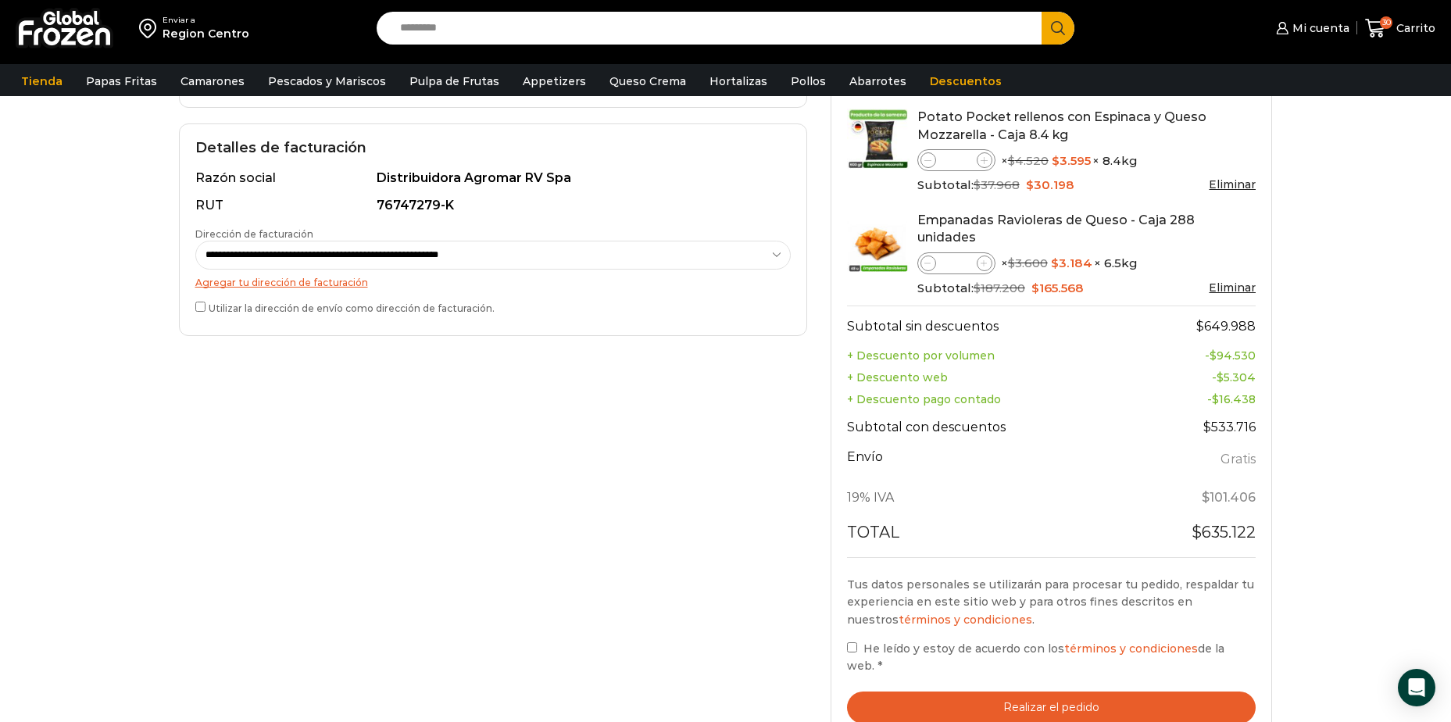
scroll to position [625, 0]
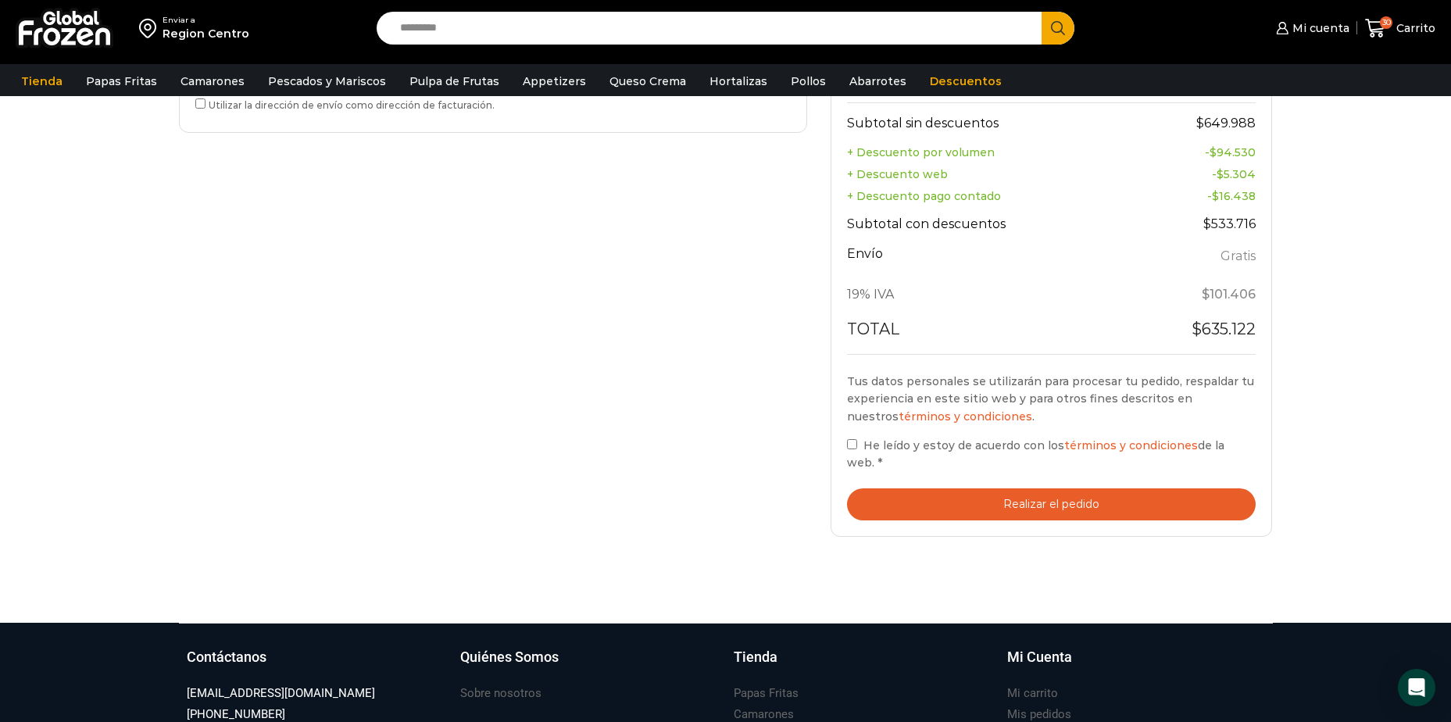
click at [944, 488] on button "Realizar el pedido" at bounding box center [1051, 504] width 409 height 32
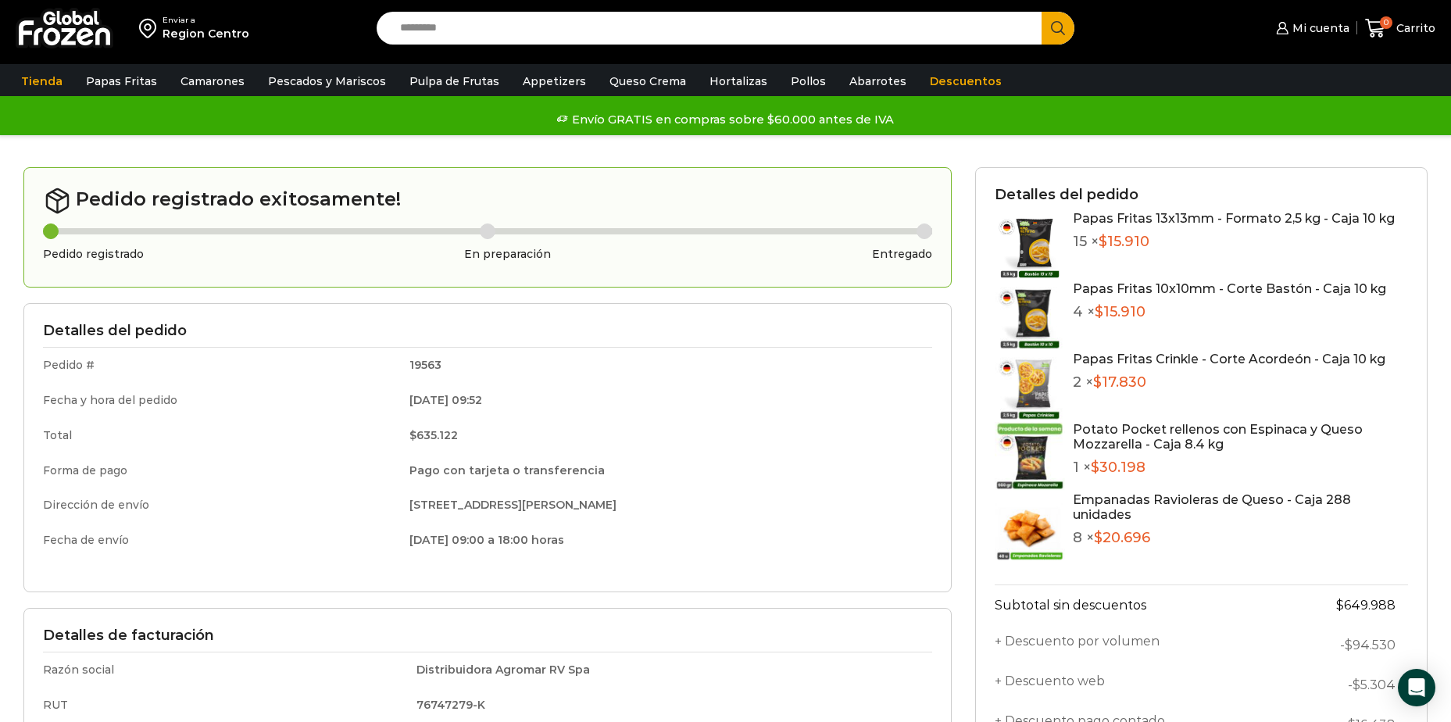
scroll to position [234, 0]
